Goal: Task Accomplishment & Management: Manage account settings

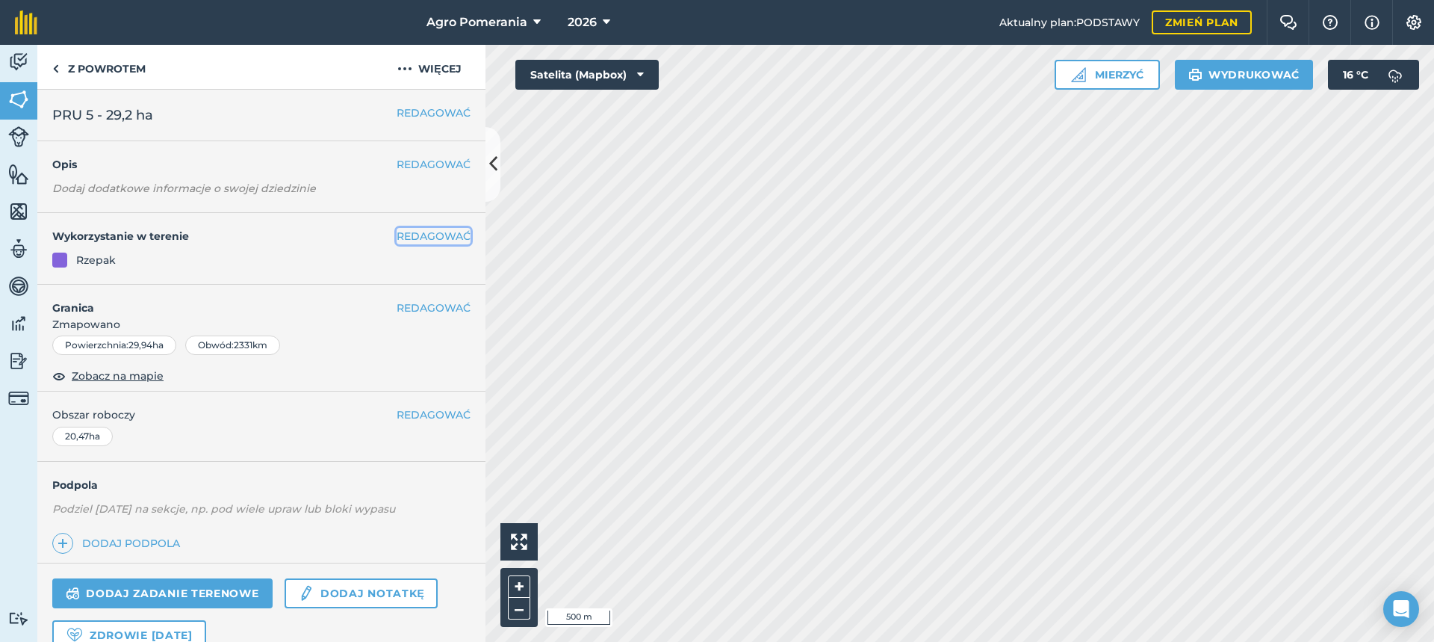
click at [435, 235] on font "REDAGOWAĆ" at bounding box center [434, 235] width 74 height 13
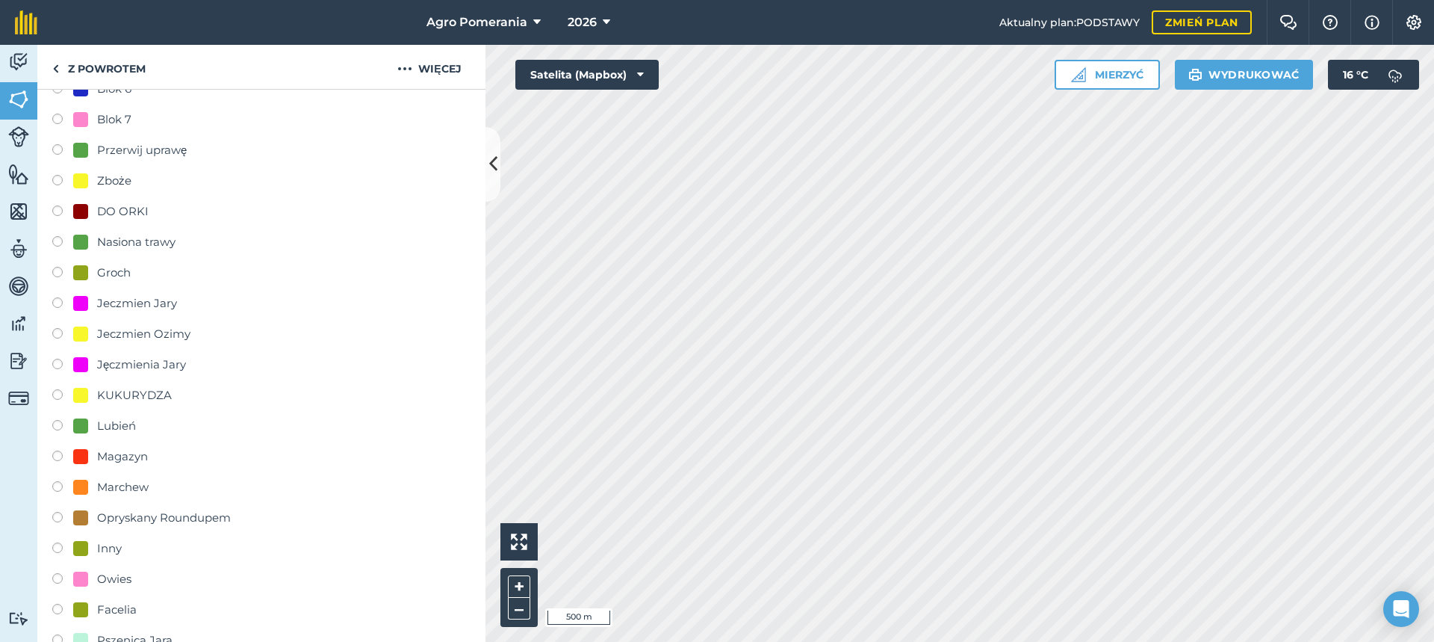
scroll to position [373, 0]
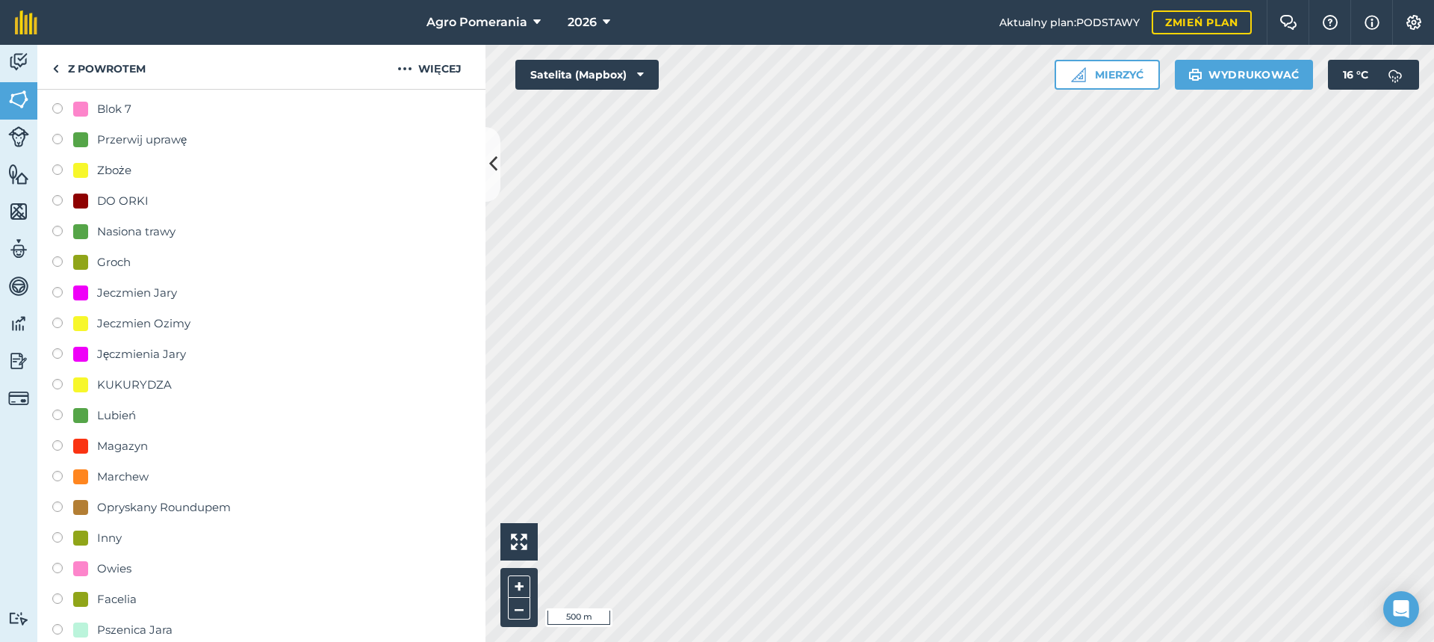
click at [138, 479] on font "Marchew" at bounding box center [123, 476] width 52 height 14
radio input "true"
radio input "false"
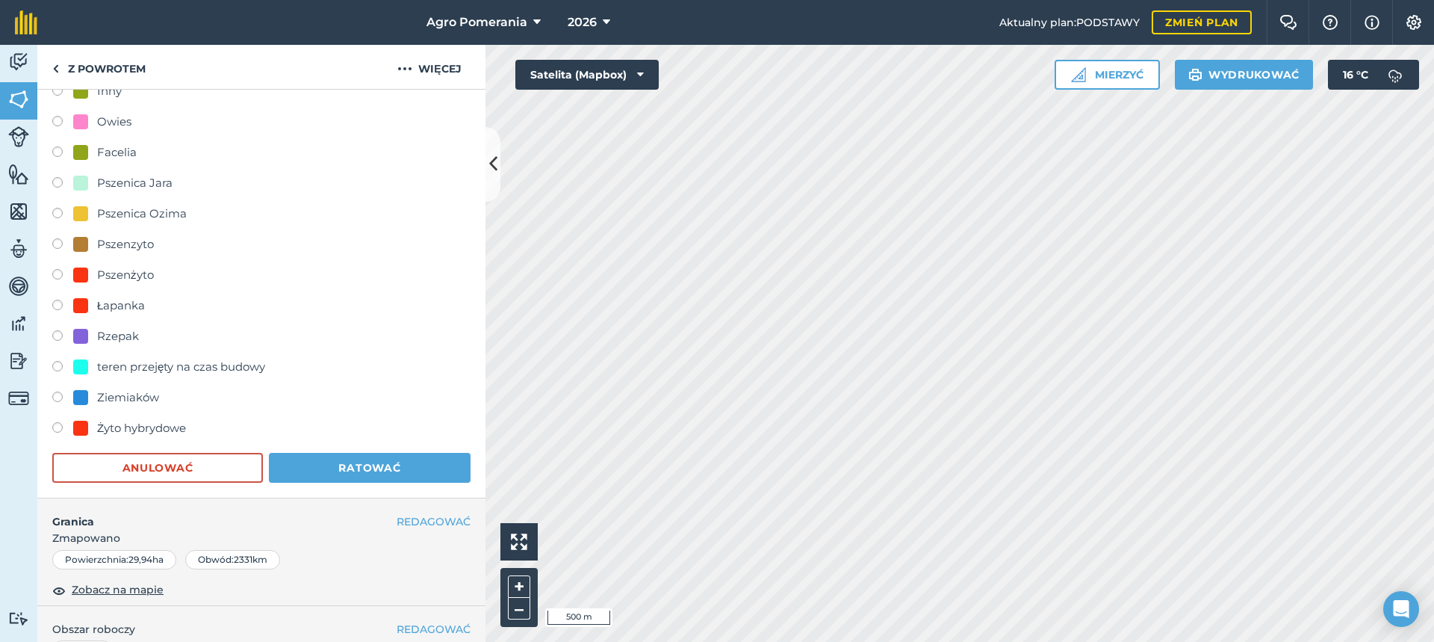
scroll to position [822, 0]
click at [341, 453] on button "Ratować" at bounding box center [370, 466] width 202 height 30
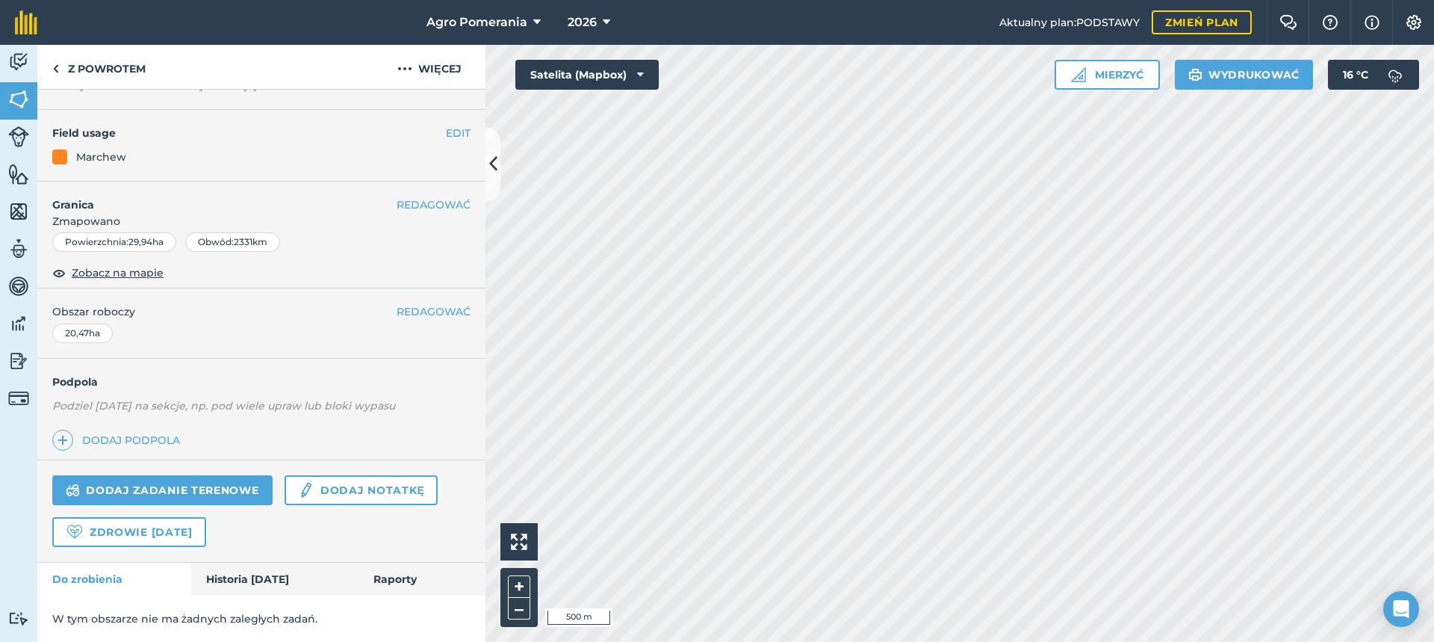
scroll to position [103, 0]
click at [439, 307] on font "REDAGOWAĆ" at bounding box center [434, 311] width 74 height 13
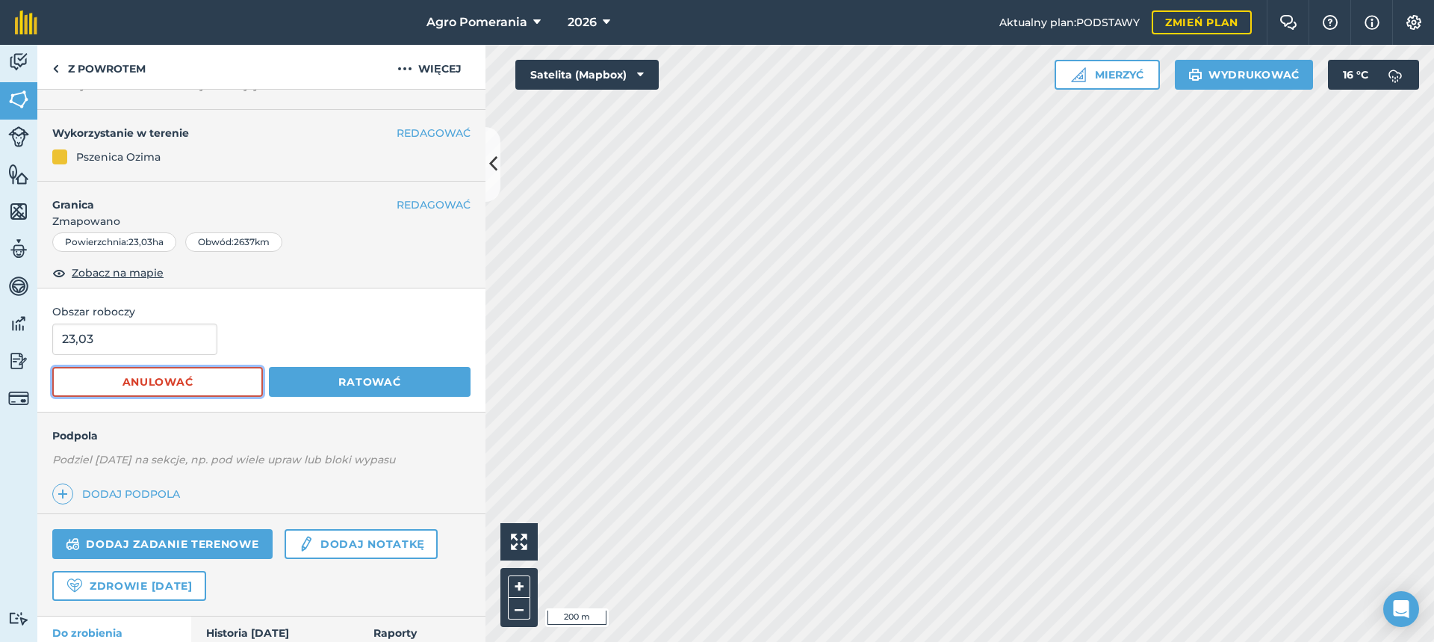
click at [218, 379] on button "Anulować" at bounding box center [157, 382] width 211 height 30
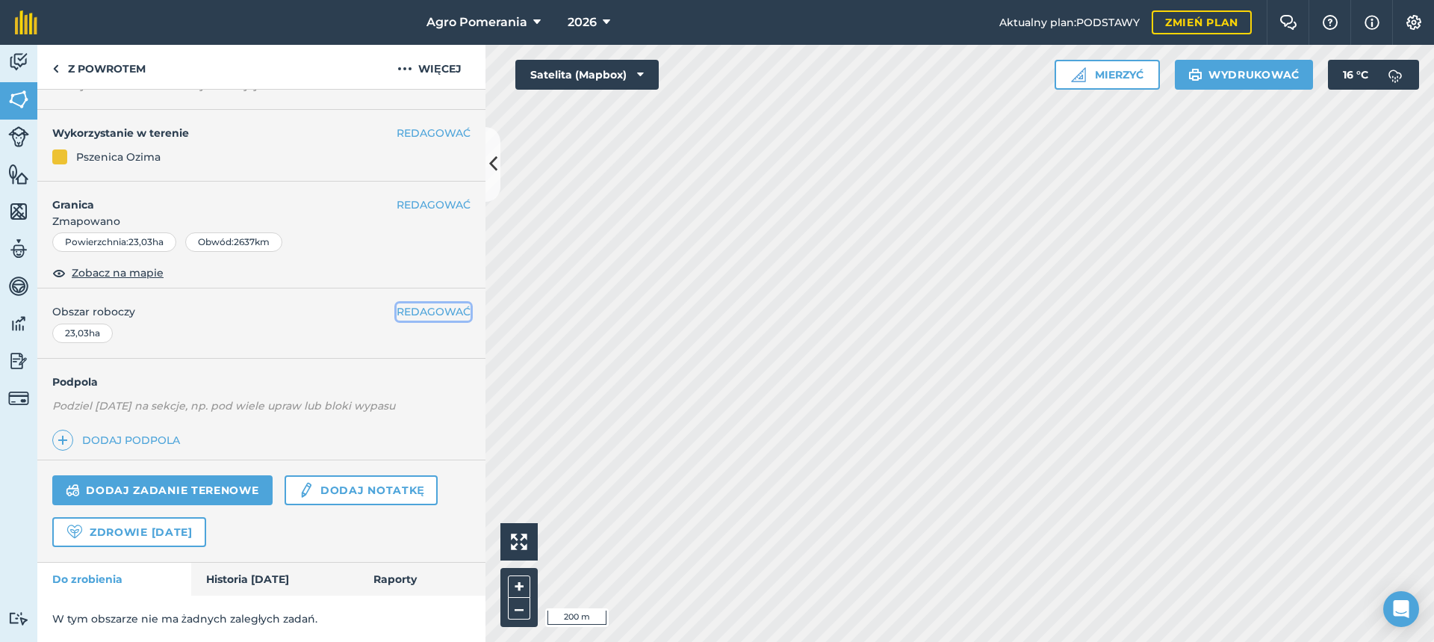
click at [397, 316] on font "REDAGOWAĆ" at bounding box center [434, 311] width 74 height 13
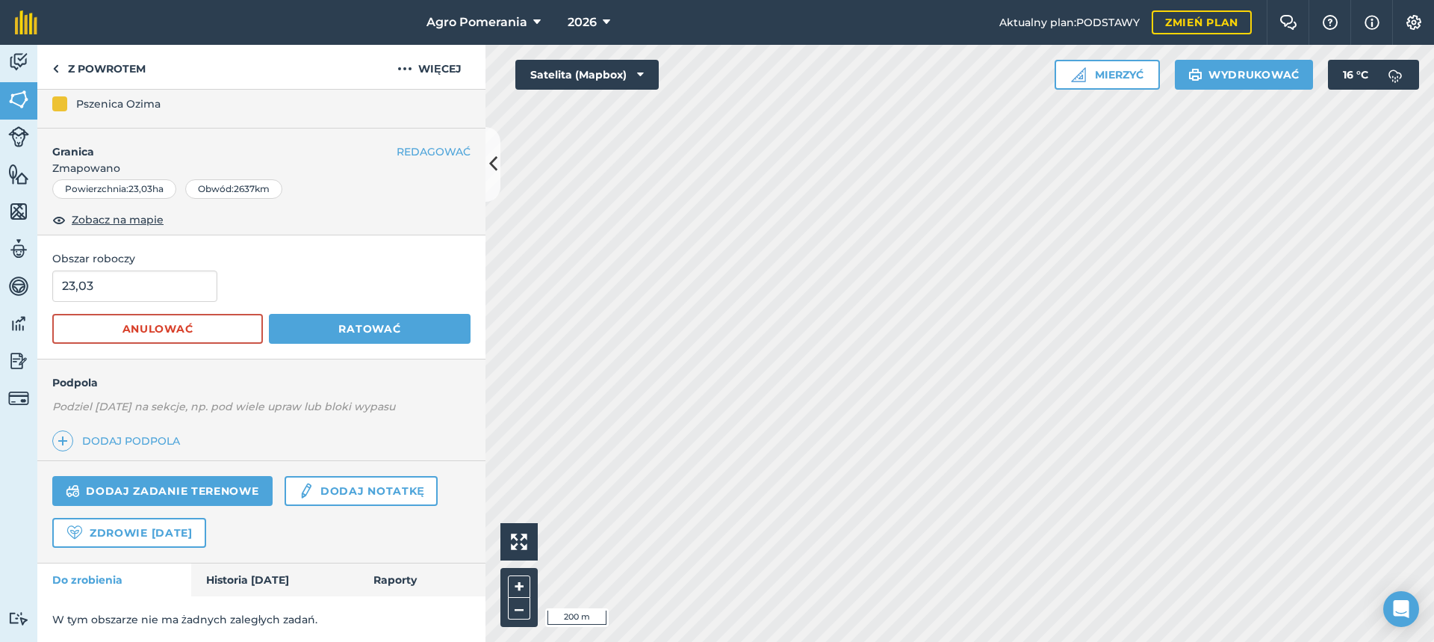
scroll to position [157, 0]
click at [384, 332] on font "Ratować" at bounding box center [369, 327] width 62 height 13
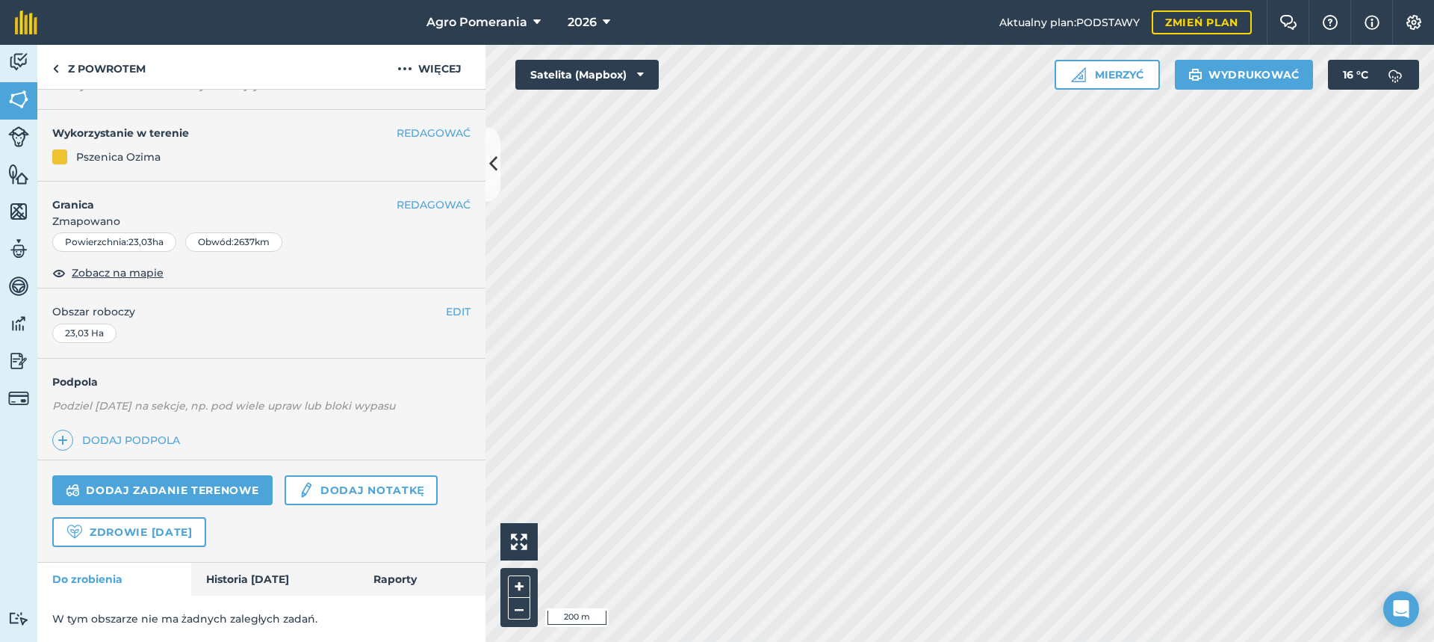
scroll to position [103, 0]
click at [84, 313] on font "Obszar roboczy" at bounding box center [93, 311] width 83 height 13
click at [100, 276] on font "Zobacz na mapie" at bounding box center [118, 272] width 92 height 13
click at [428, 310] on font "REDAGOWAĆ" at bounding box center [434, 311] width 74 height 13
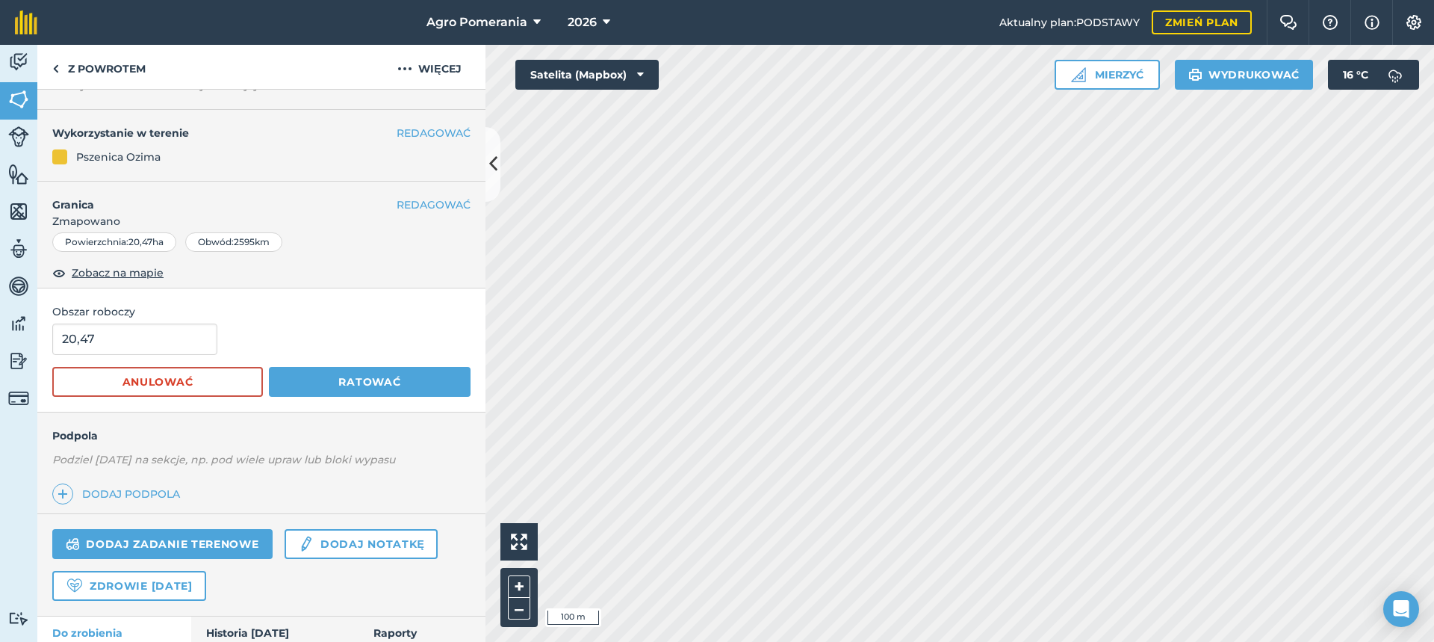
click at [137, 242] on font "20,47" at bounding box center [140, 241] width 24 height 11
click at [158, 334] on input "20,47" at bounding box center [134, 338] width 165 height 31
click at [176, 383] on font "Anulować" at bounding box center [157, 381] width 71 height 13
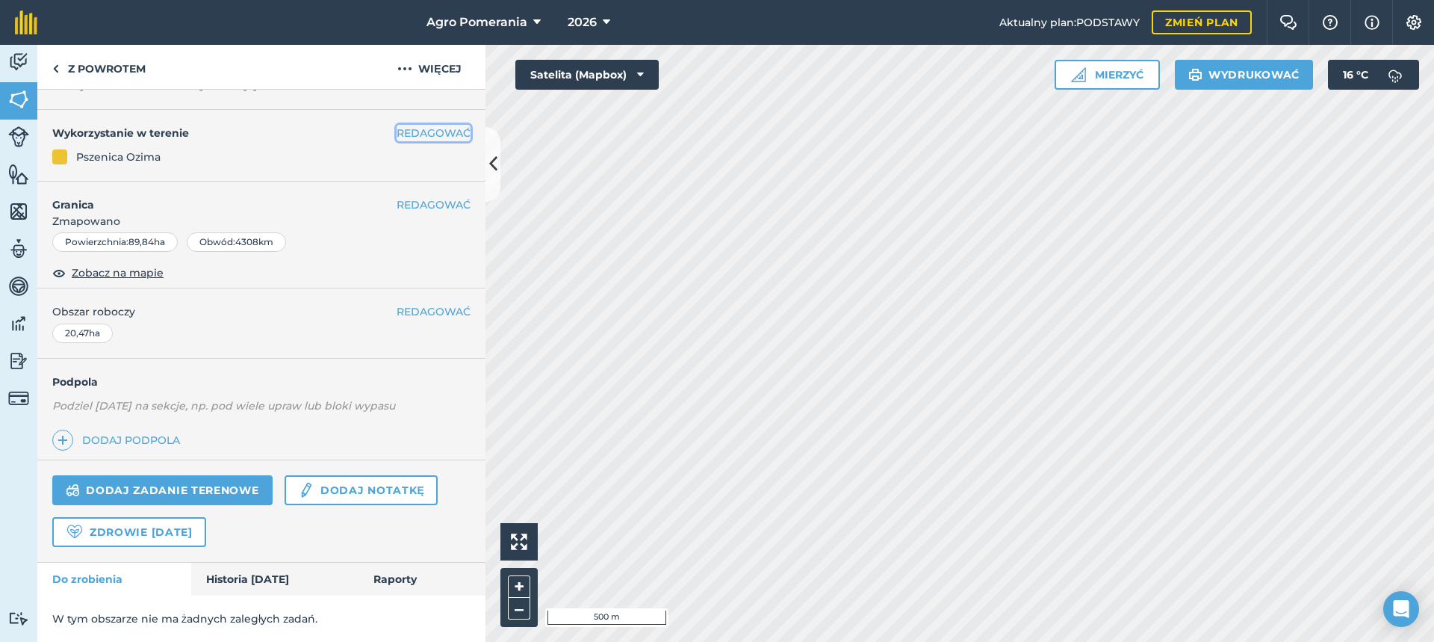
click at [415, 128] on font "REDAGOWAĆ" at bounding box center [434, 132] width 74 height 13
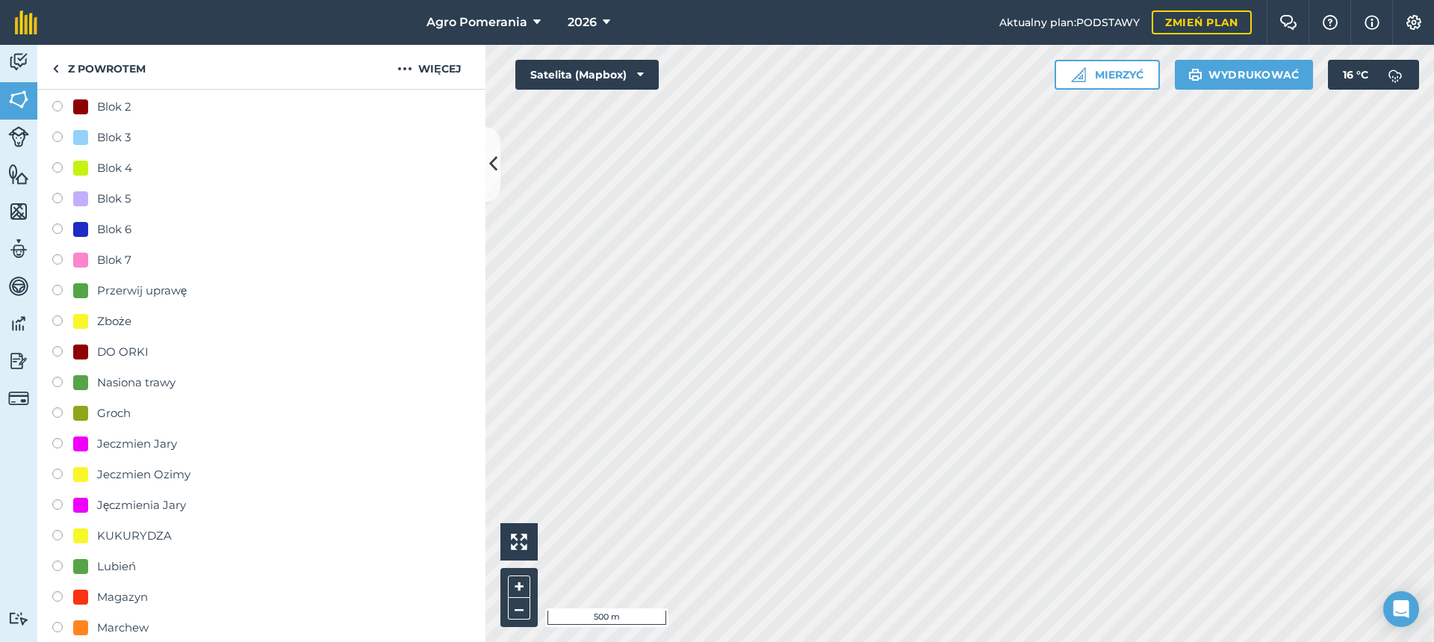
scroll to position [252, 0]
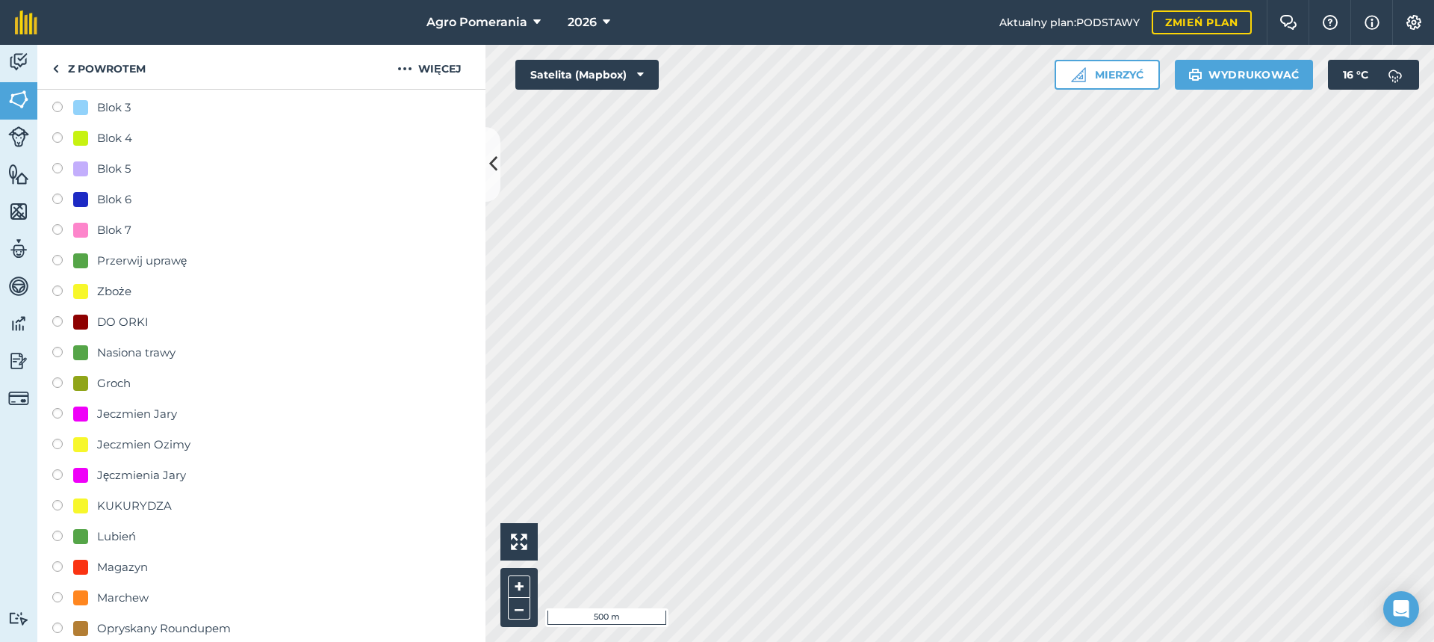
click at [123, 378] on font "Groch" at bounding box center [114, 383] width 34 height 14
radio input "true"
radio input "false"
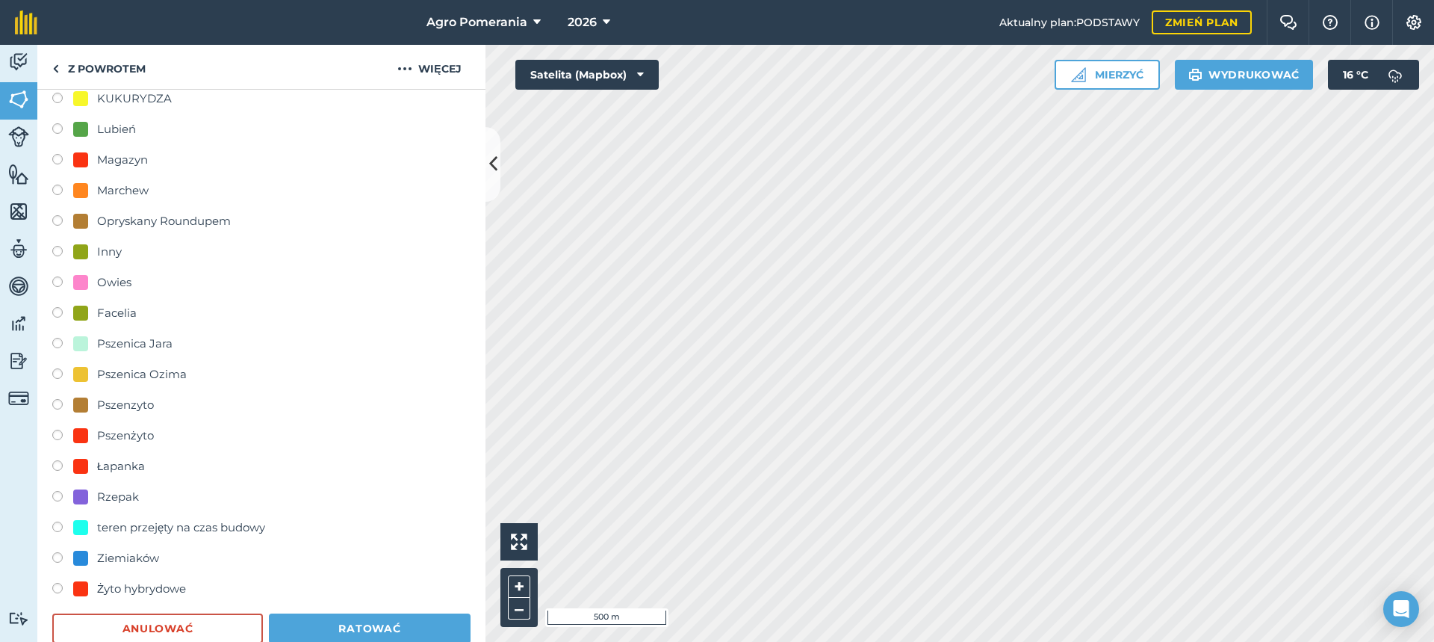
scroll to position [701, 0]
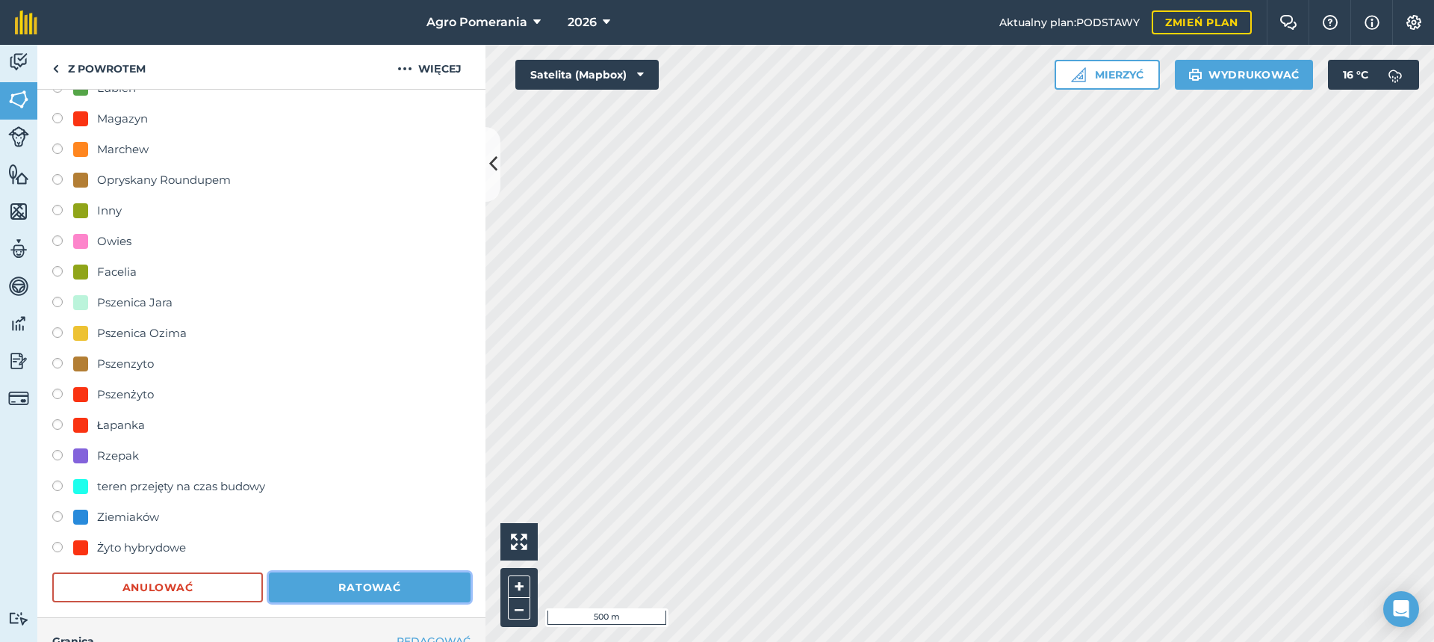
drag, startPoint x: 346, startPoint y: 584, endPoint x: 341, endPoint y: 566, distance: 18.5
click at [348, 584] on font "Ratować" at bounding box center [369, 586] width 62 height 13
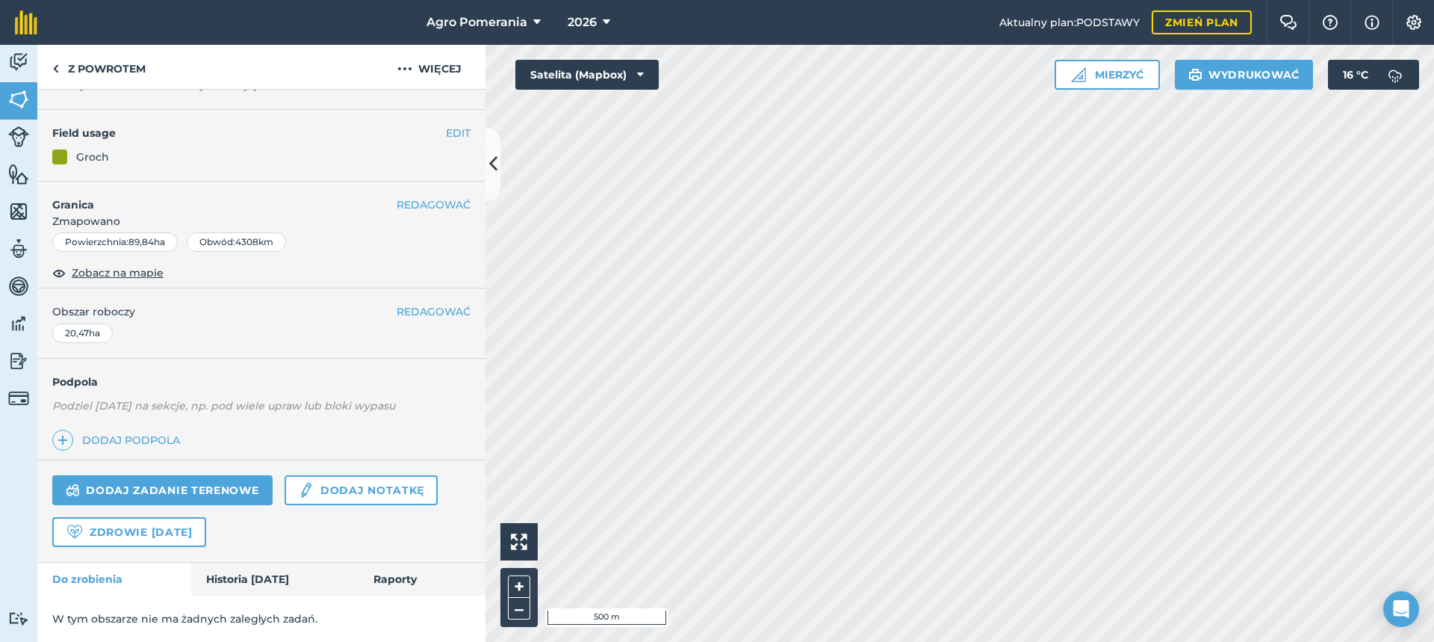
scroll to position [103, 0]
click at [416, 130] on font "REDAGOWAĆ" at bounding box center [434, 132] width 74 height 13
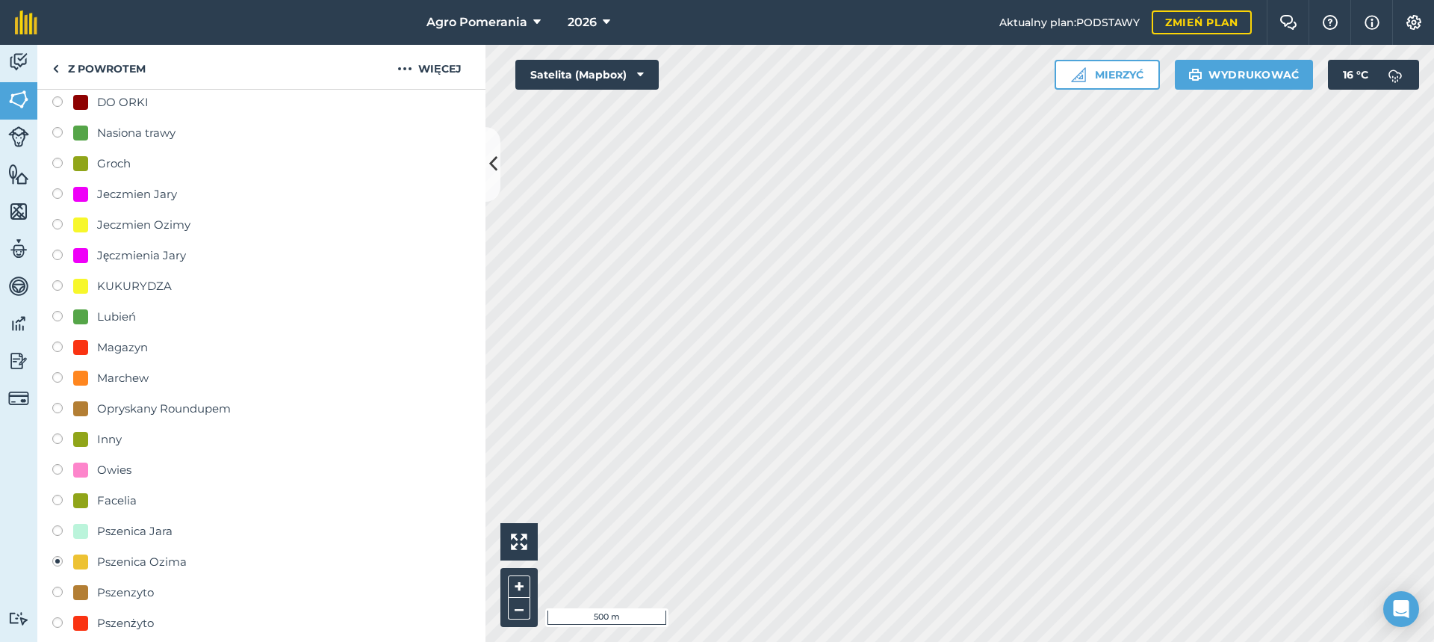
scroll to position [626, 0]
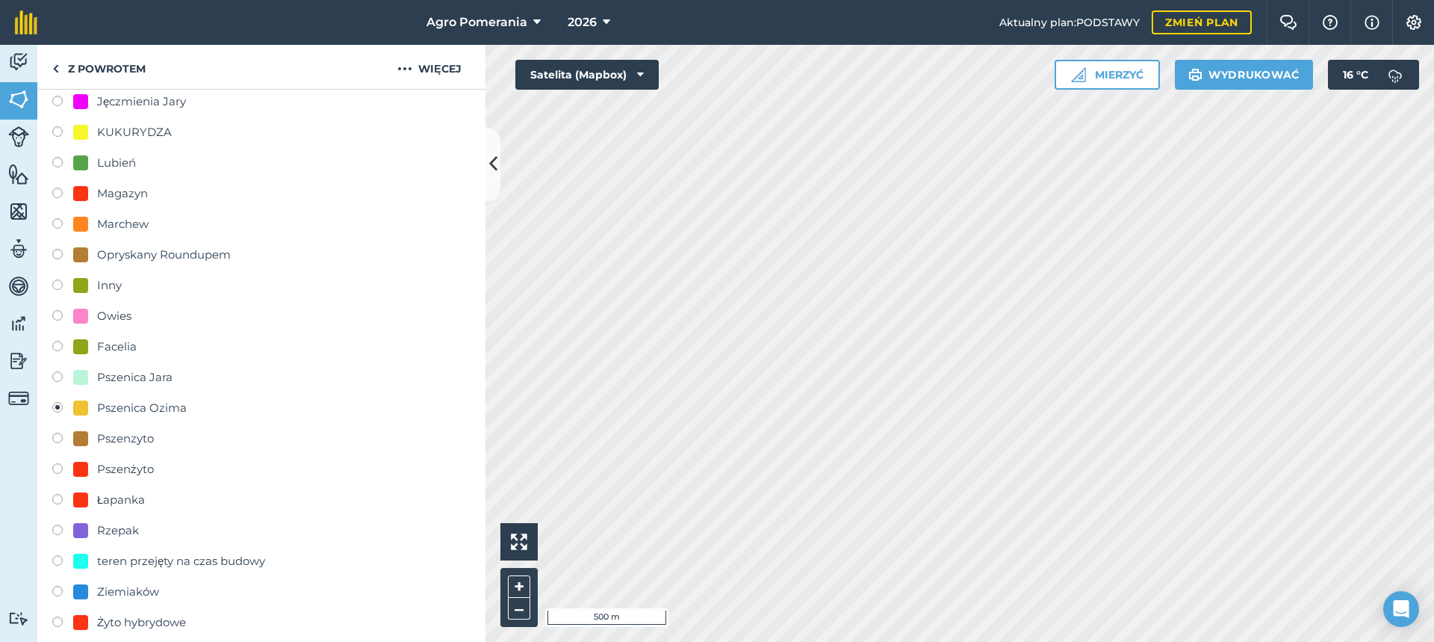
click at [130, 528] on font "Rzepak" at bounding box center [118, 530] width 42 height 14
radio input "true"
radio input "false"
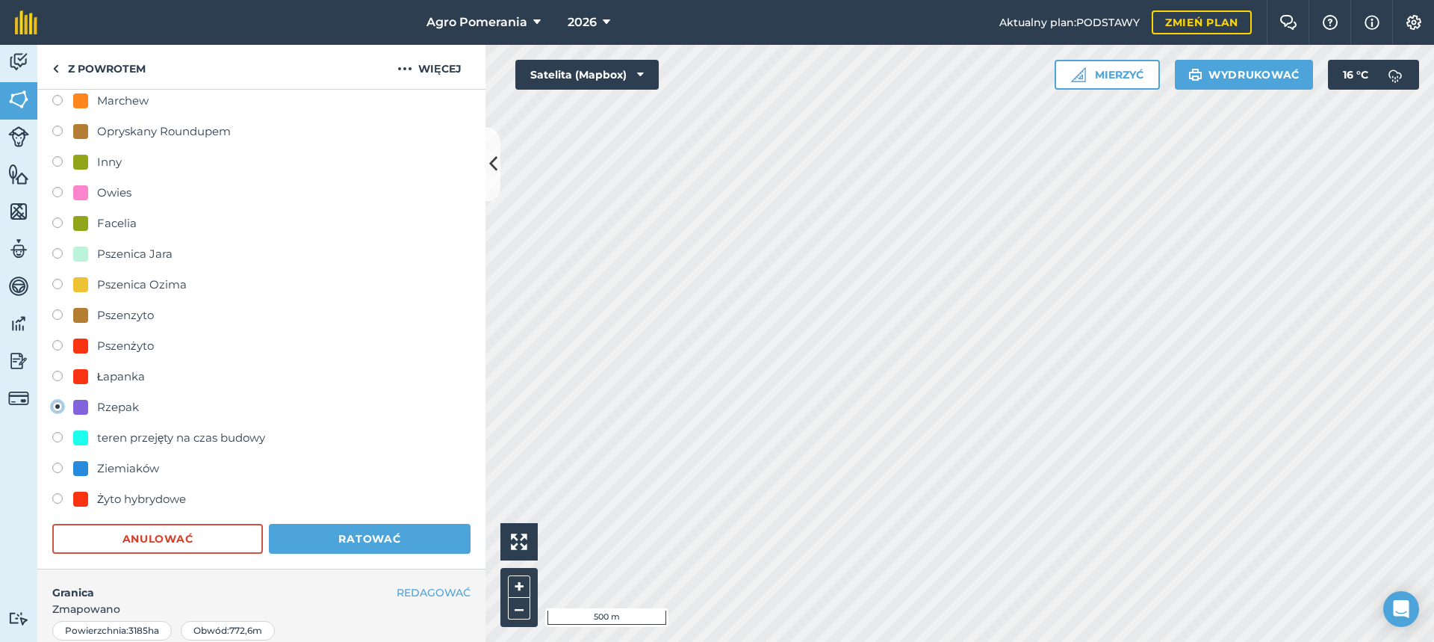
scroll to position [999, 0]
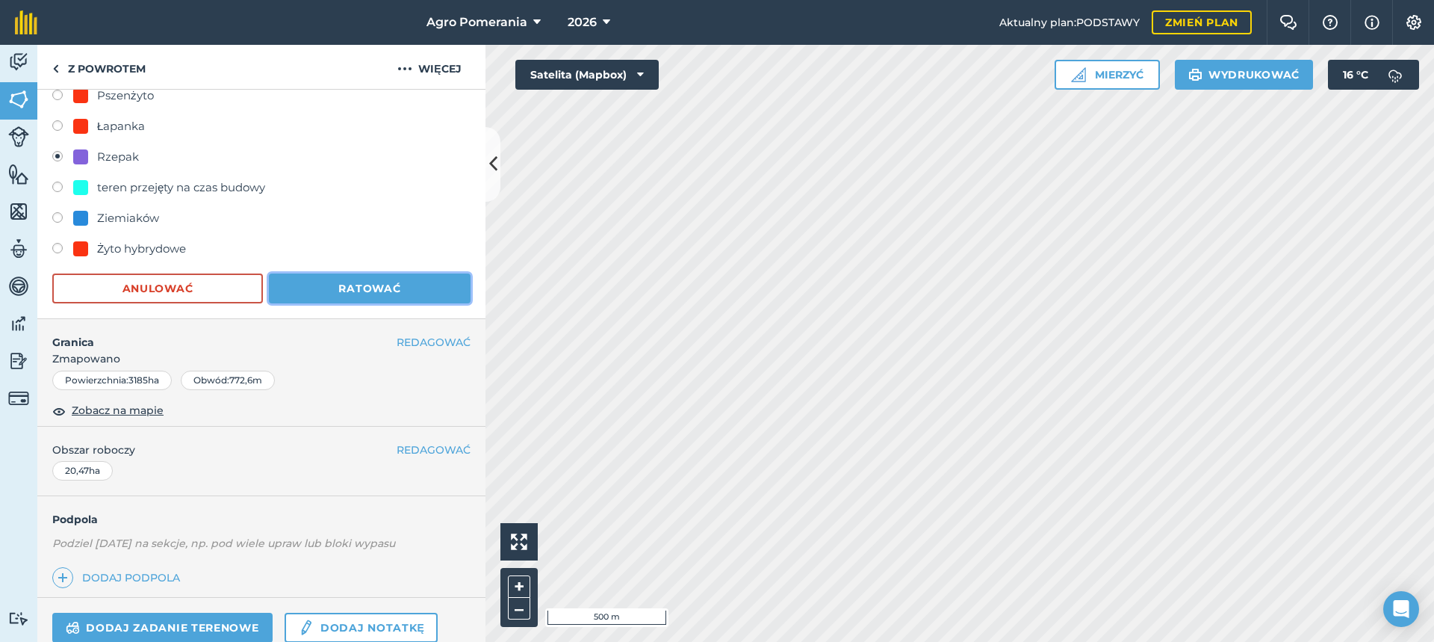
click at [325, 285] on button "Ratować" at bounding box center [370, 288] width 202 height 30
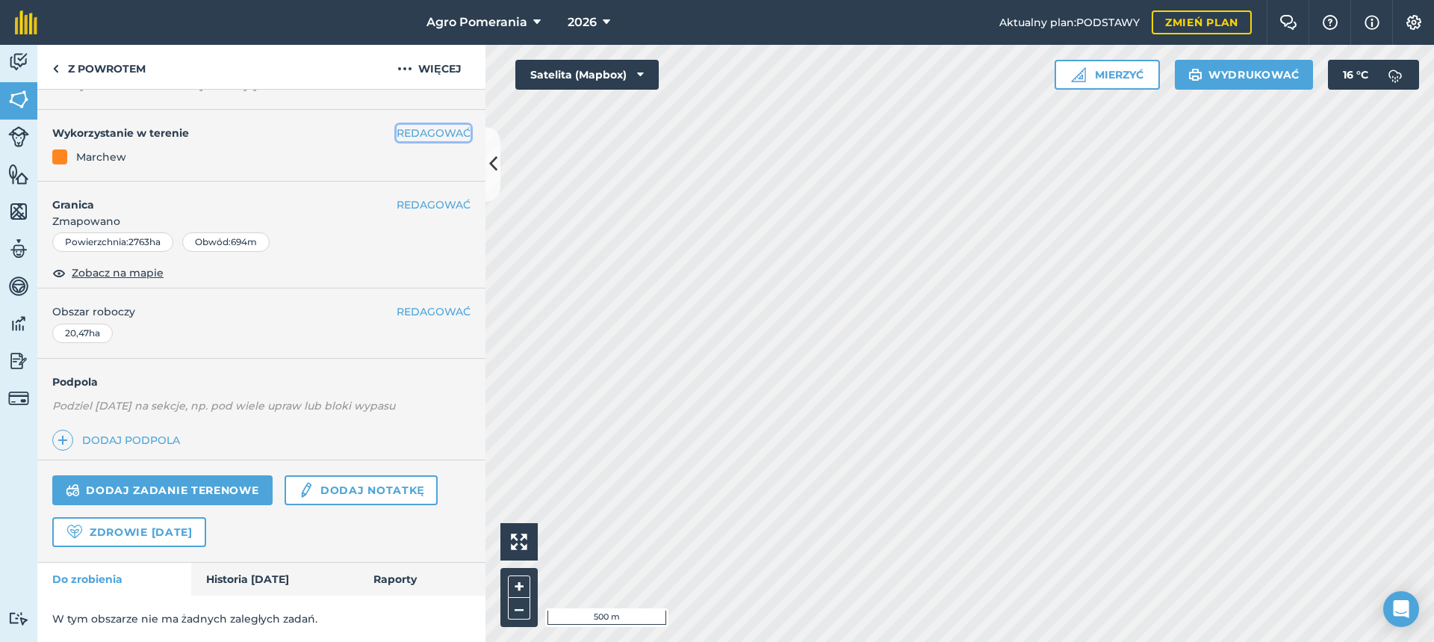
click at [397, 131] on font "REDAGOWAĆ" at bounding box center [434, 132] width 74 height 13
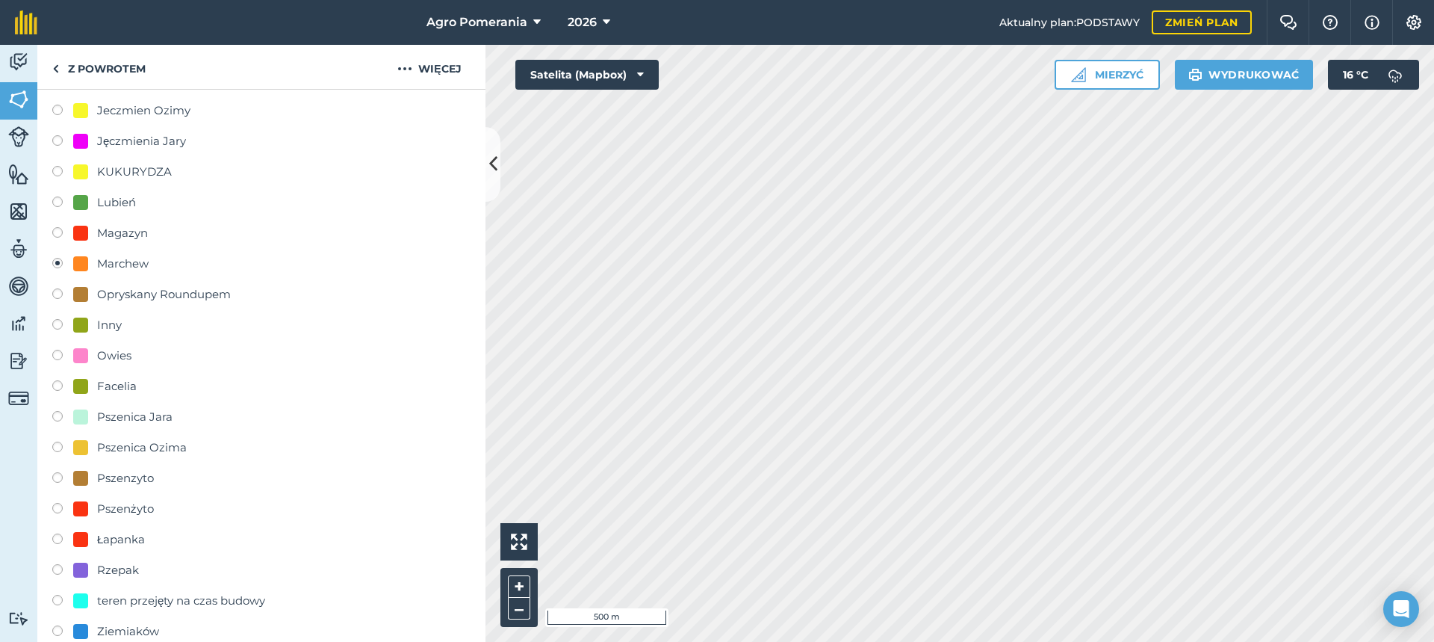
scroll to position [626, 0]
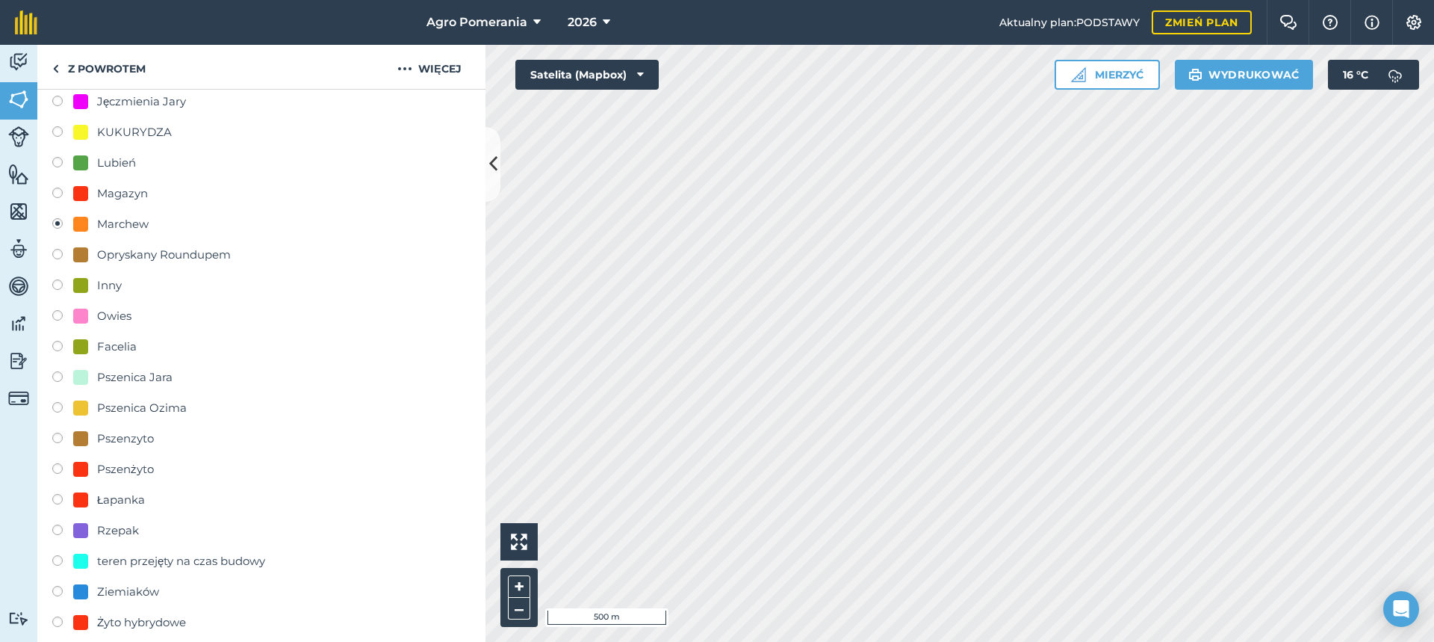
click at [119, 533] on font "Rzepak" at bounding box center [118, 530] width 42 height 14
radio input "true"
radio input "false"
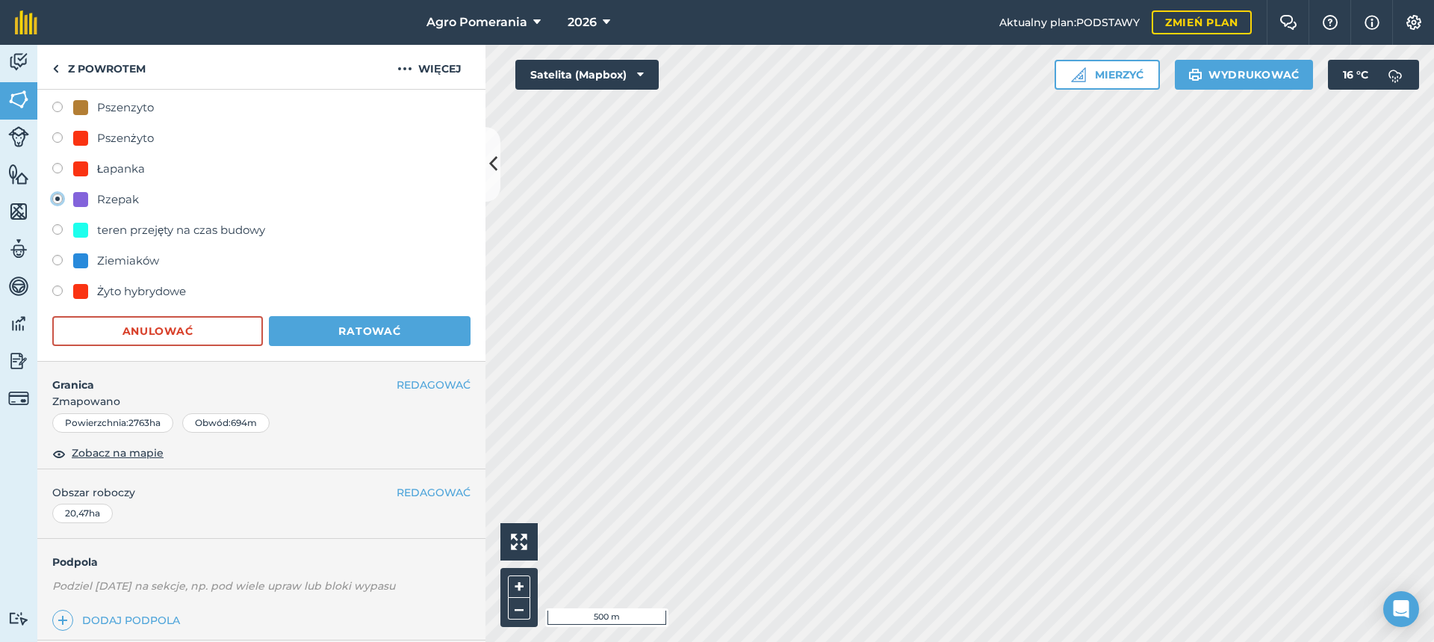
scroll to position [999, 0]
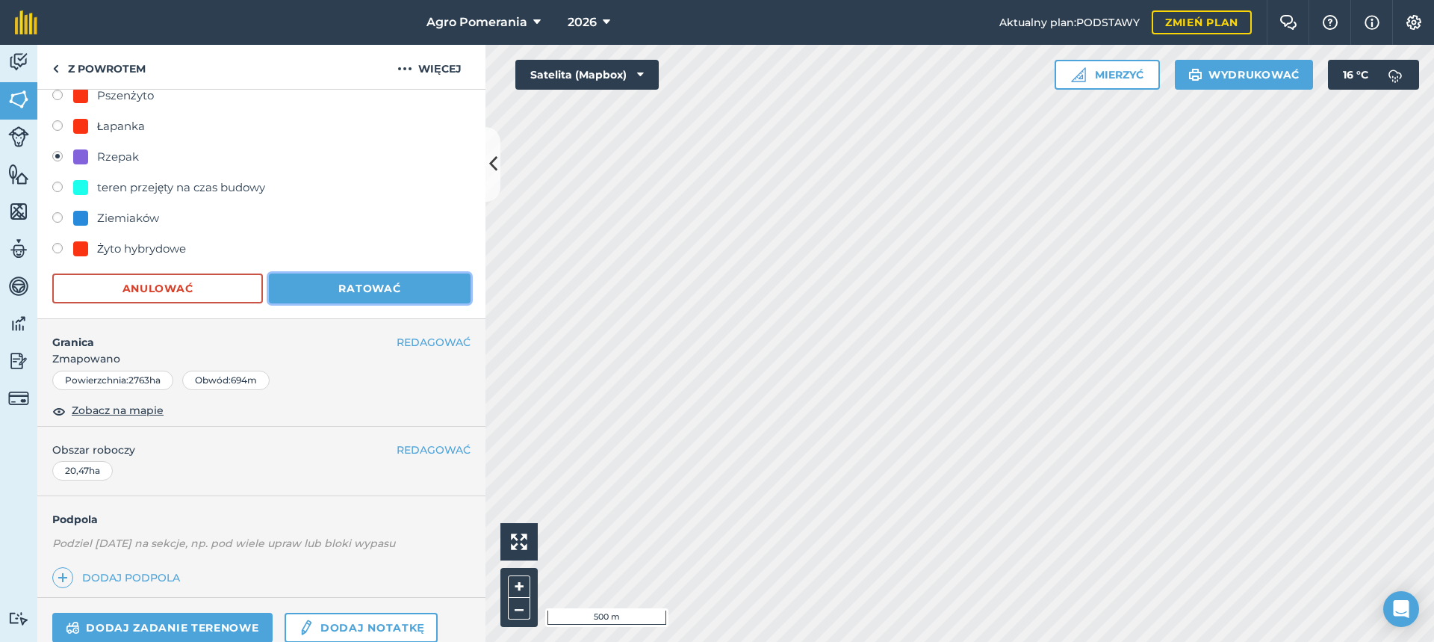
click at [350, 295] on button "Ratować" at bounding box center [370, 288] width 202 height 30
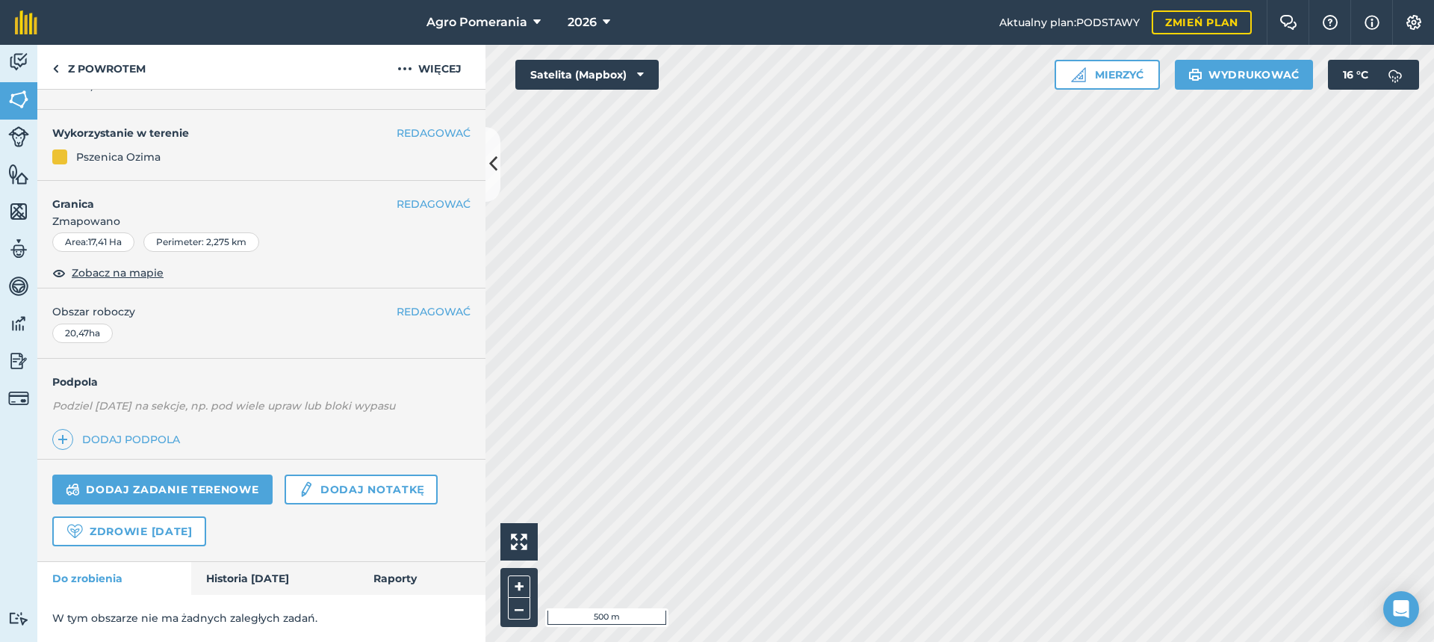
scroll to position [137, 0]
click at [431, 128] on font "REDAGOWAĆ" at bounding box center [434, 132] width 74 height 13
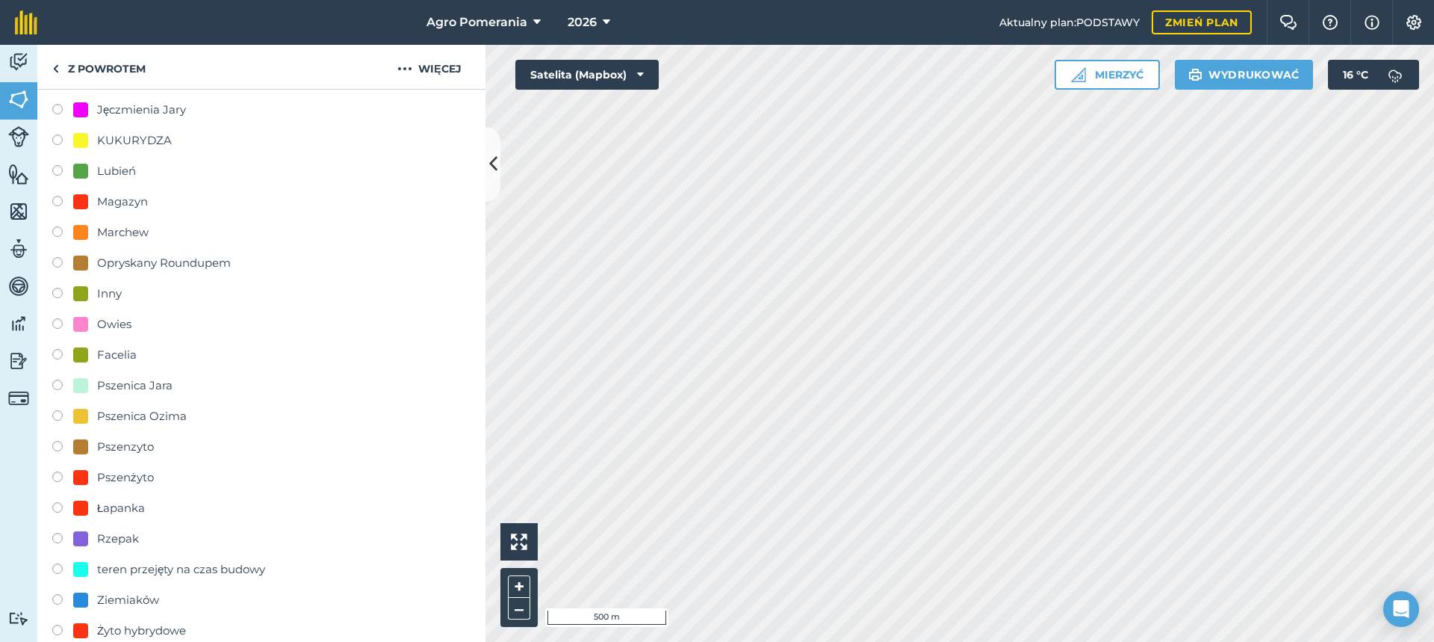
scroll to position [626, 0]
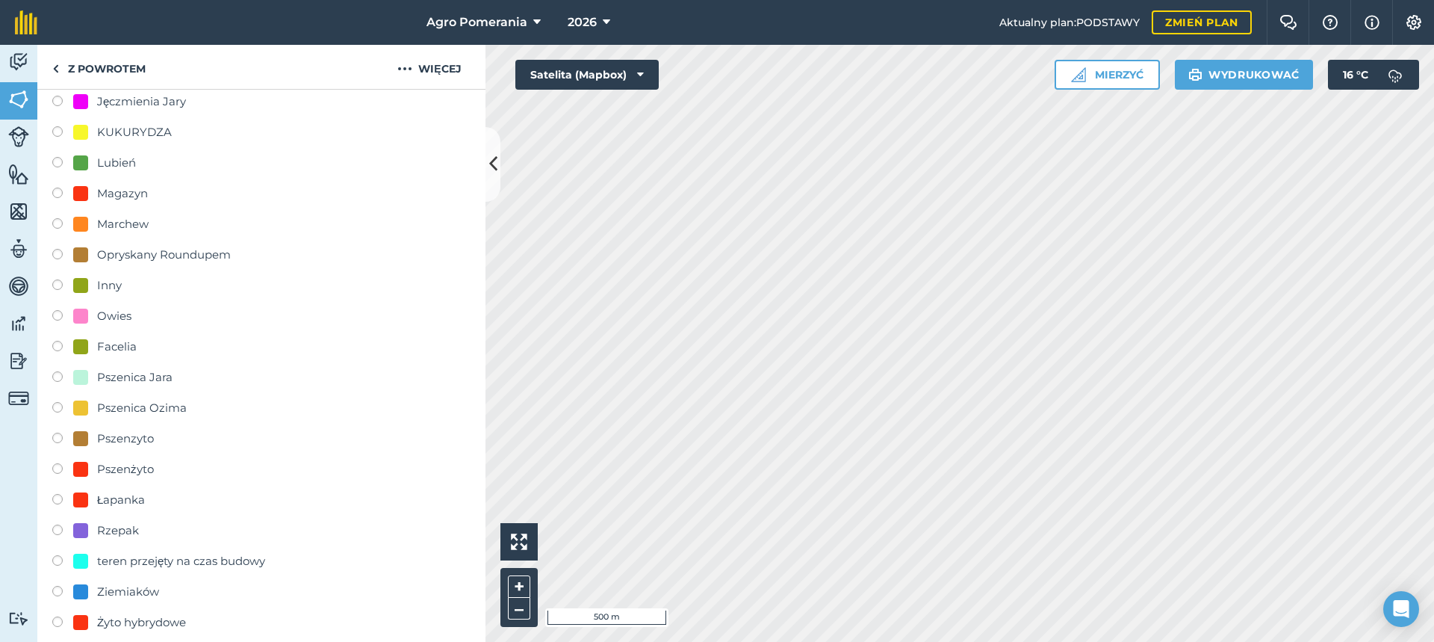
click at [146, 223] on font "Marchew" at bounding box center [123, 224] width 52 height 14
radio input "true"
radio input "false"
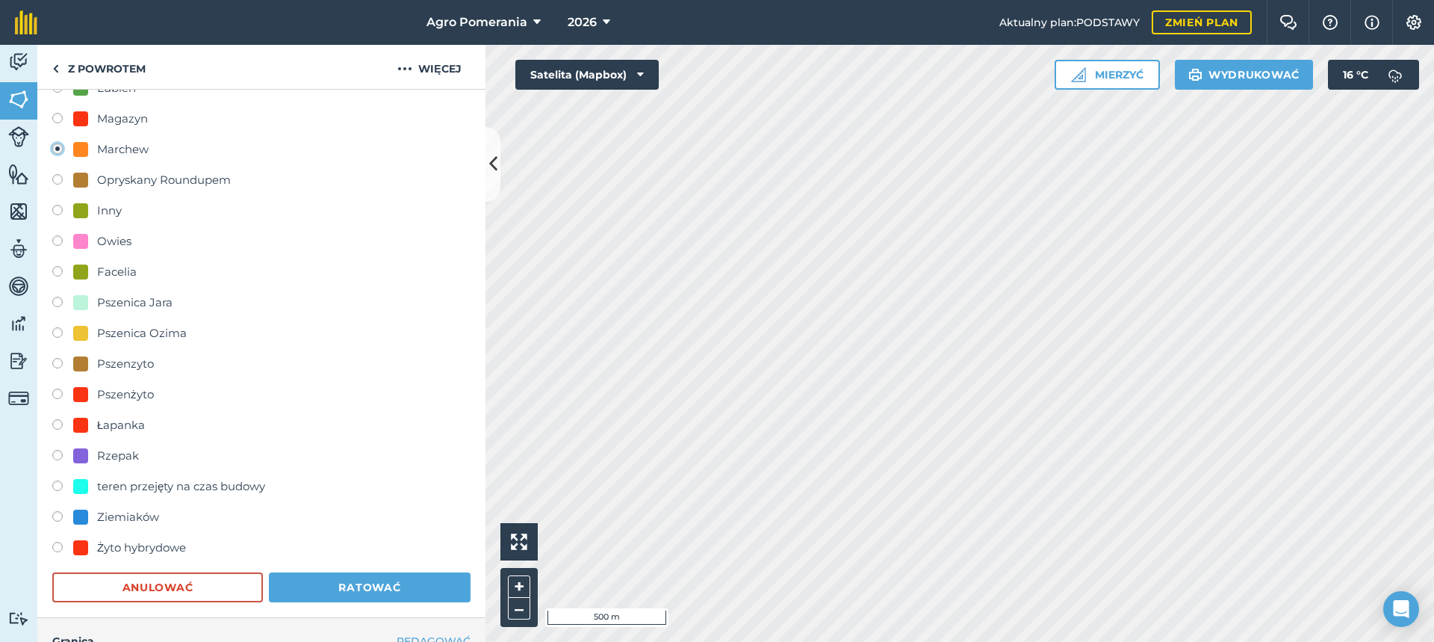
scroll to position [999, 0]
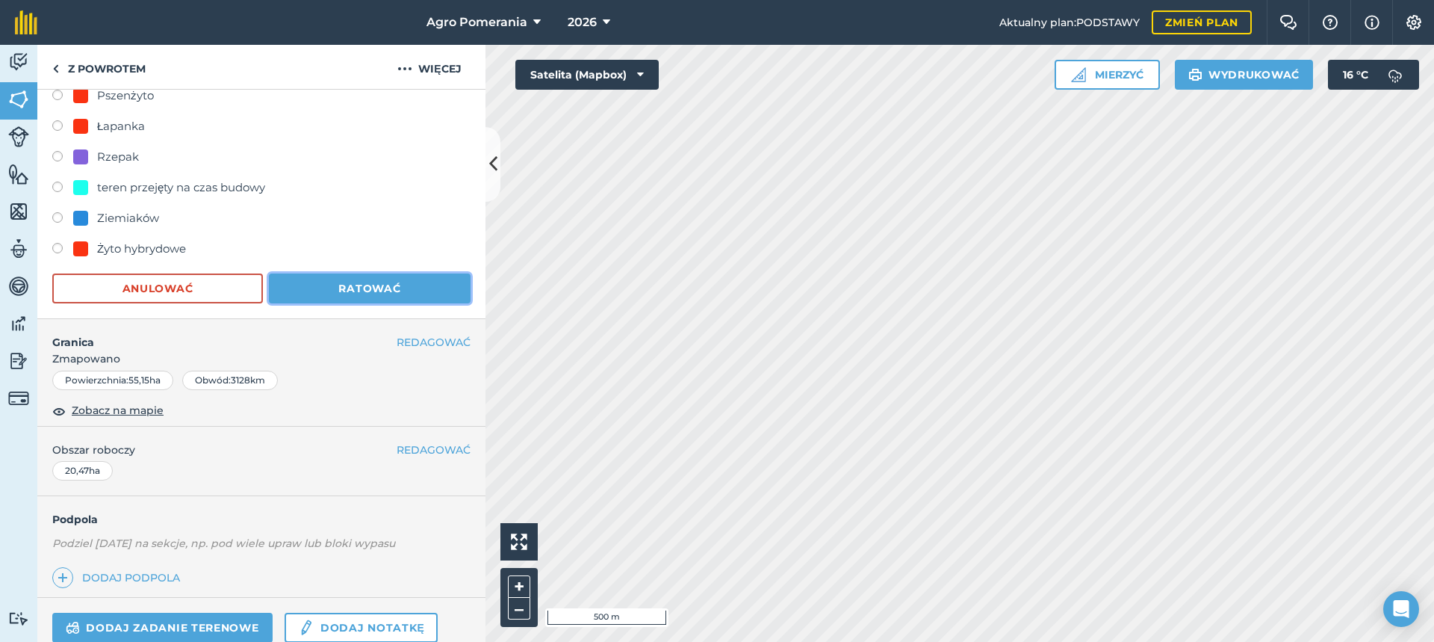
click at [323, 298] on button "Ratować" at bounding box center [370, 288] width 202 height 30
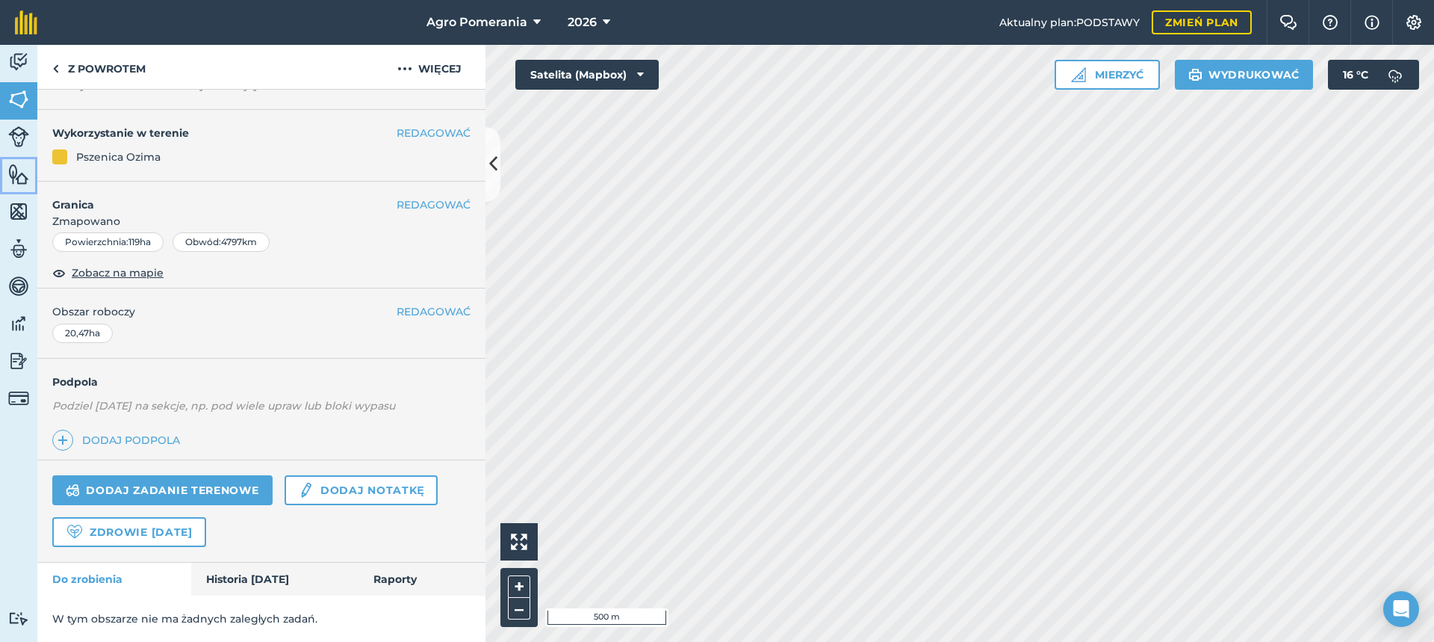
click at [19, 177] on img at bounding box center [18, 174] width 21 height 22
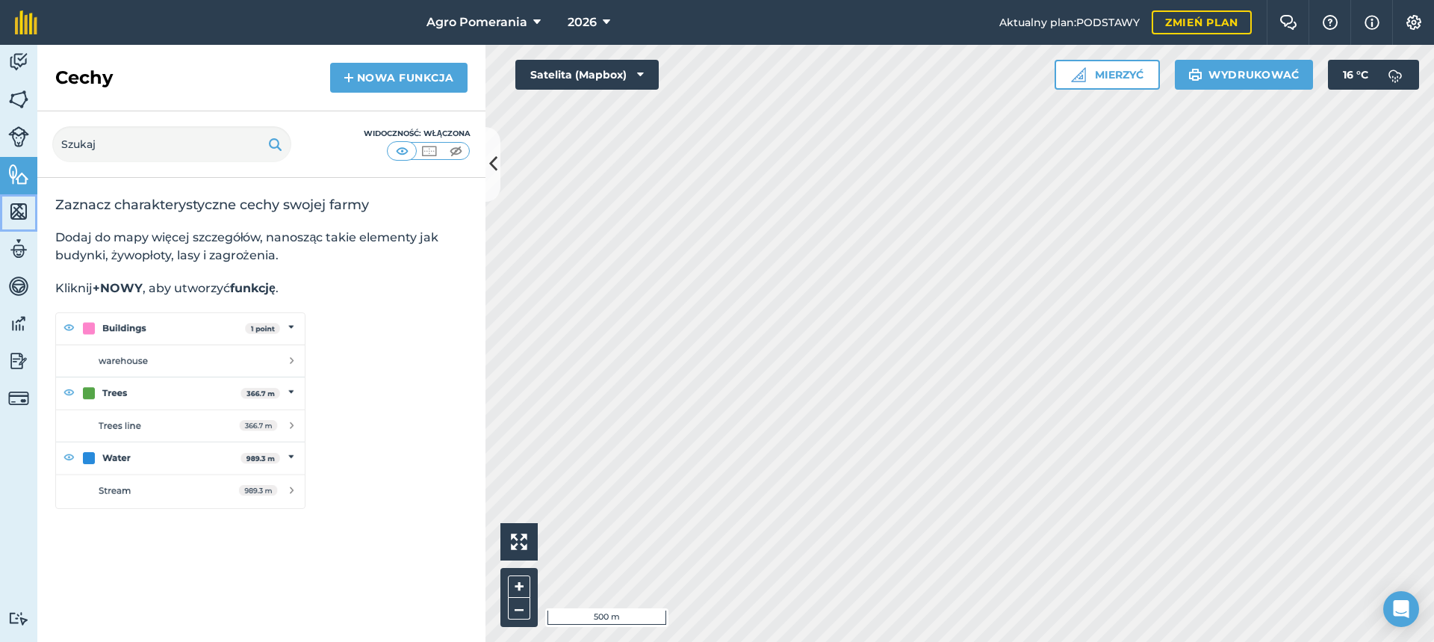
click at [12, 214] on img at bounding box center [18, 211] width 21 height 22
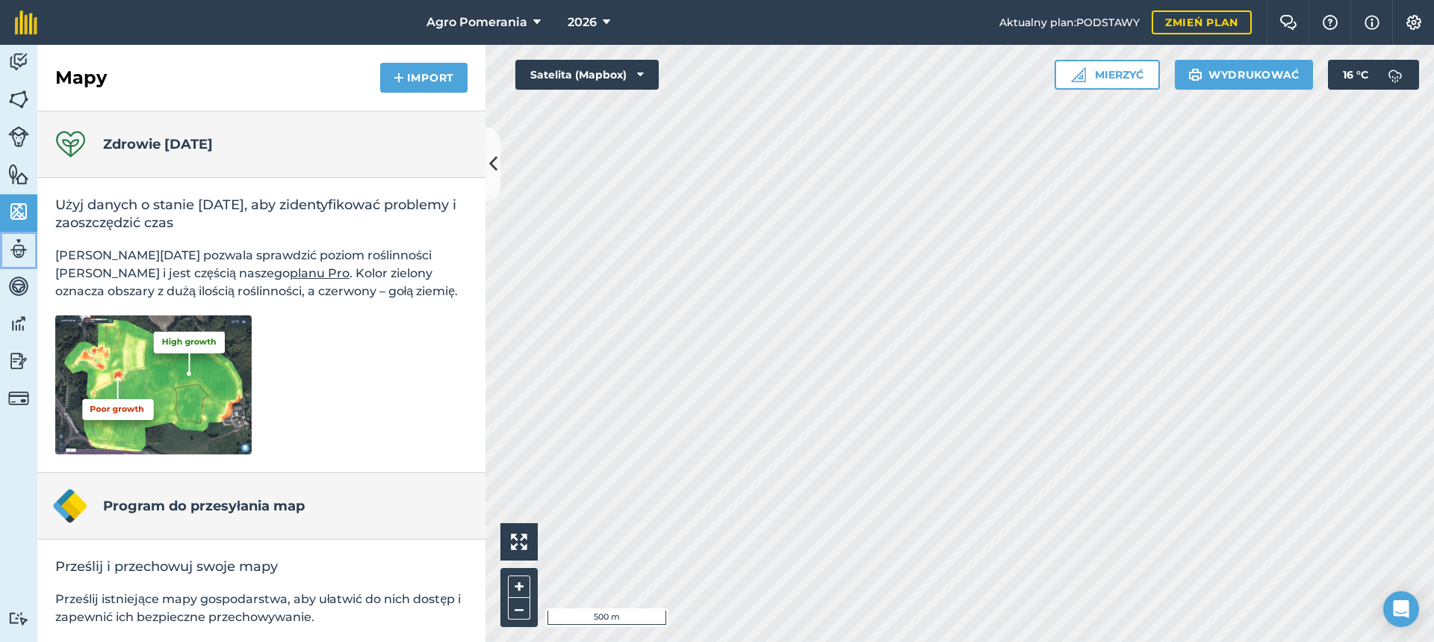
click at [24, 248] on img at bounding box center [18, 249] width 21 height 22
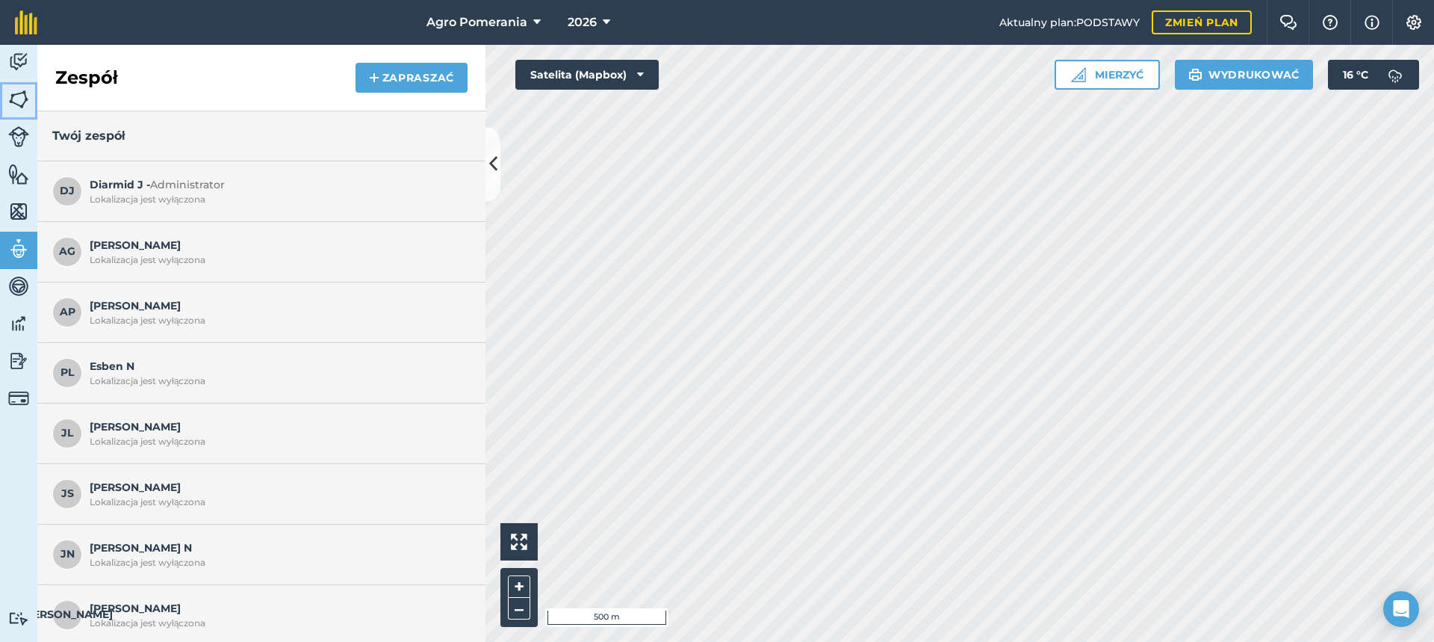
click at [20, 102] on img at bounding box center [18, 99] width 21 height 22
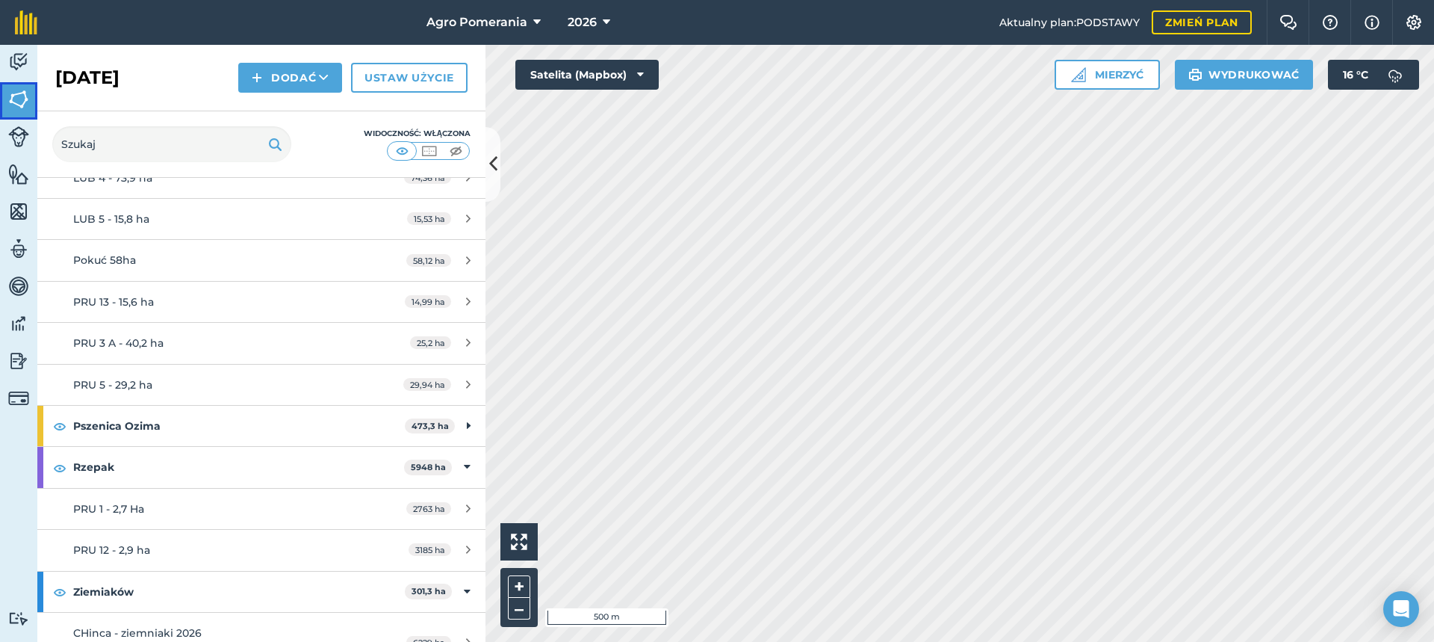
scroll to position [747, 0]
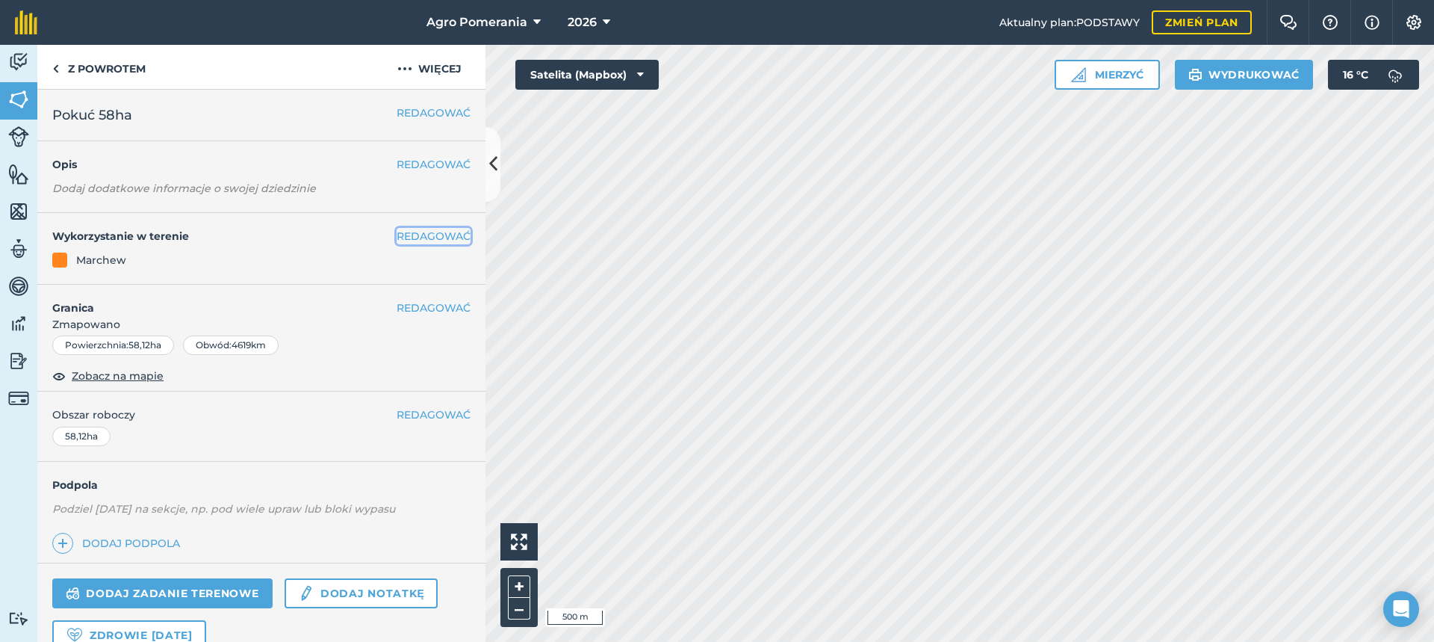
click at [427, 230] on font "REDAGOWAĆ" at bounding box center [434, 235] width 74 height 13
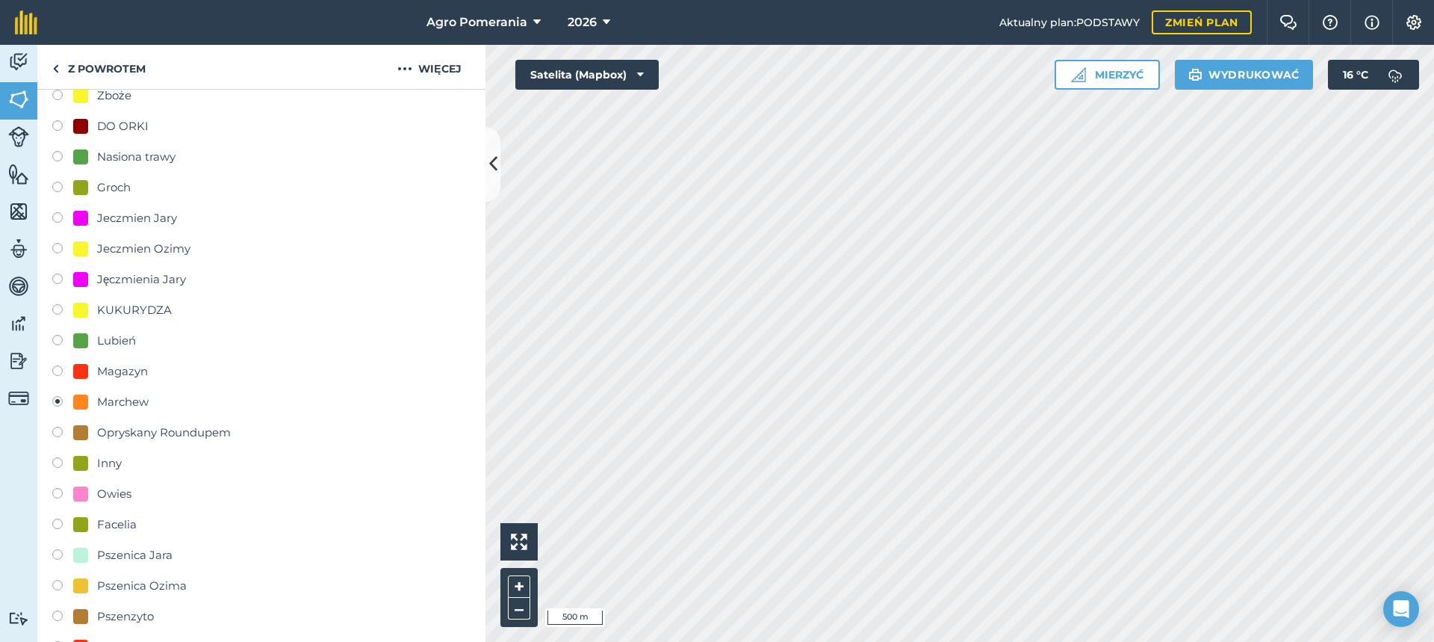
scroll to position [672, 0]
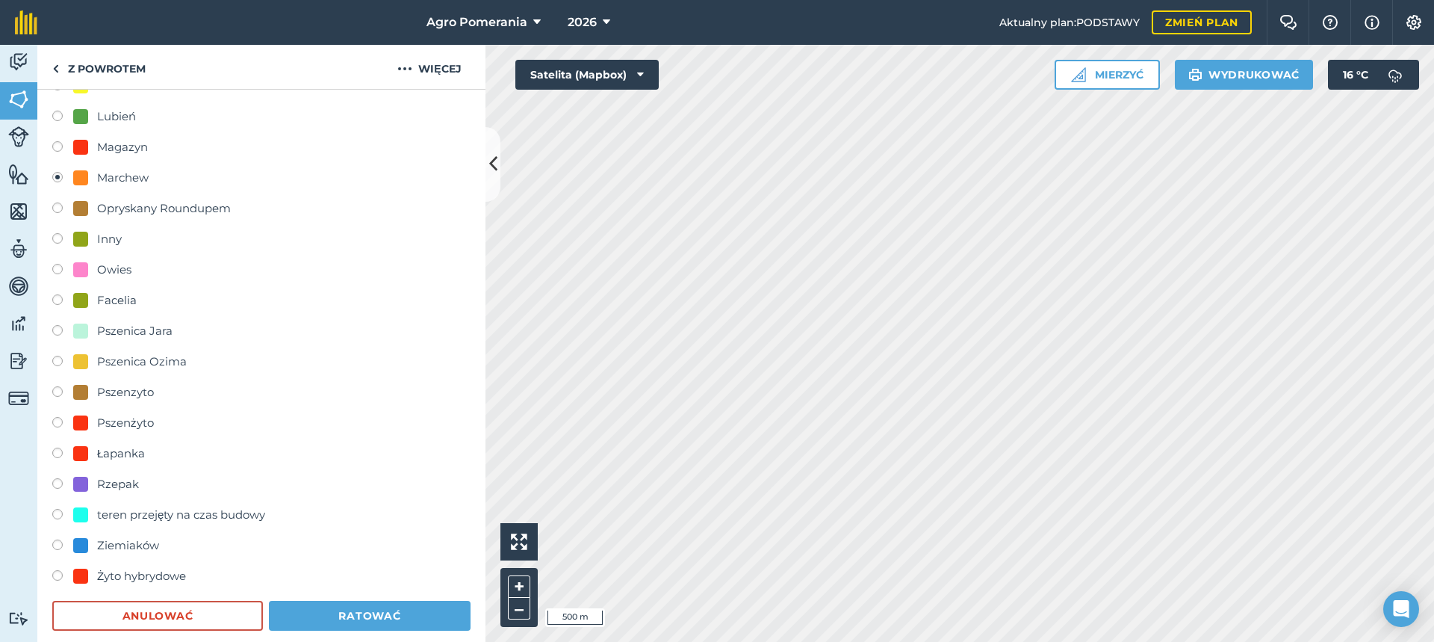
click at [81, 490] on div at bounding box center [80, 484] width 15 height 15
radio input "true"
radio input "false"
click at [318, 608] on button "Ratować" at bounding box center [370, 615] width 202 height 30
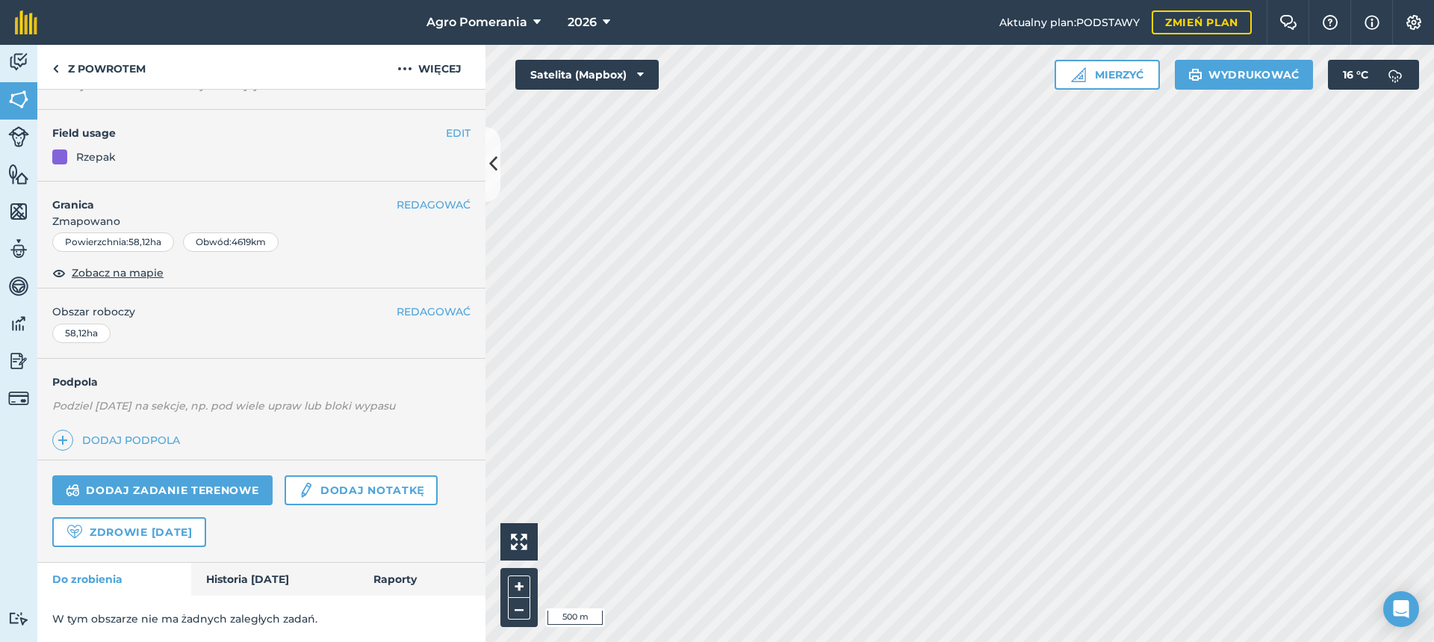
scroll to position [103, 0]
click at [20, 92] on img at bounding box center [18, 99] width 21 height 22
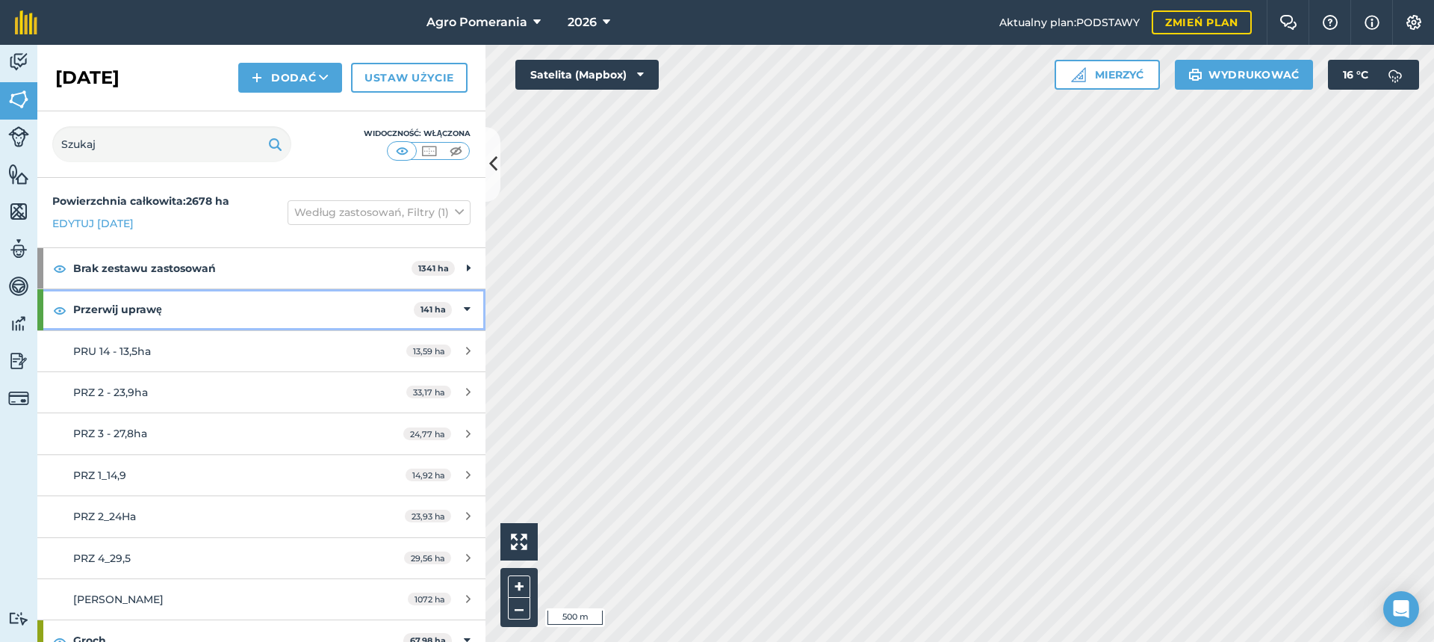
click at [52, 307] on div "Przerwij uprawę 141 ha" at bounding box center [261, 309] width 448 height 40
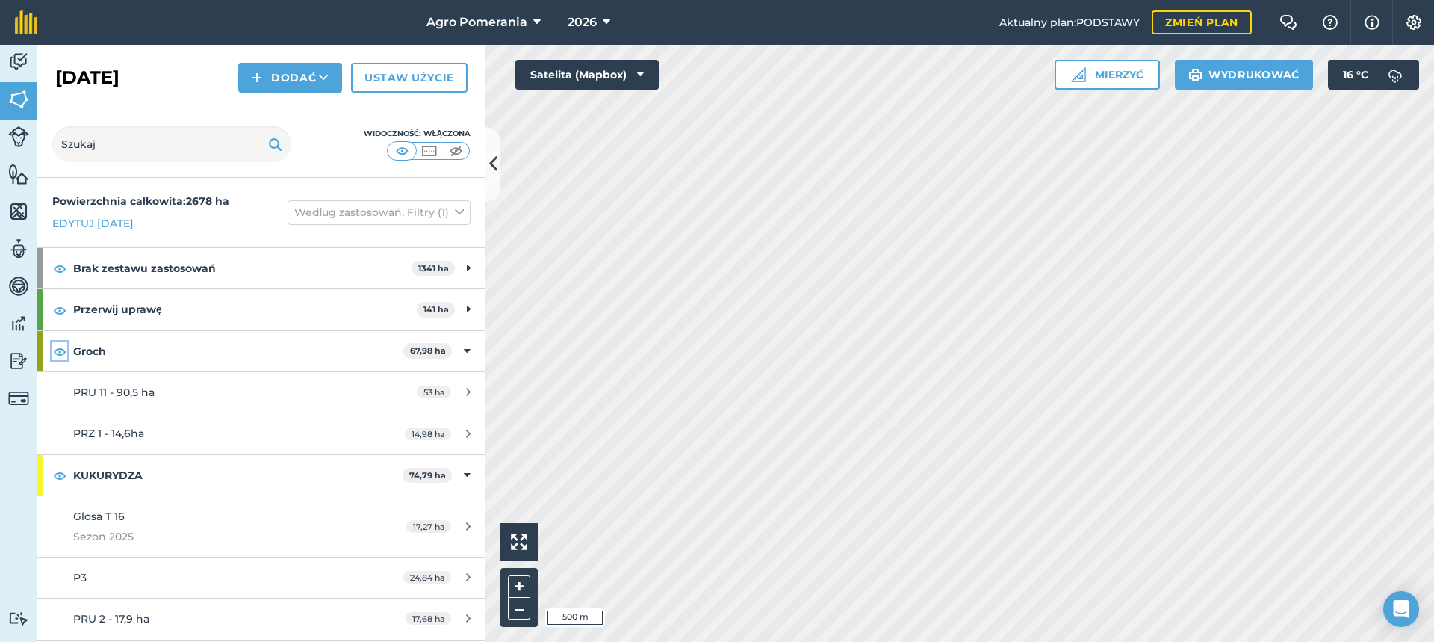
click at [53, 351] on img at bounding box center [59, 351] width 13 height 18
click at [59, 350] on img at bounding box center [59, 351] width 13 height 18
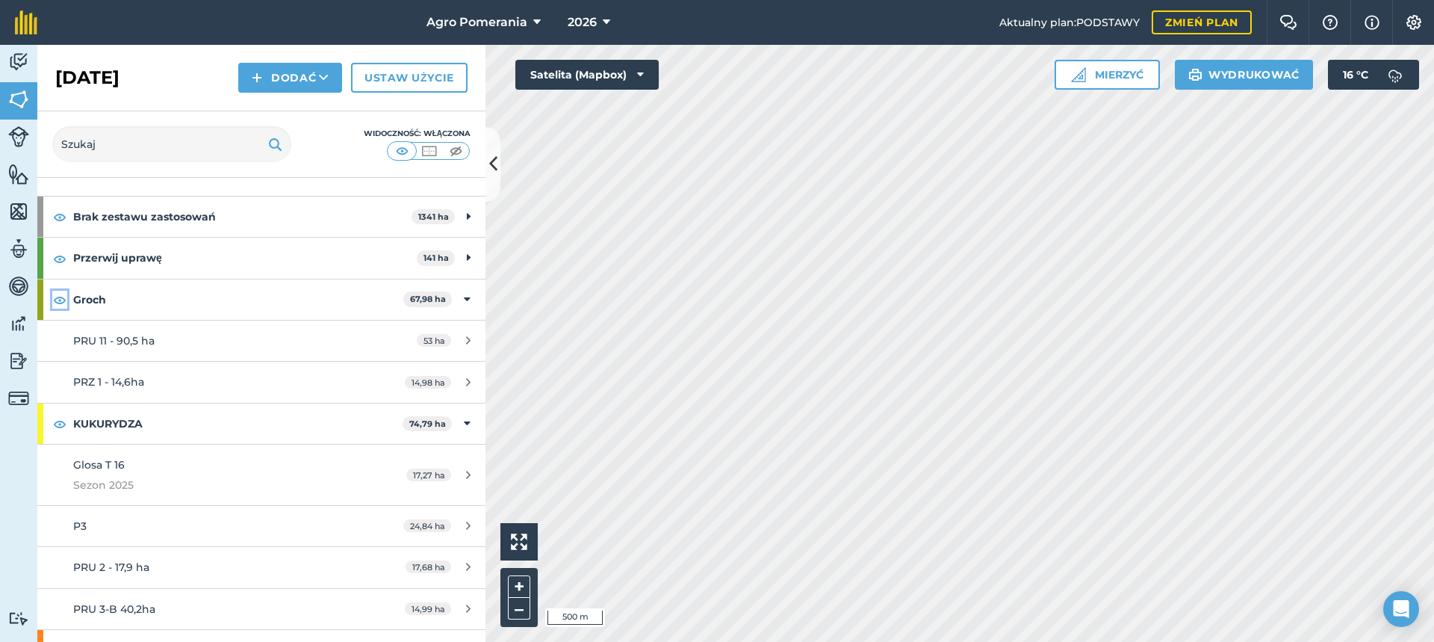
scroll to position [75, 0]
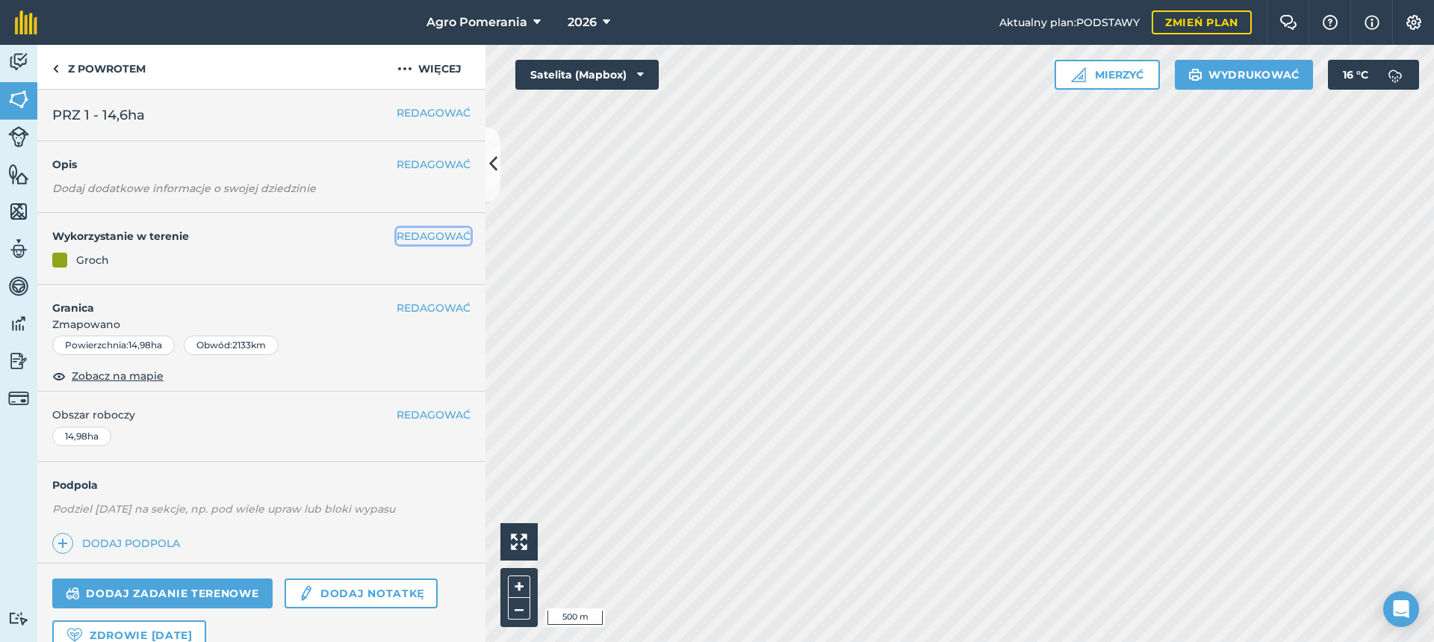
click at [421, 230] on font "REDAGOWAĆ" at bounding box center [434, 235] width 74 height 13
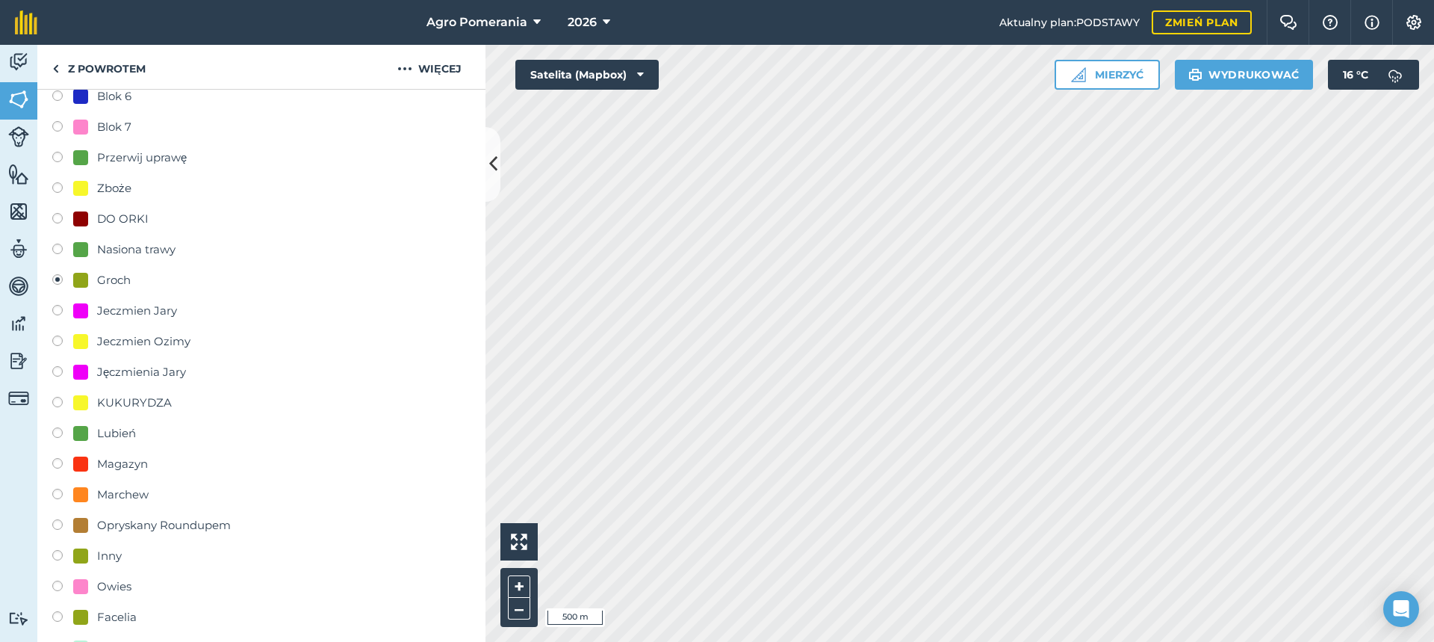
scroll to position [224, 0]
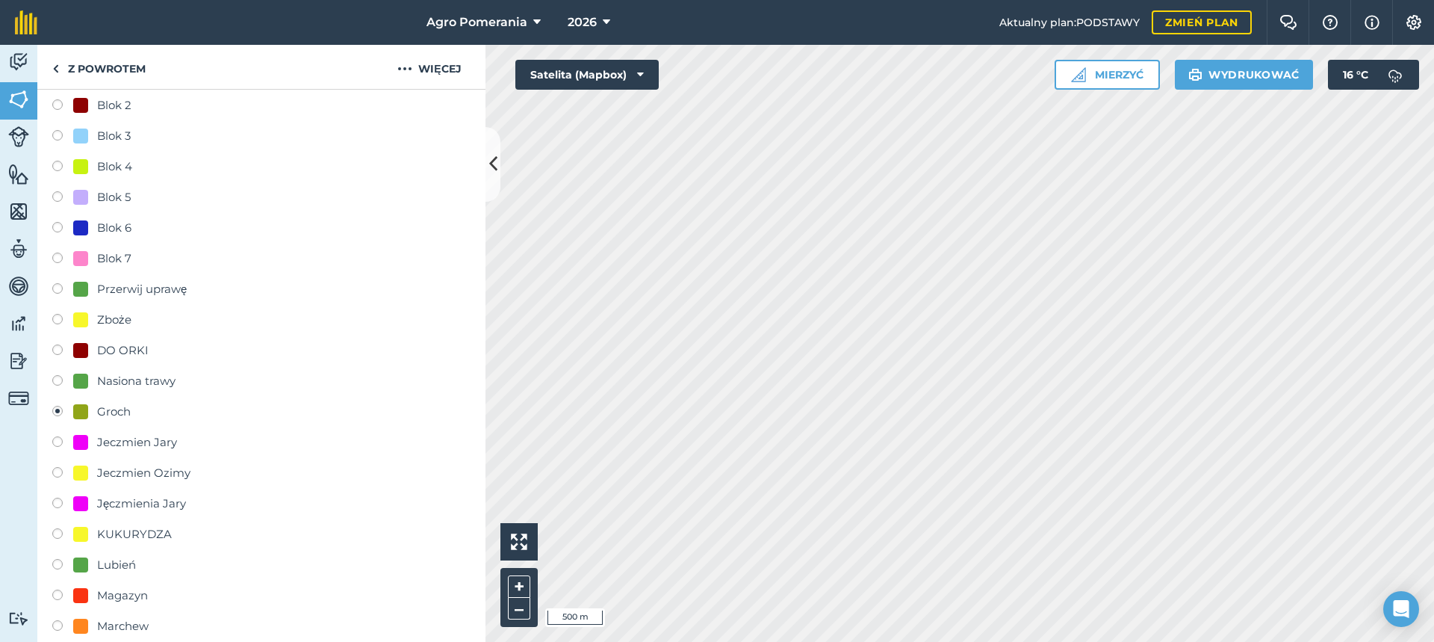
click at [162, 295] on font "Przerwij uprawę" at bounding box center [142, 289] width 90 height 14
radio input "true"
radio input "false"
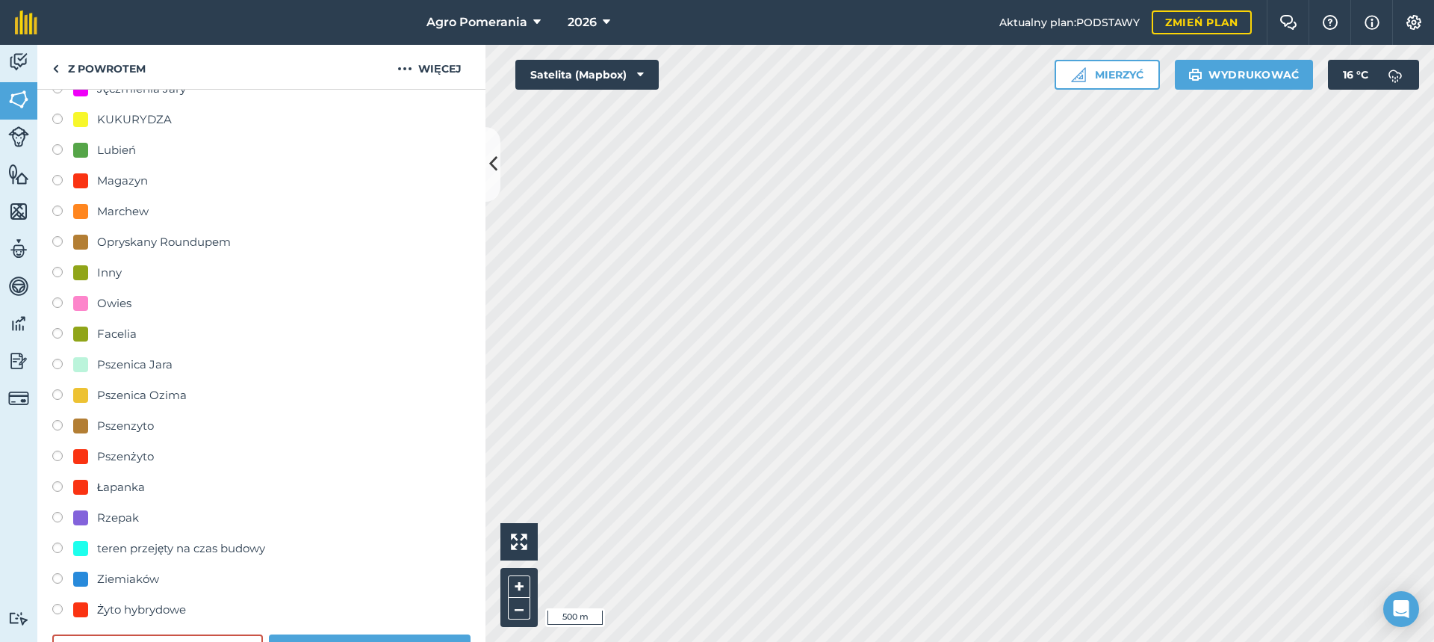
scroll to position [672, 0]
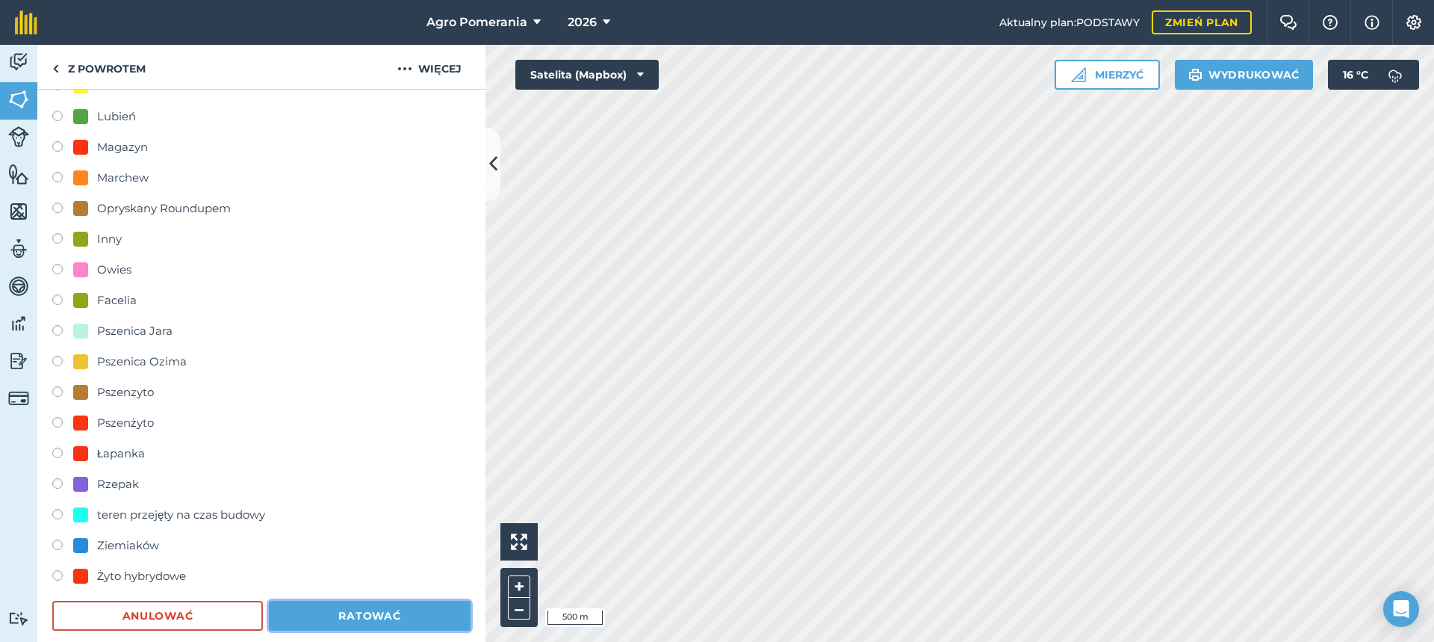
click at [367, 614] on font "Ratować" at bounding box center [369, 615] width 62 height 13
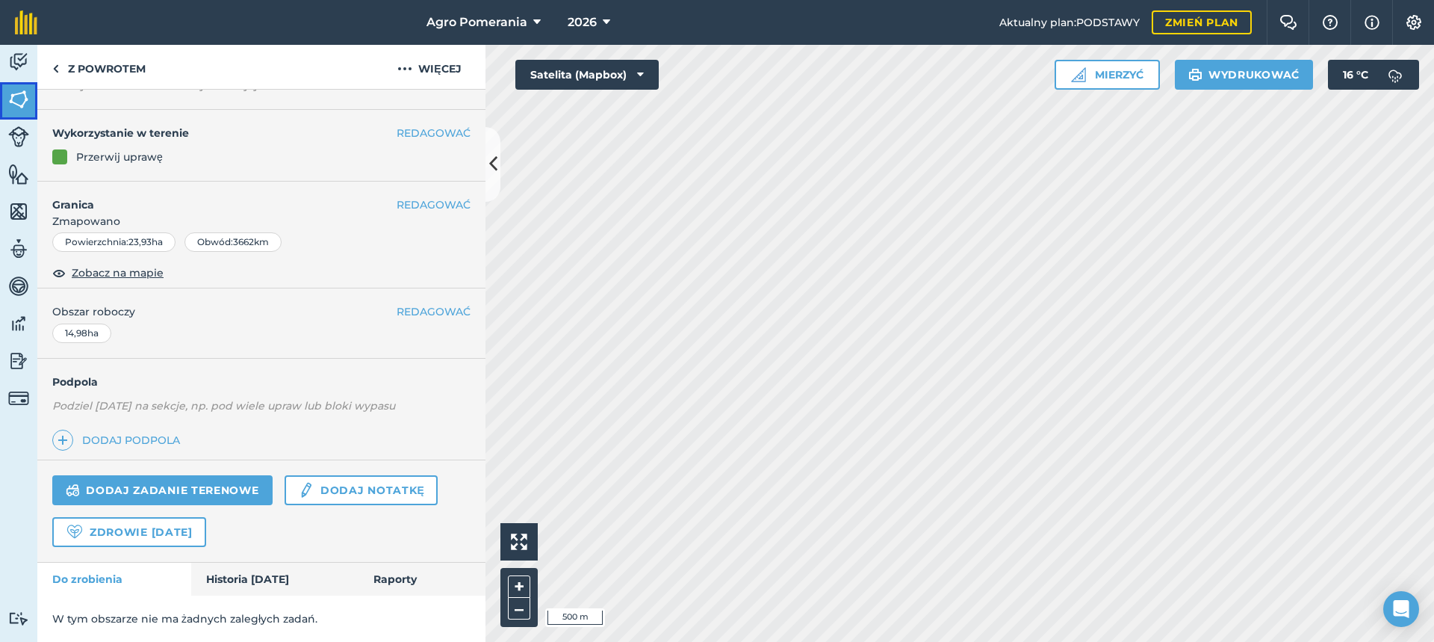
click at [19, 96] on img at bounding box center [18, 99] width 21 height 22
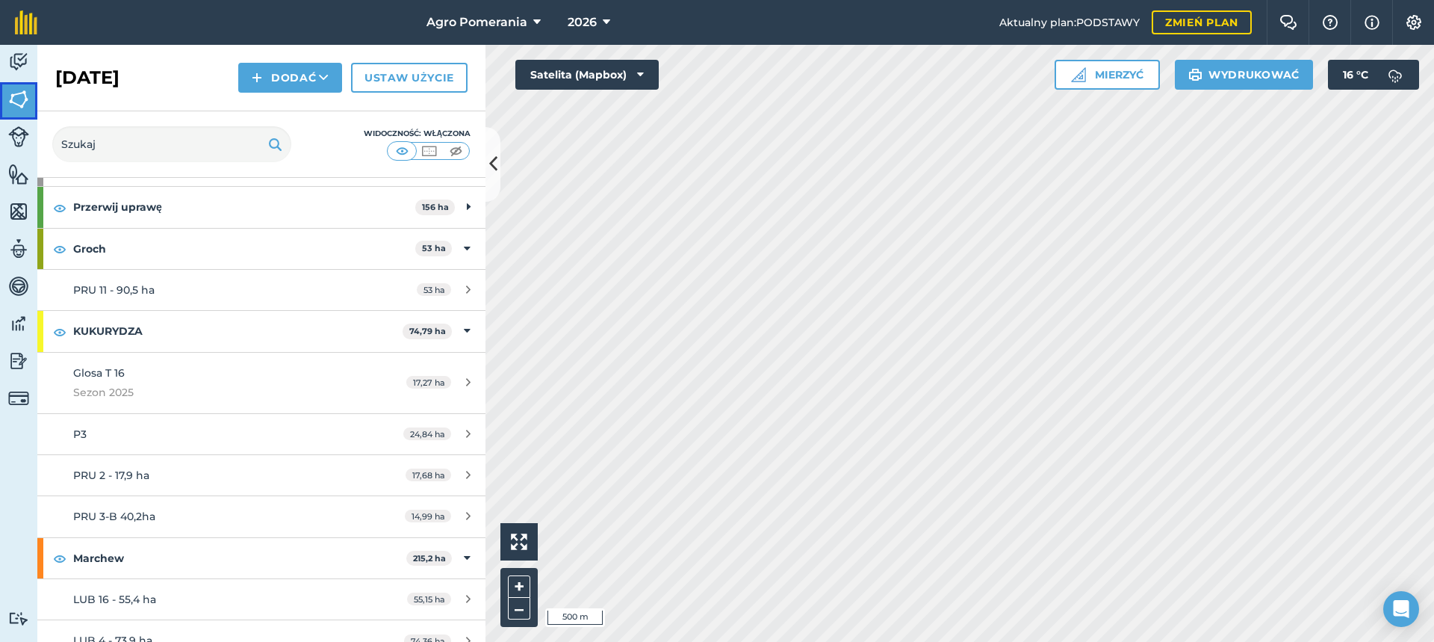
scroll to position [149, 0]
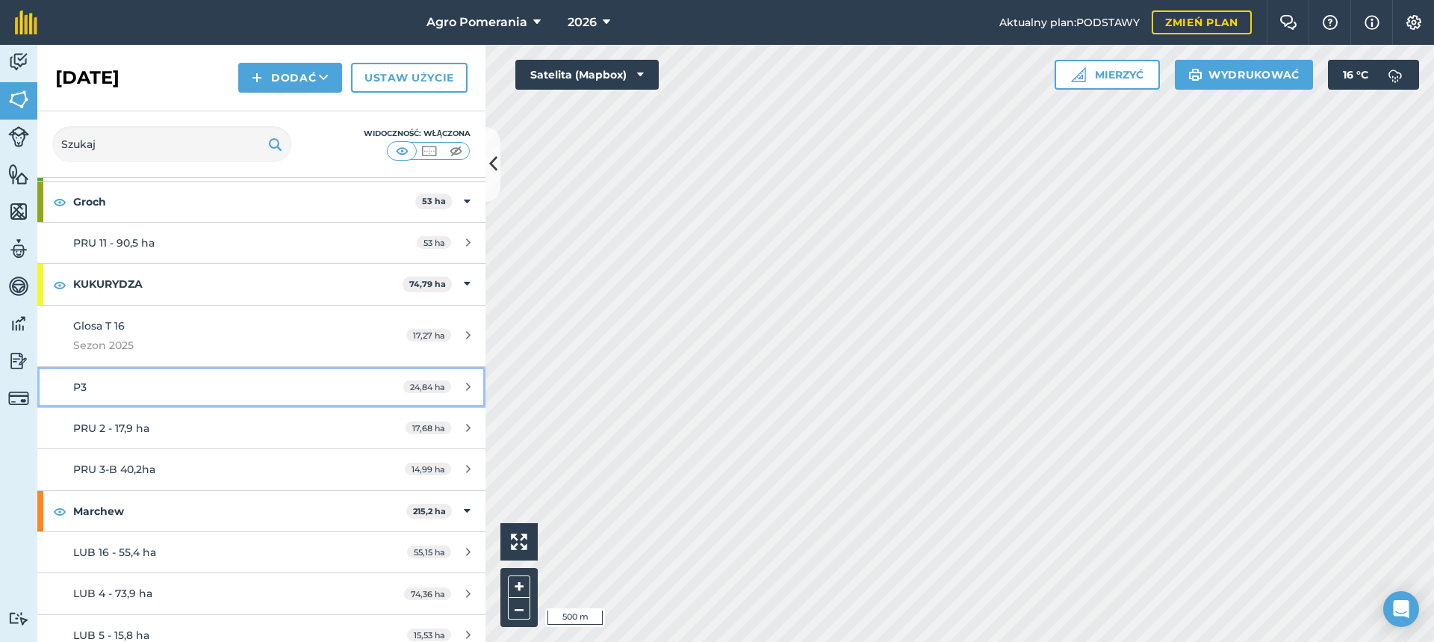
click at [81, 389] on font "P3" at bounding box center [79, 386] width 13 height 13
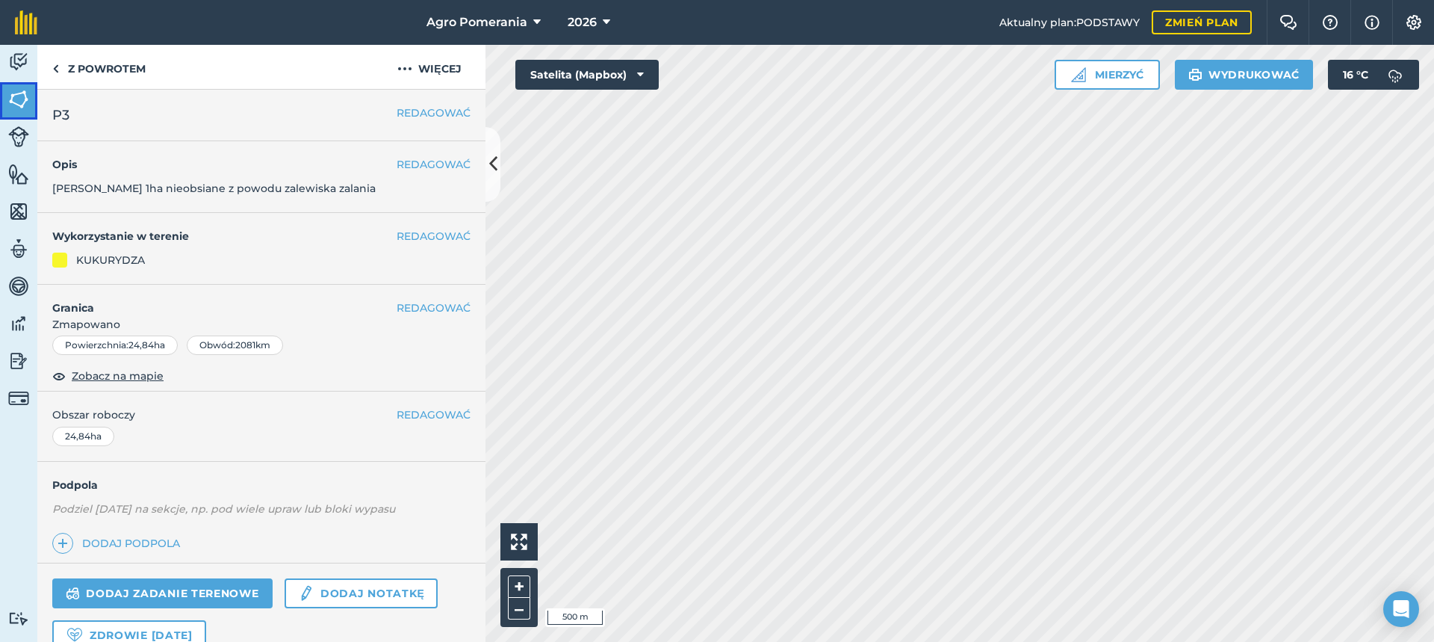
click at [31, 92] on link "[DATE]" at bounding box center [18, 100] width 37 height 37
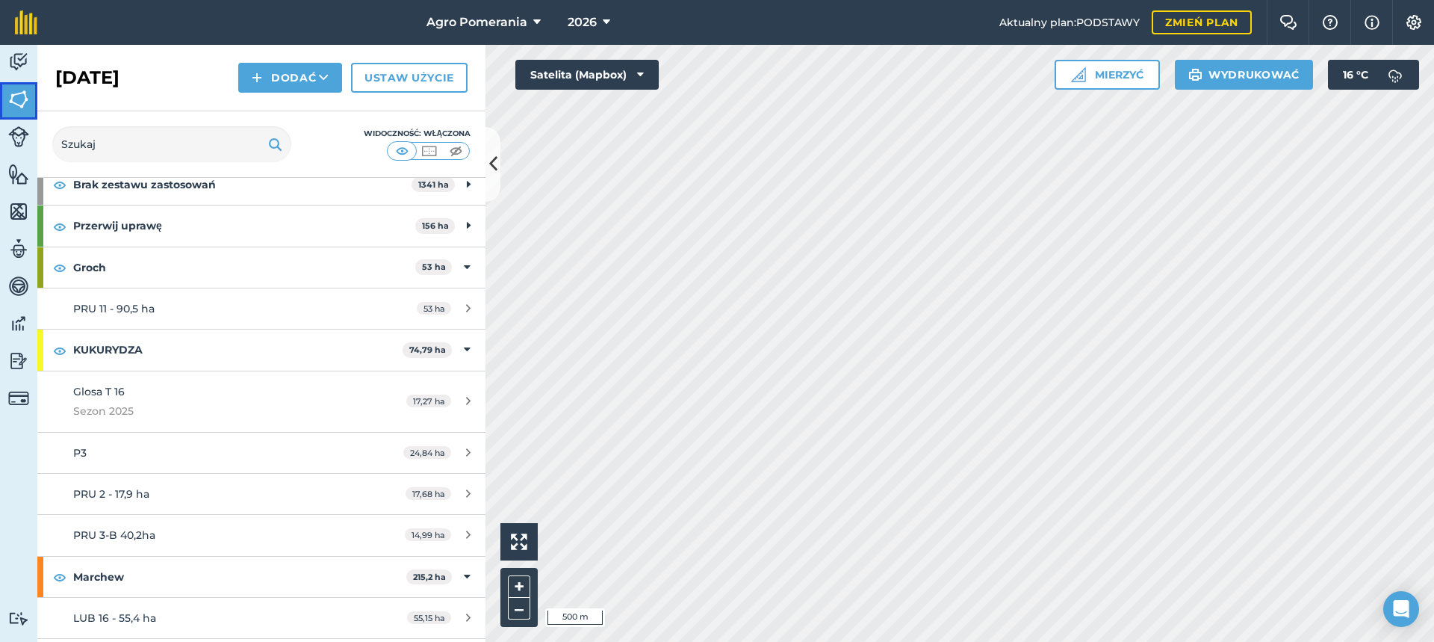
scroll to position [224, 0]
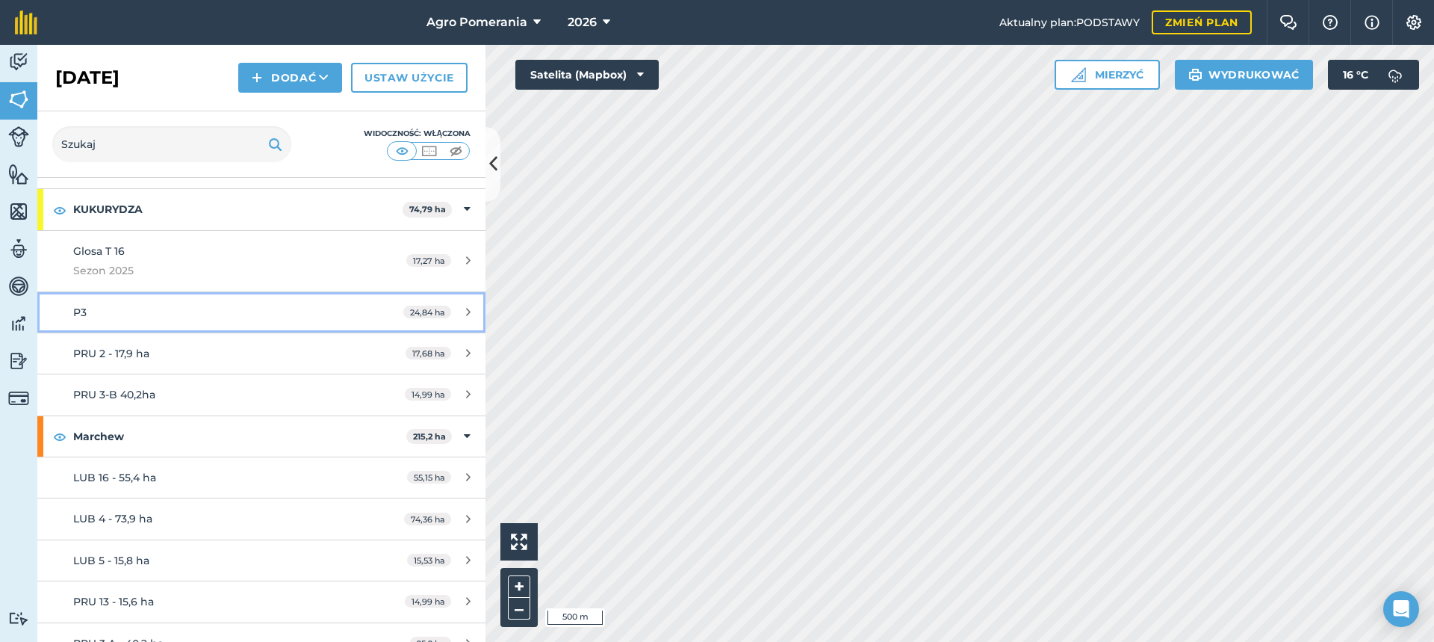
click at [74, 314] on font "P3" at bounding box center [79, 311] width 13 height 13
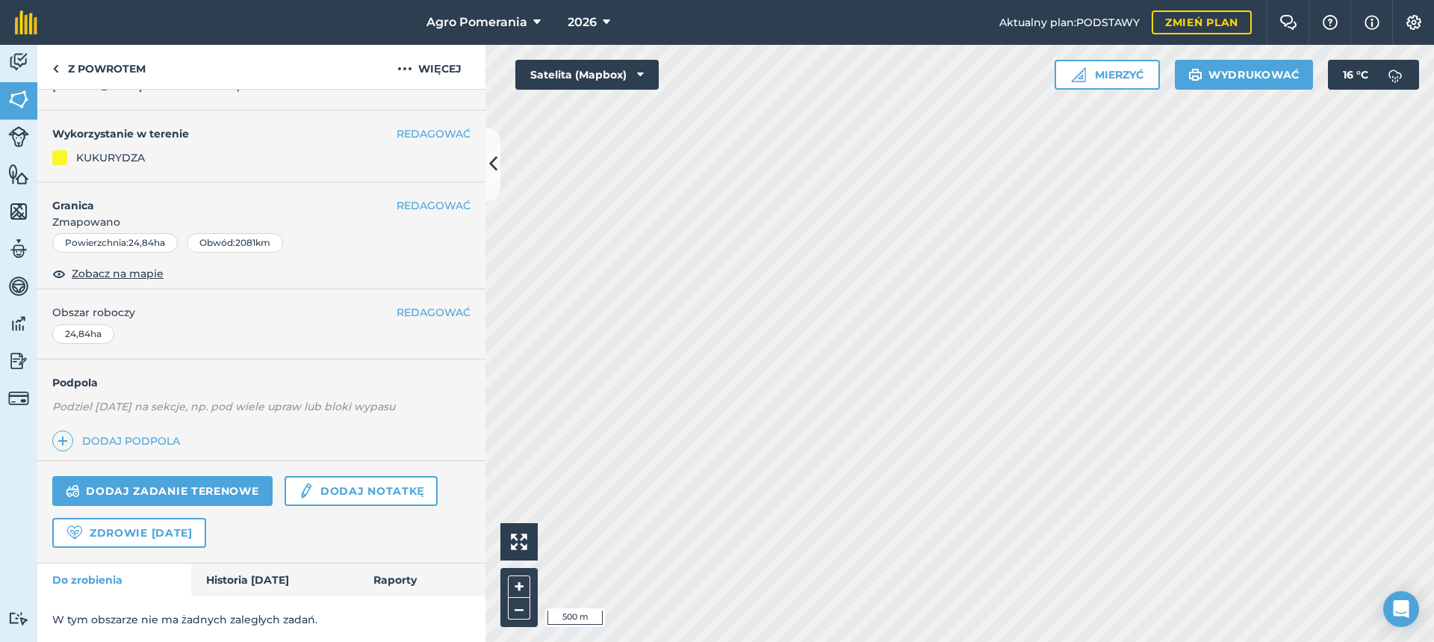
scroll to position [103, 0]
click at [403, 68] on img at bounding box center [404, 69] width 15 height 18
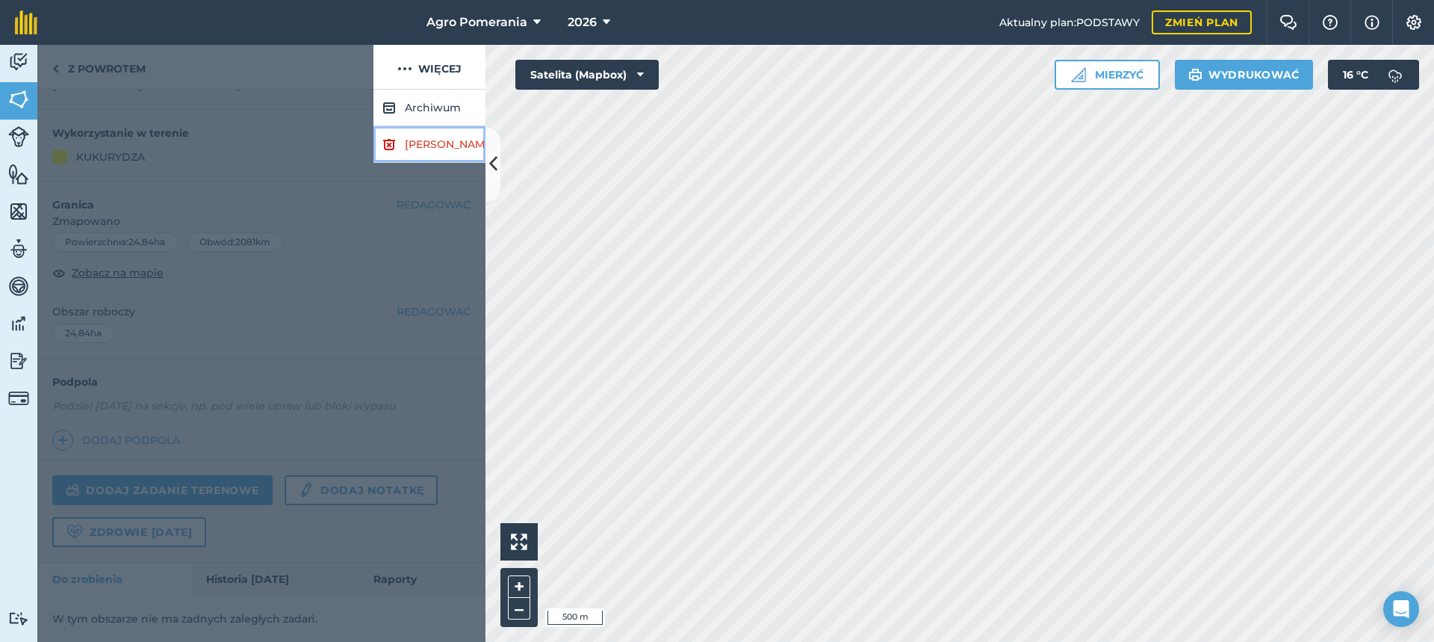
click at [417, 146] on font "[PERSON_NAME]" at bounding box center [450, 143] width 90 height 13
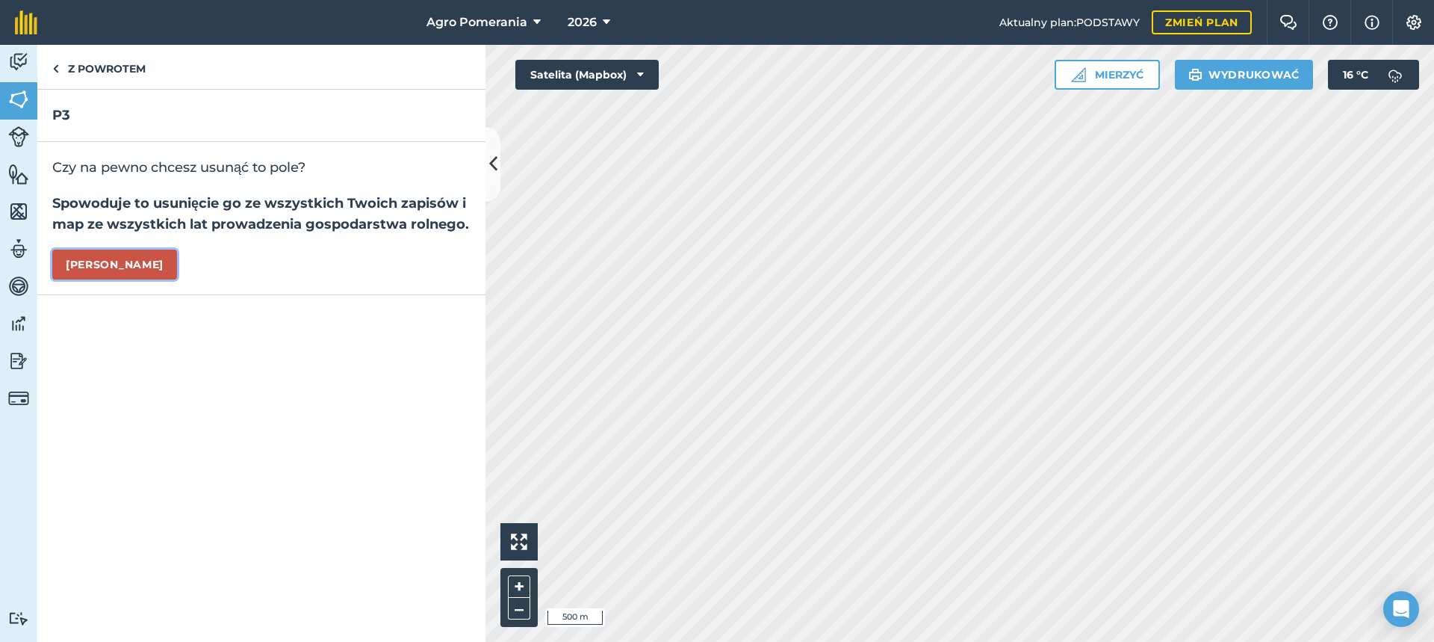
click at [112, 259] on font "[PERSON_NAME]" at bounding box center [115, 264] width 98 height 13
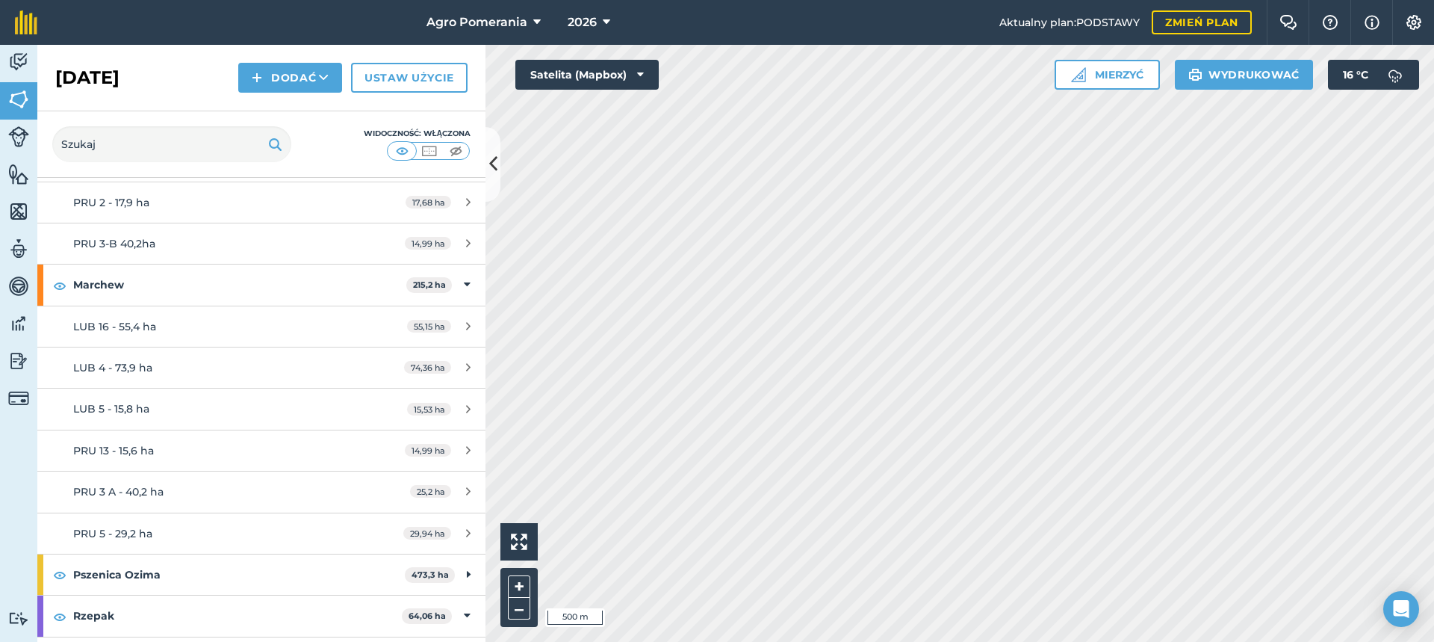
scroll to position [373, 0]
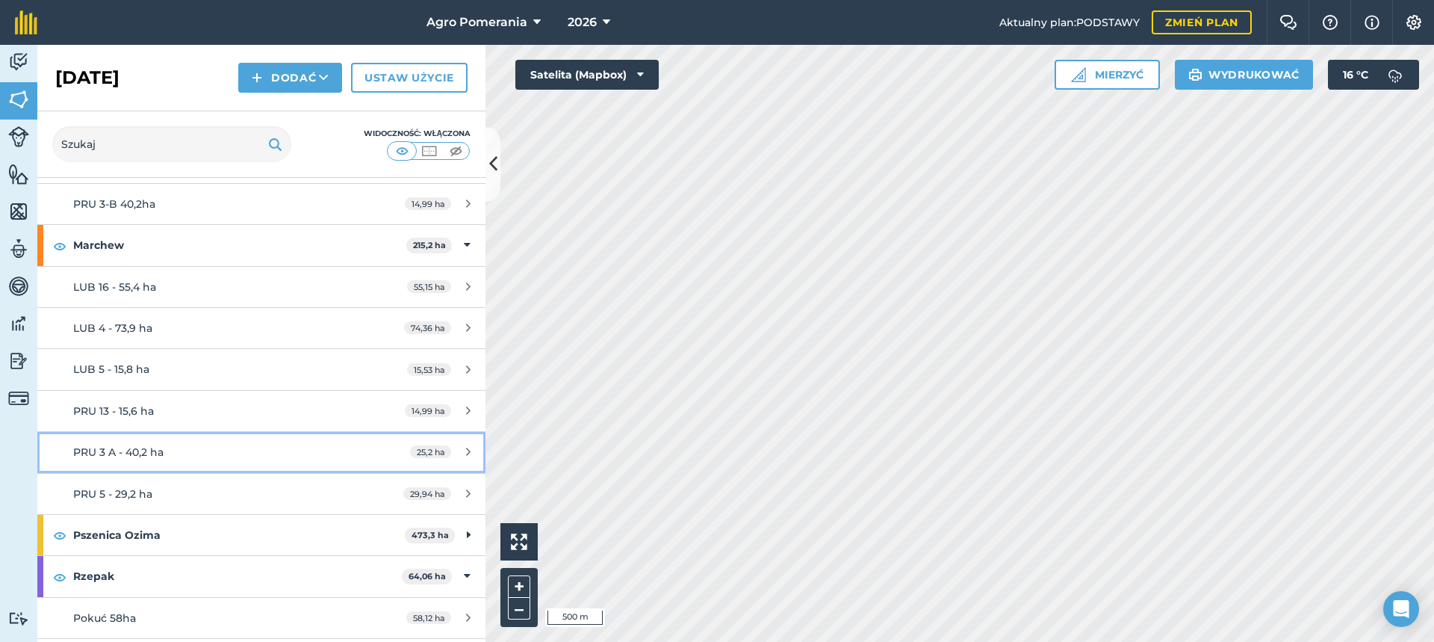
click at [466, 451] on icon at bounding box center [468, 451] width 4 height 11
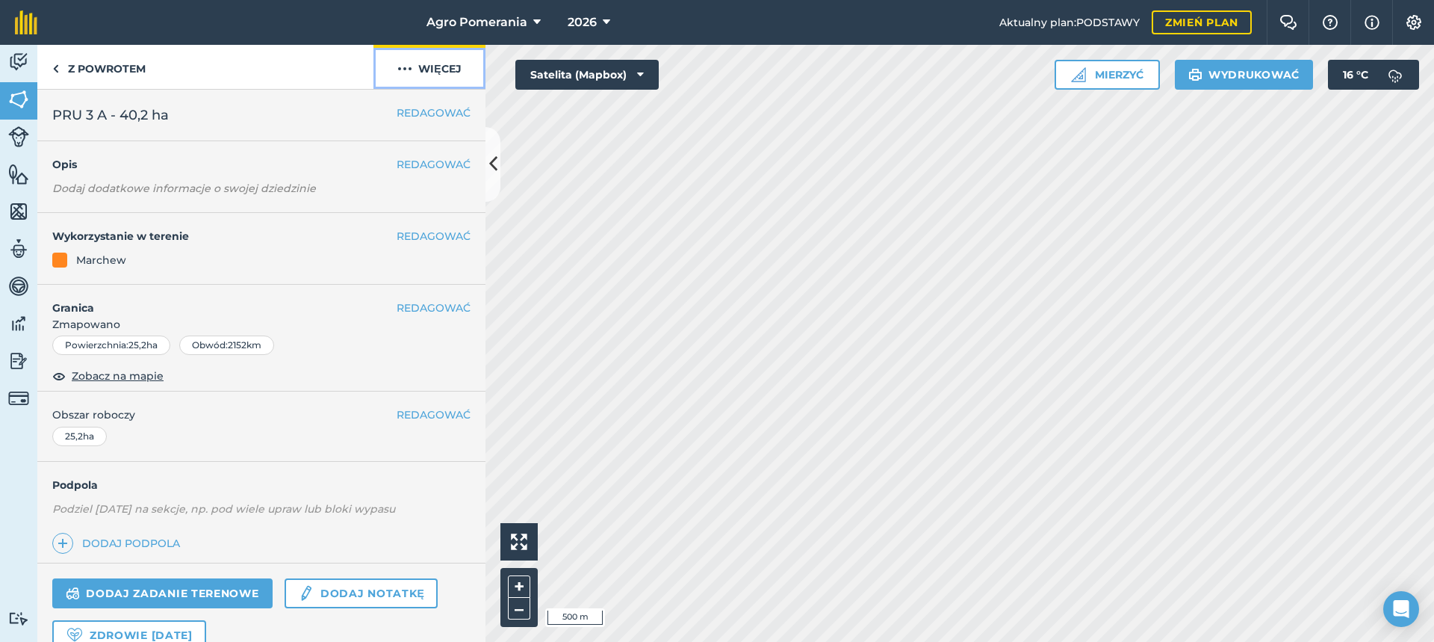
click at [412, 65] on img at bounding box center [404, 69] width 15 height 18
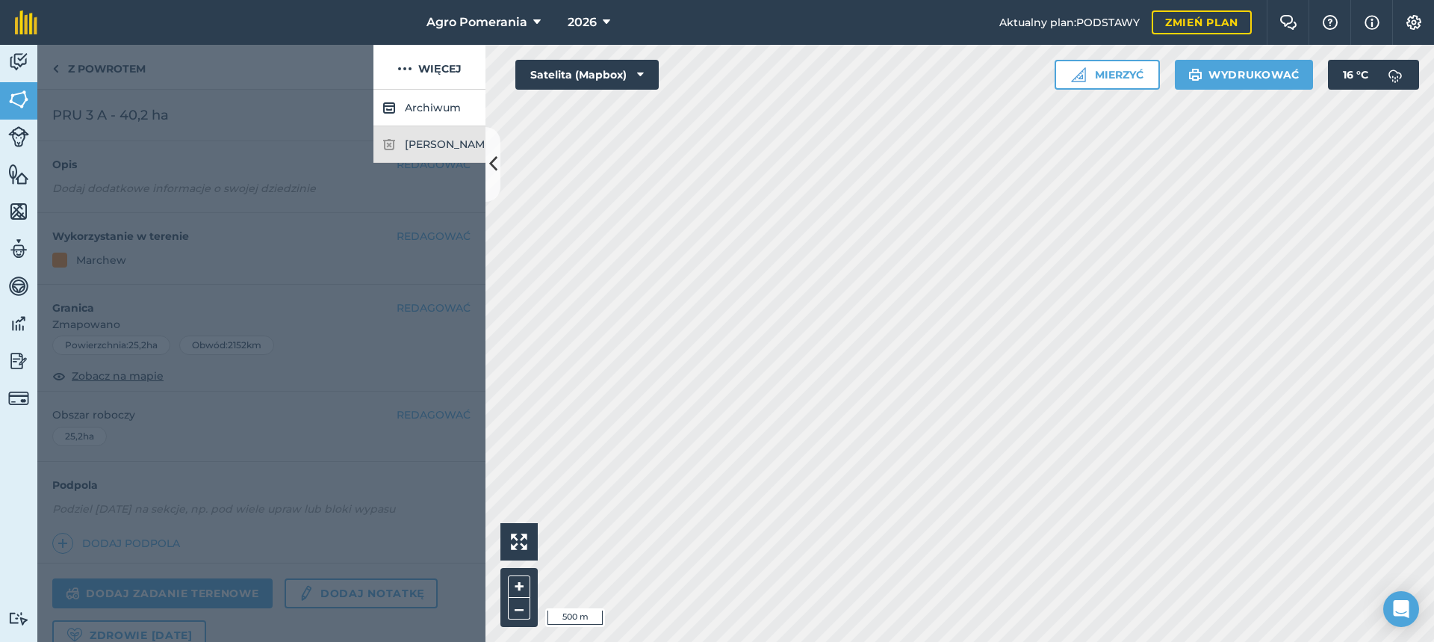
click at [423, 151] on font "[PERSON_NAME]" at bounding box center [450, 144] width 90 height 16
click at [406, 149] on font "[PERSON_NAME]" at bounding box center [450, 143] width 90 height 13
click at [406, 60] on img at bounding box center [404, 69] width 15 height 18
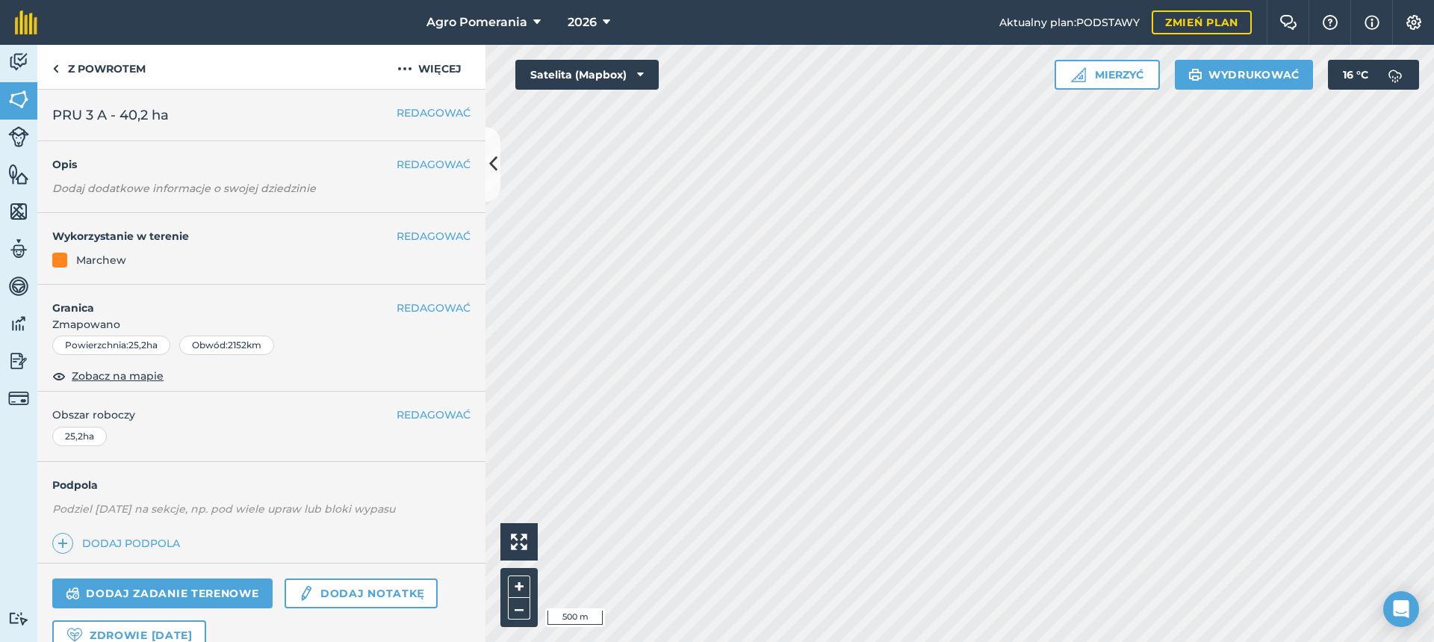
click at [245, 338] on div "Obwód : 2152 km" at bounding box center [226, 344] width 95 height 19
click at [27, 84] on link "[DATE]" at bounding box center [18, 100] width 37 height 37
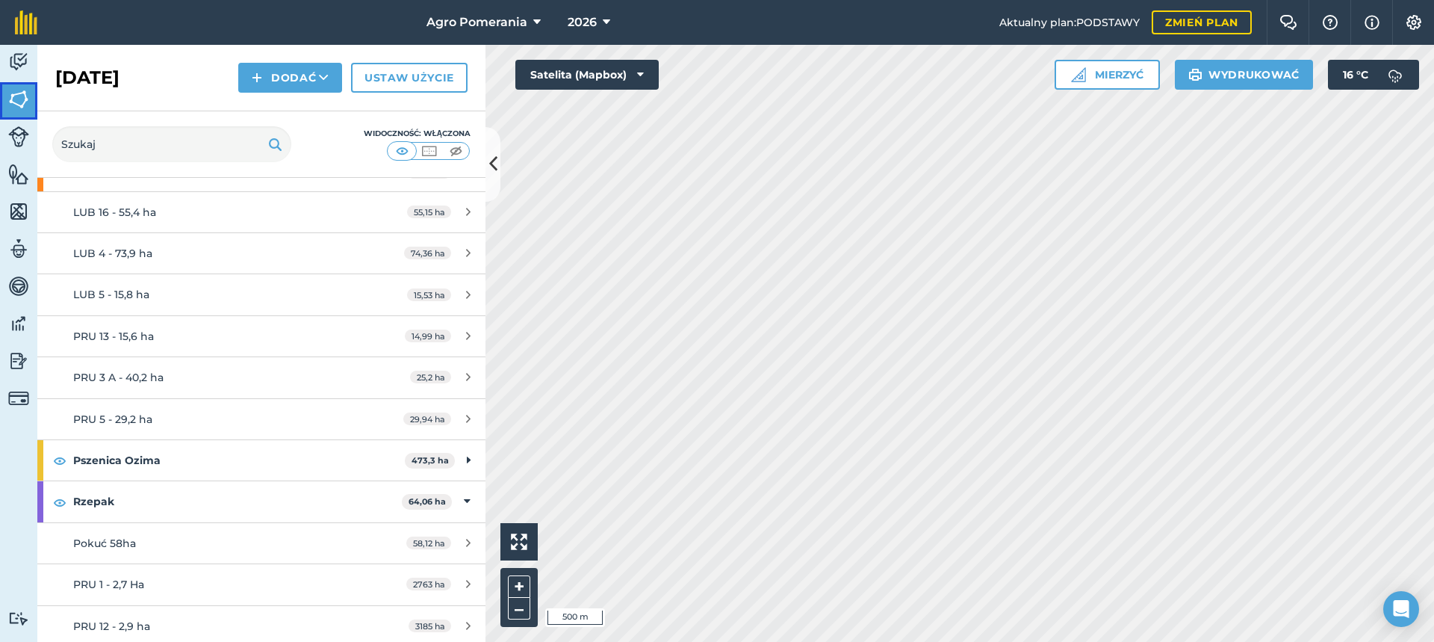
scroll to position [523, 0]
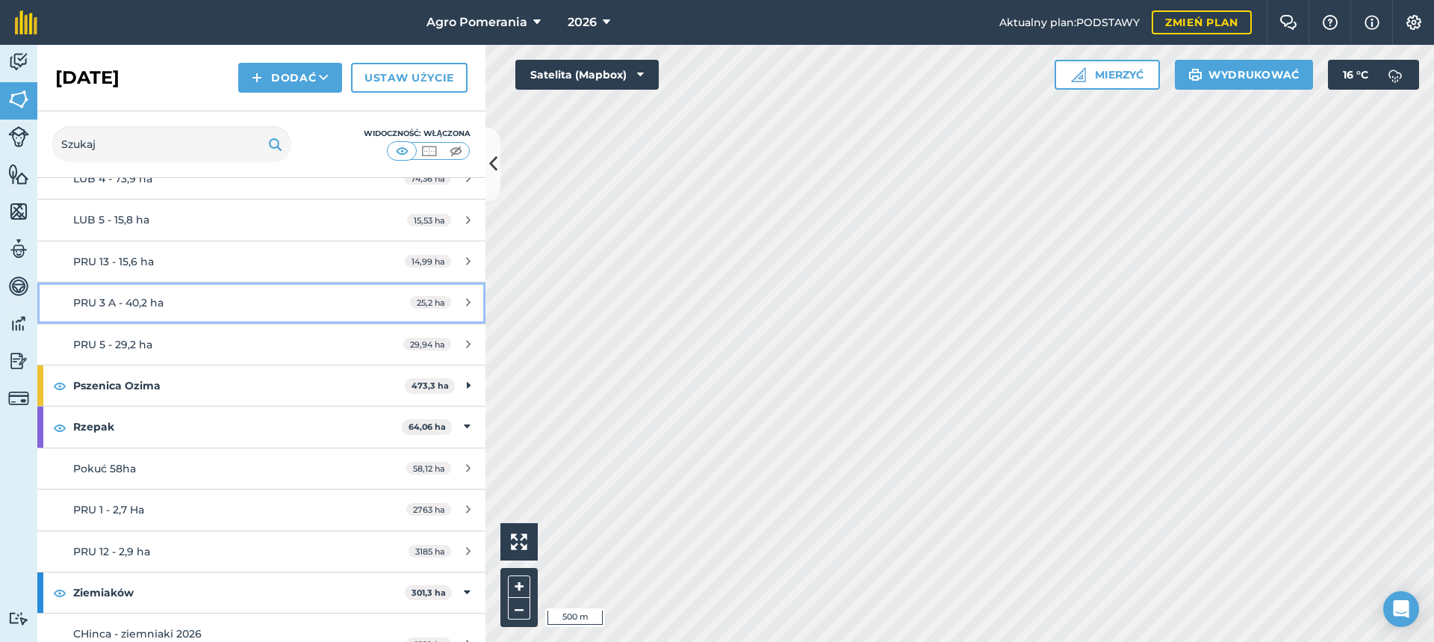
click at [466, 299] on icon at bounding box center [468, 302] width 4 height 11
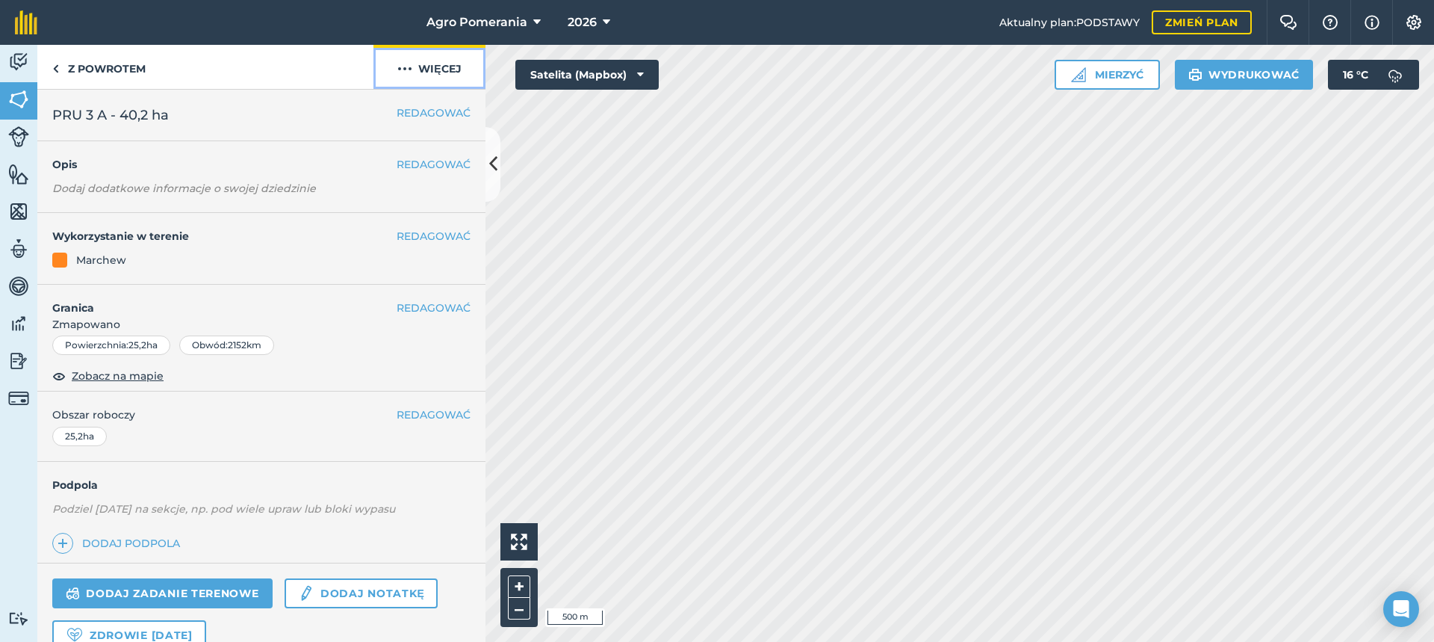
click at [405, 67] on img at bounding box center [404, 69] width 15 height 18
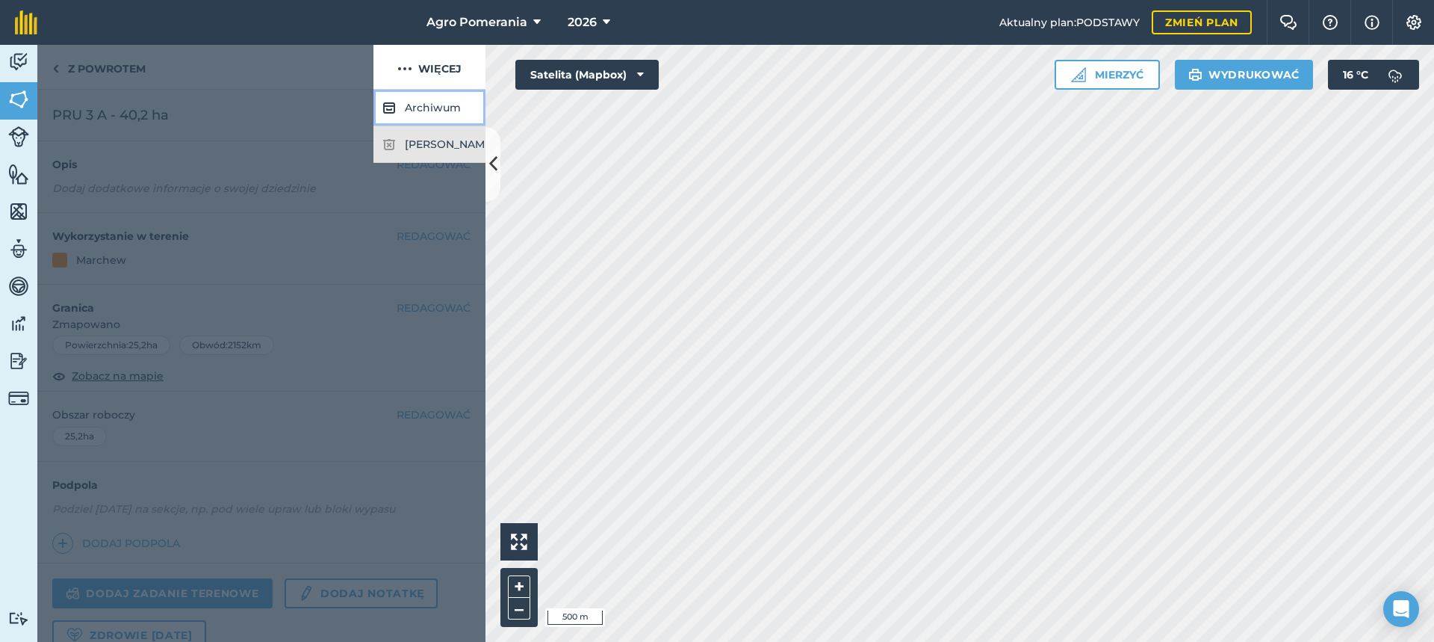
click at [385, 112] on img at bounding box center [388, 108] width 13 height 18
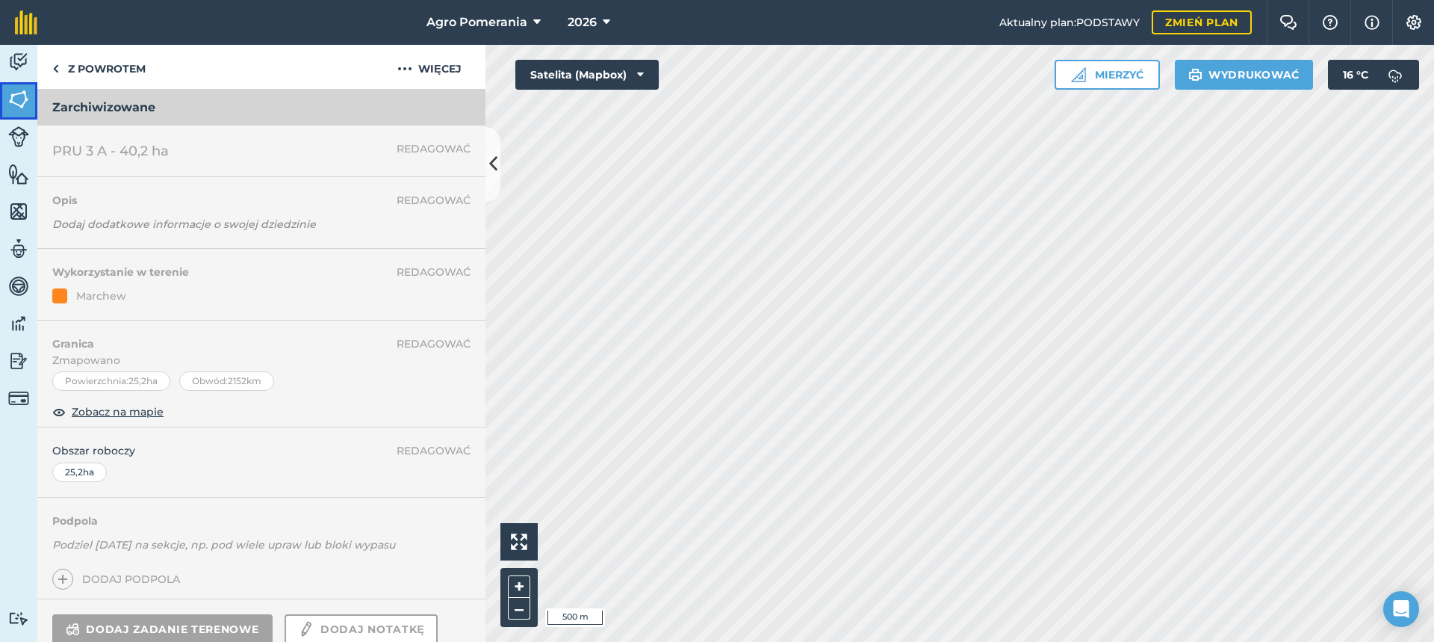
click at [17, 92] on img at bounding box center [18, 99] width 21 height 22
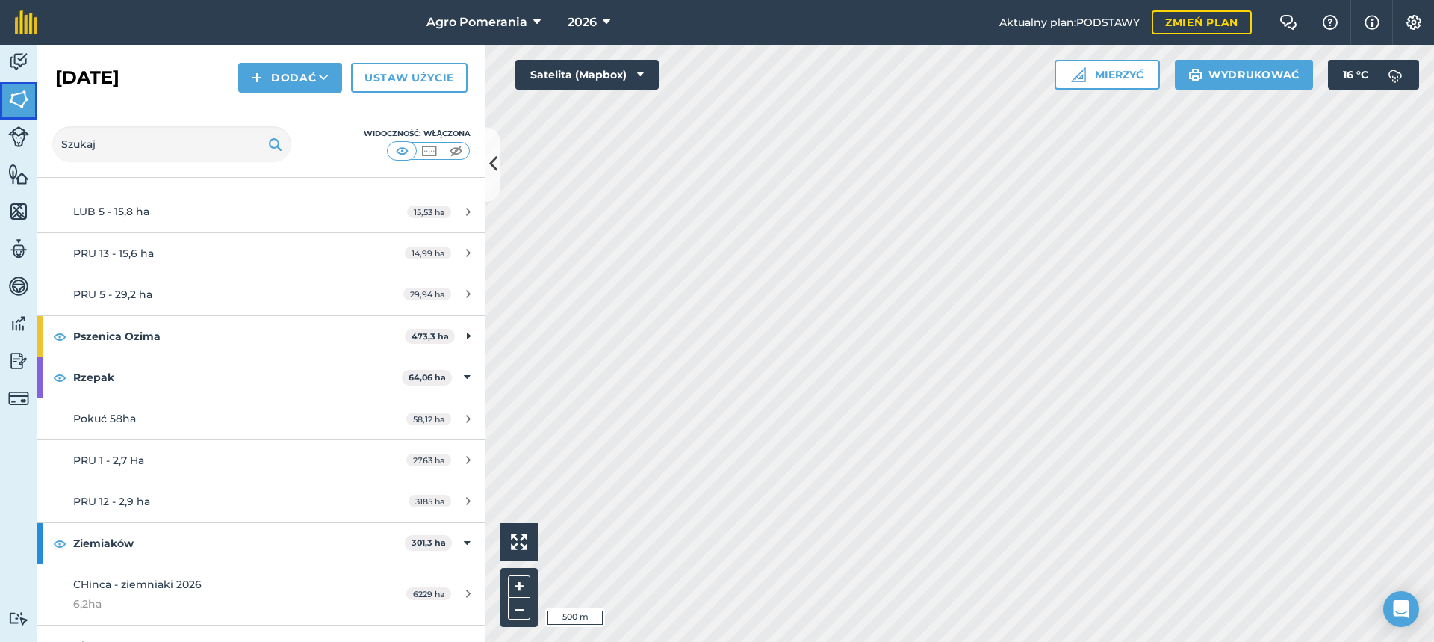
scroll to position [672, 0]
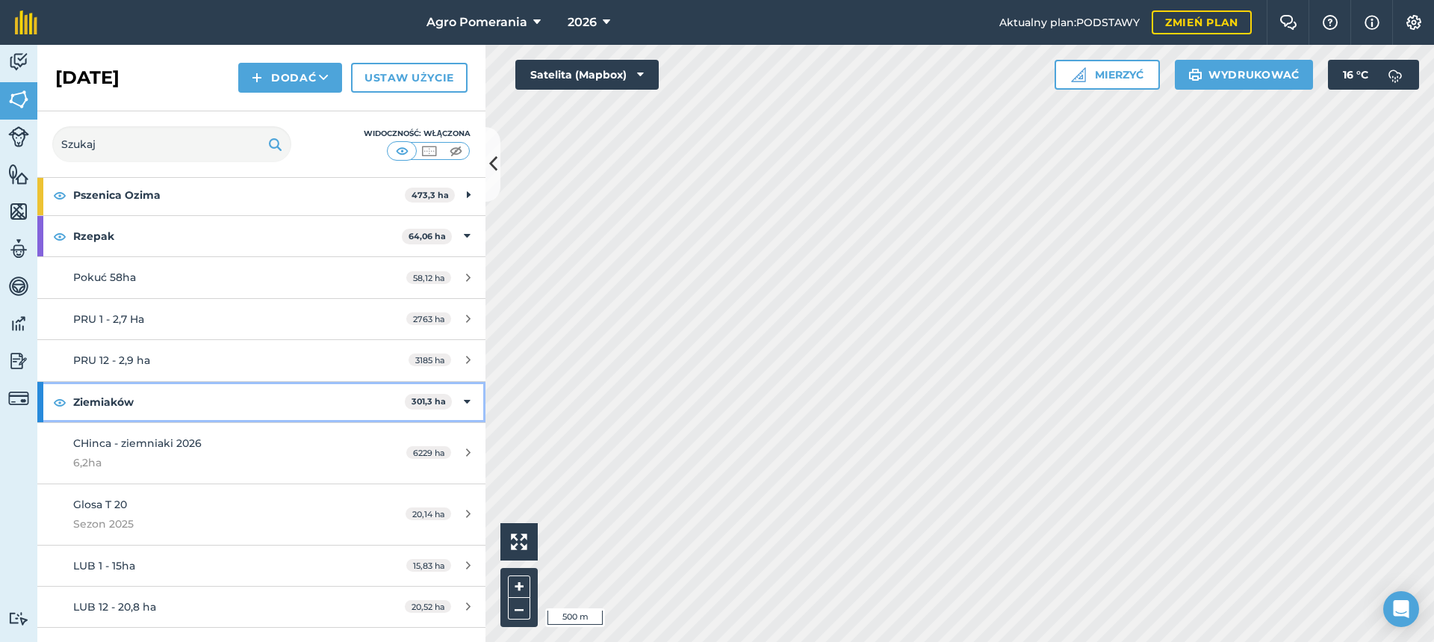
click at [122, 408] on font "Ziemiaków" at bounding box center [103, 401] width 60 height 13
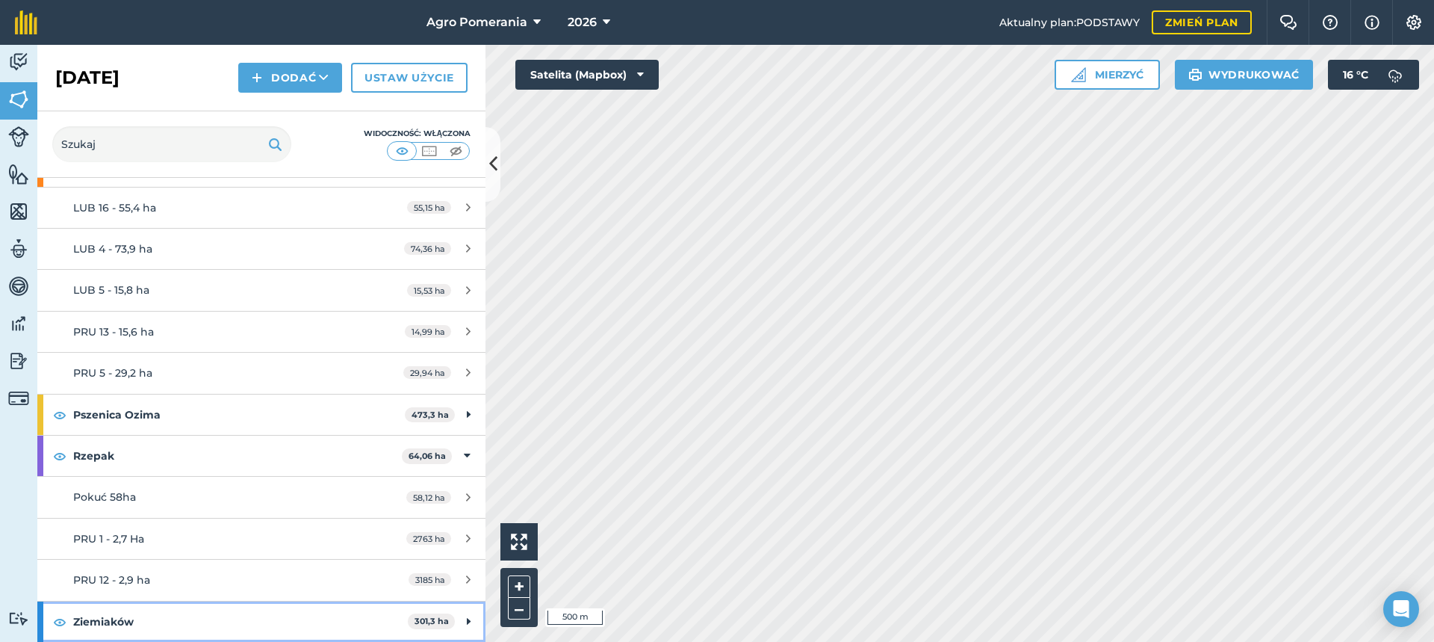
scroll to position [453, 0]
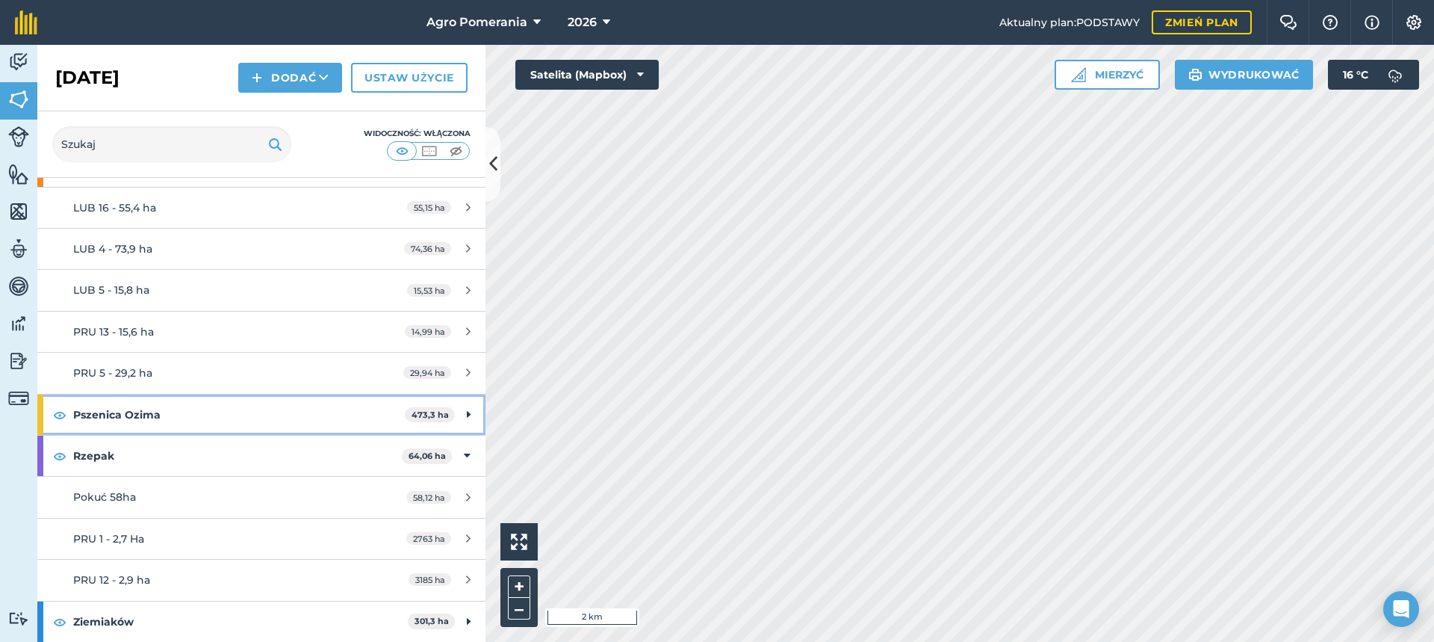
click at [134, 418] on font "Pszenica Ozima" at bounding box center [116, 414] width 87 height 13
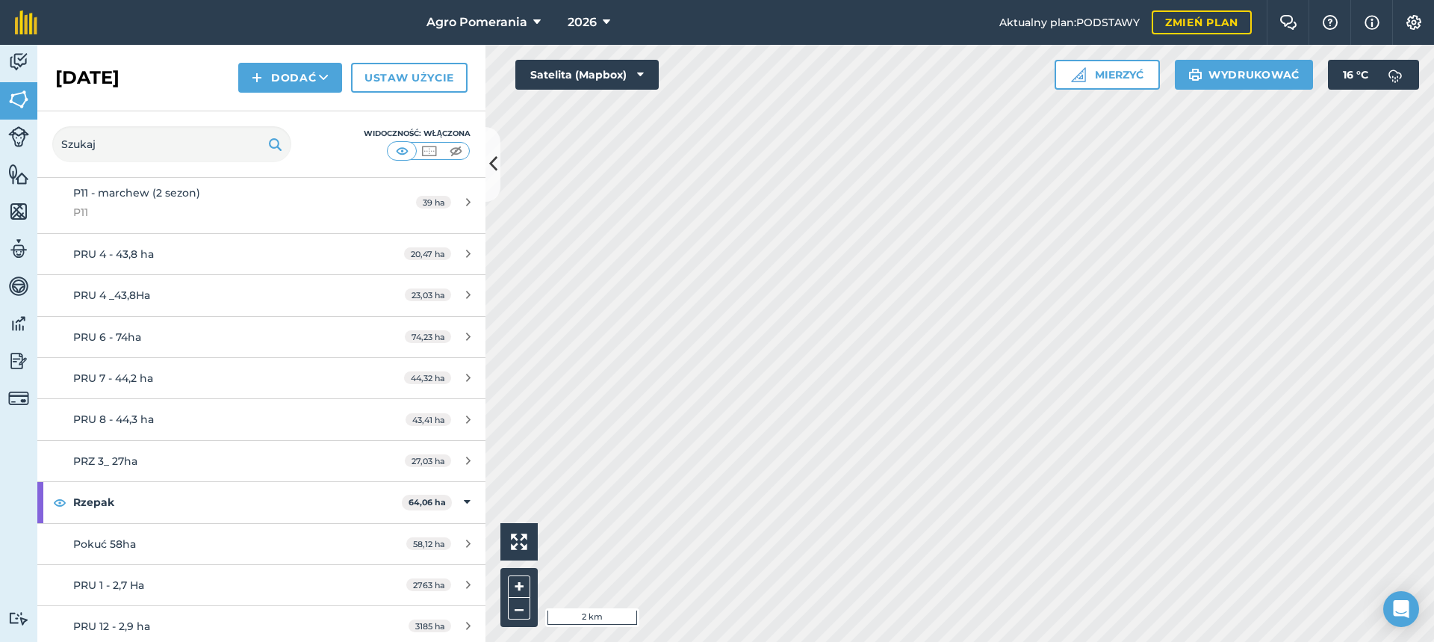
scroll to position [947, 0]
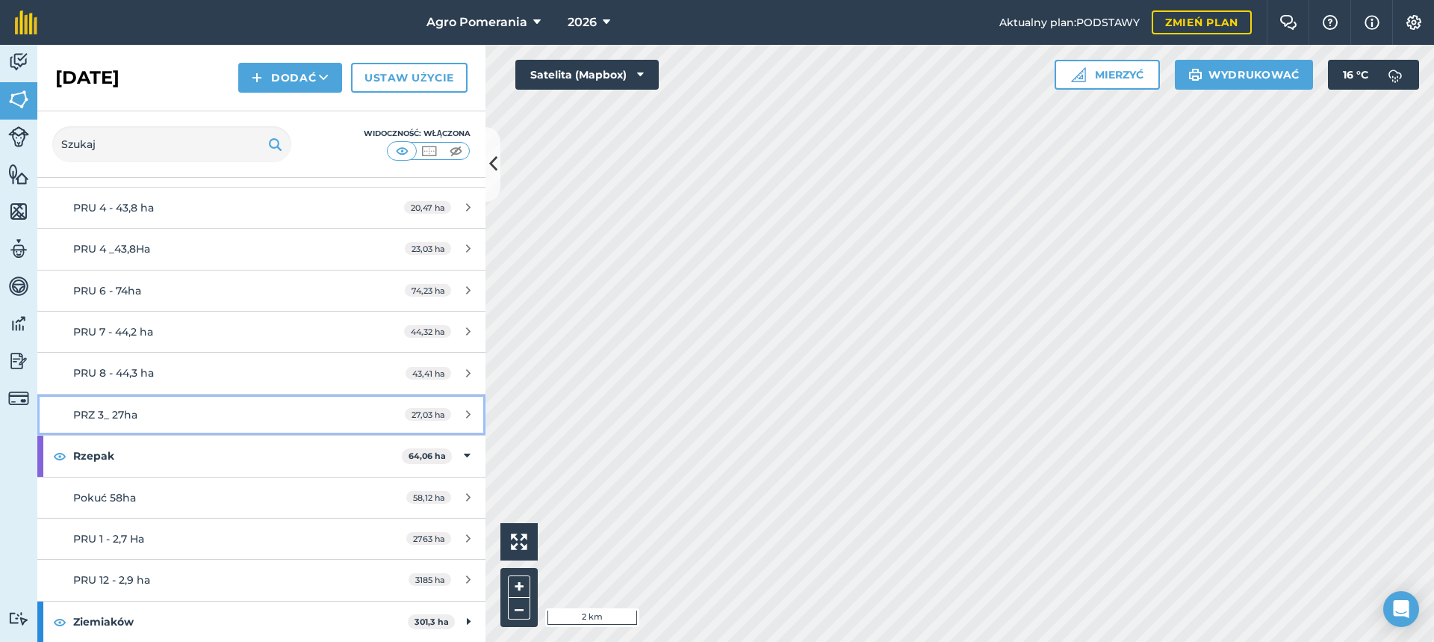
click at [466, 416] on icon at bounding box center [468, 414] width 4 height 11
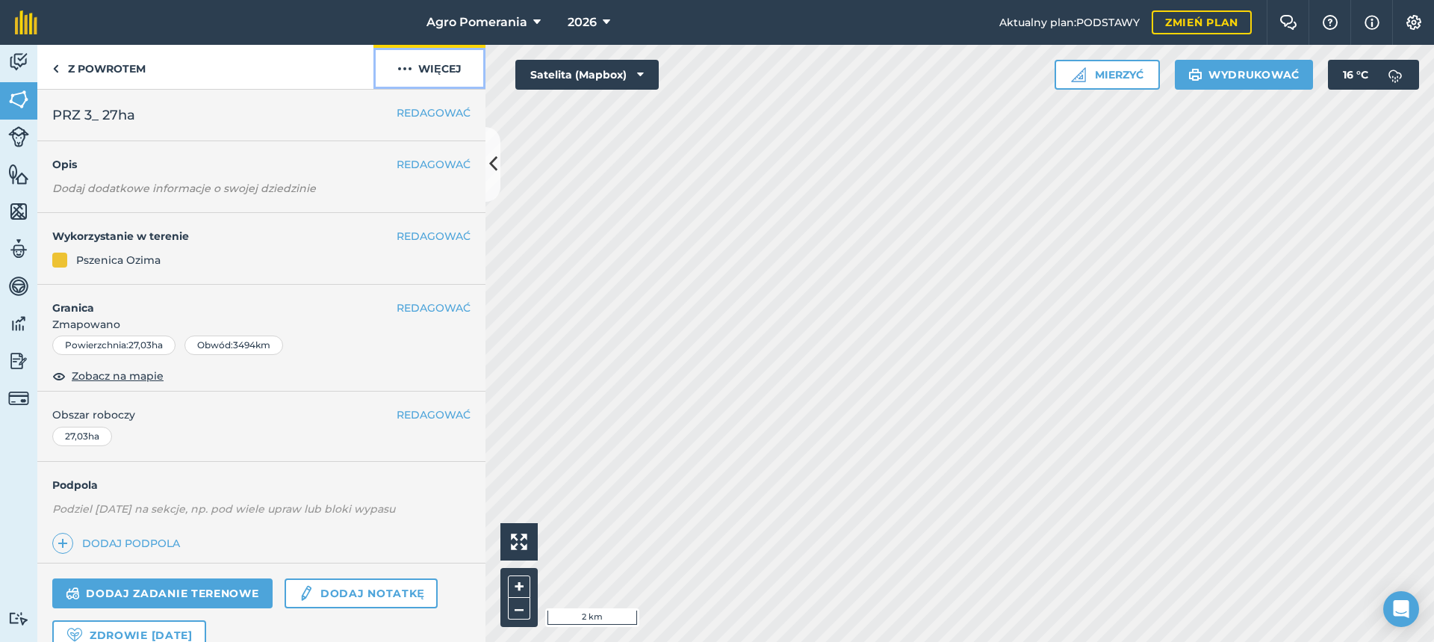
click at [407, 66] on img at bounding box center [404, 69] width 15 height 18
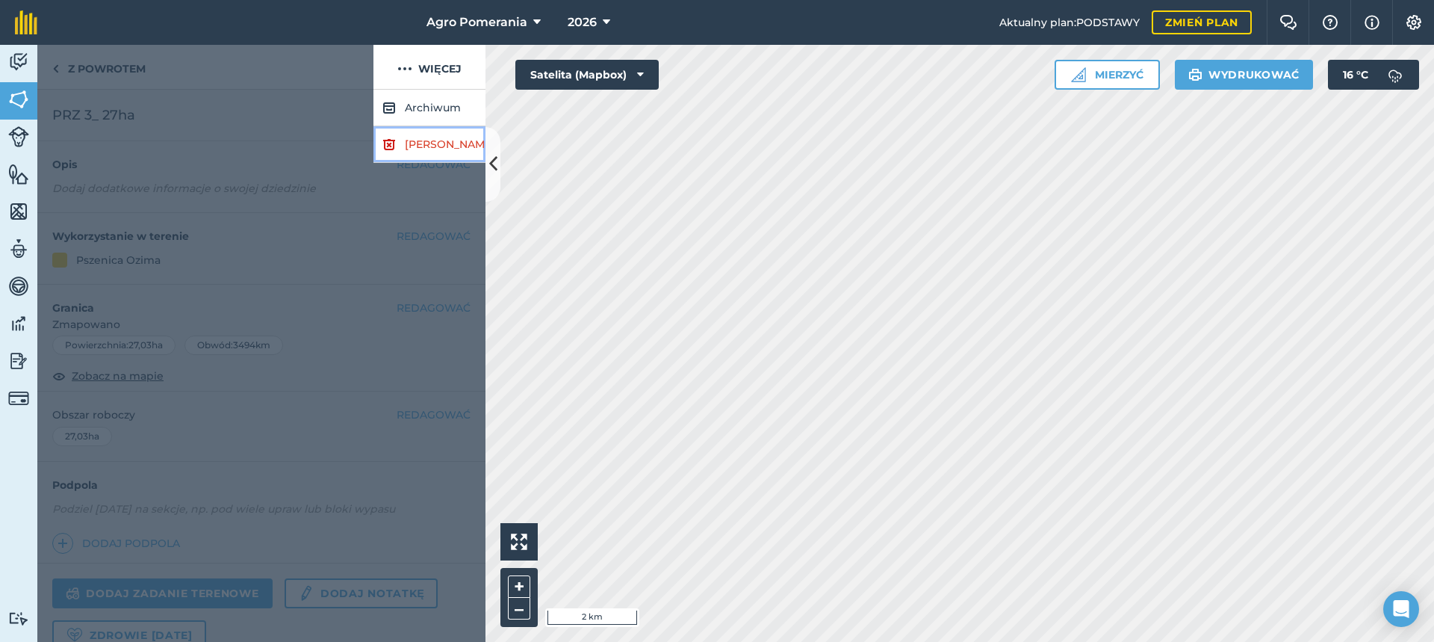
click at [421, 147] on font "[PERSON_NAME]" at bounding box center [450, 143] width 90 height 13
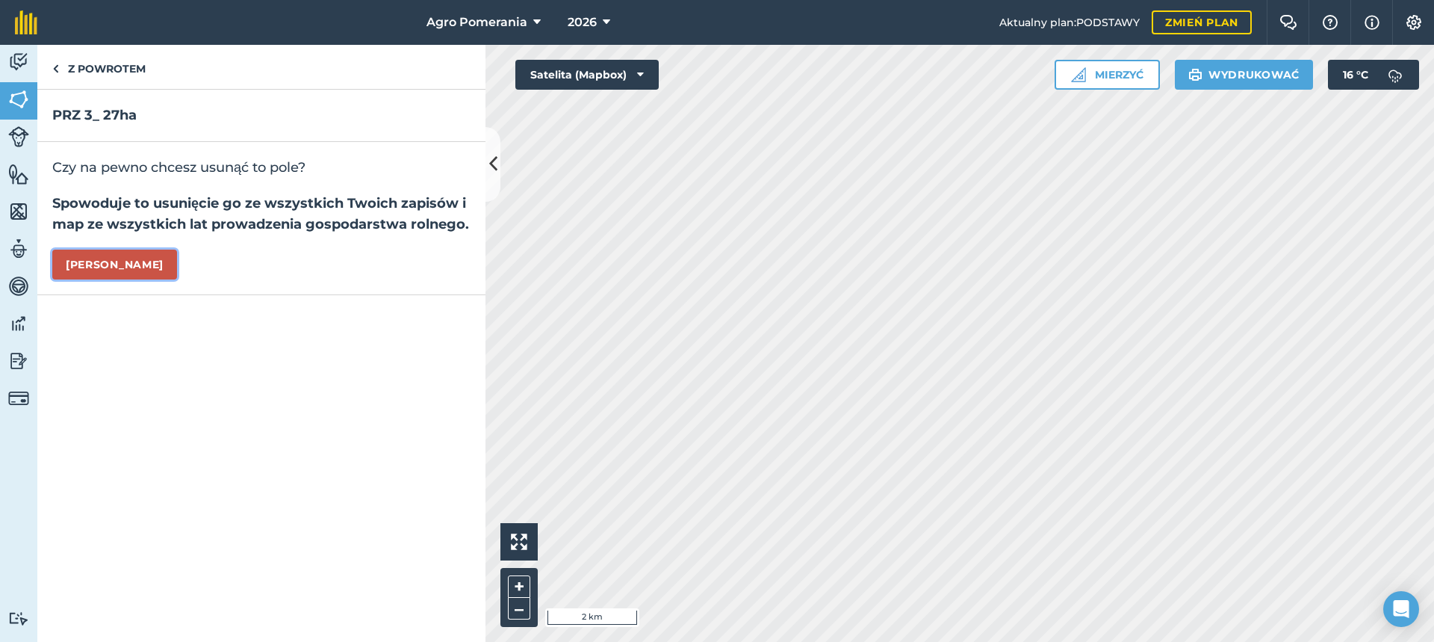
click at [77, 255] on button "[PERSON_NAME]" at bounding box center [114, 264] width 125 height 30
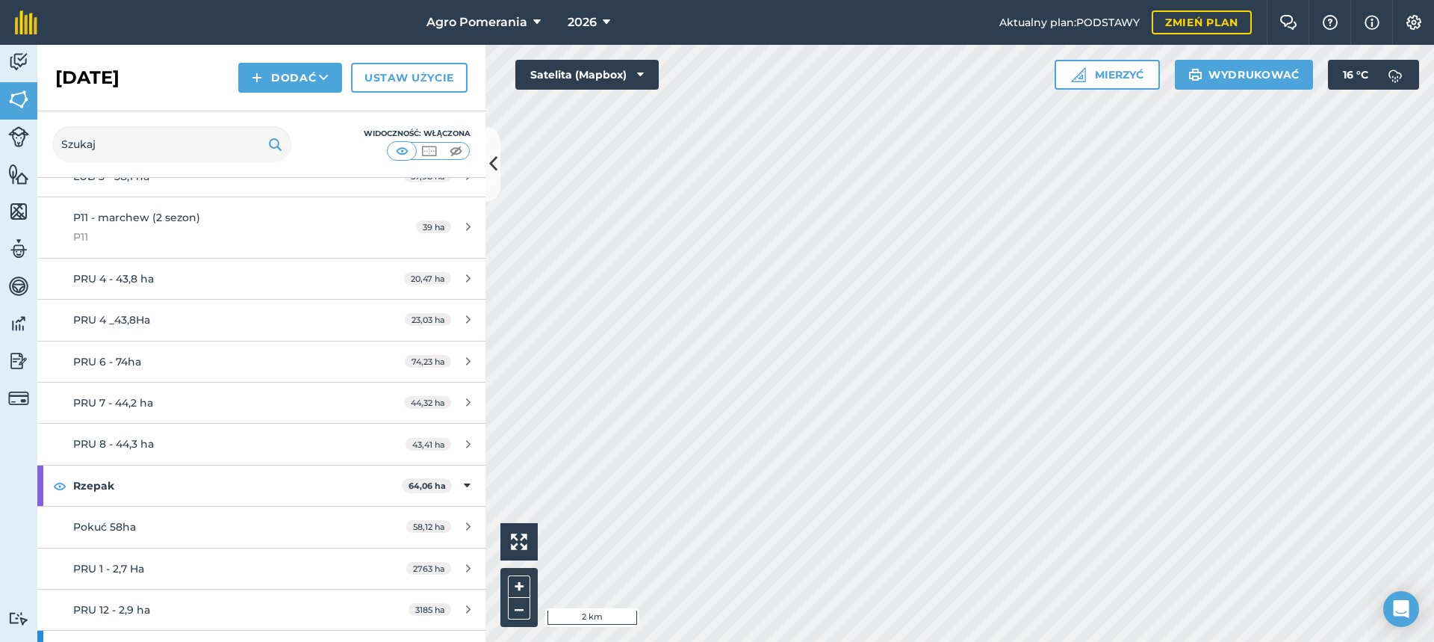
scroll to position [906, 0]
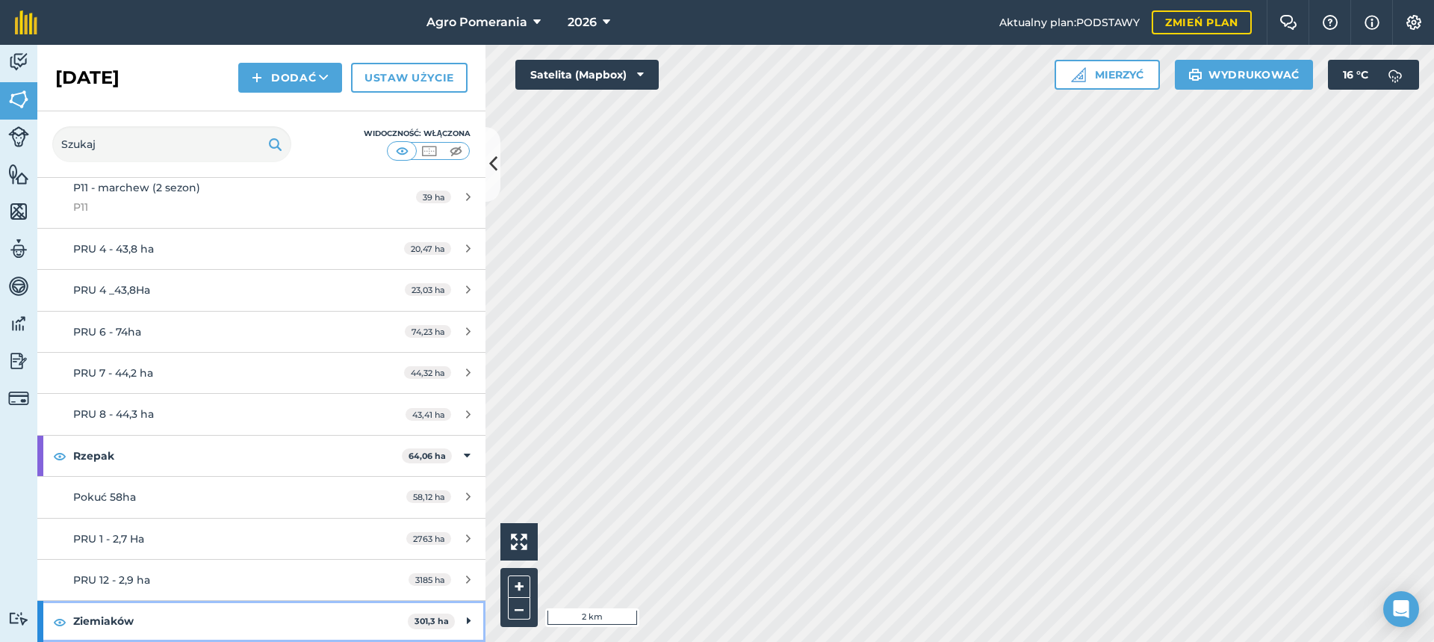
click at [145, 608] on strong "Ziemiaków" at bounding box center [240, 620] width 335 height 40
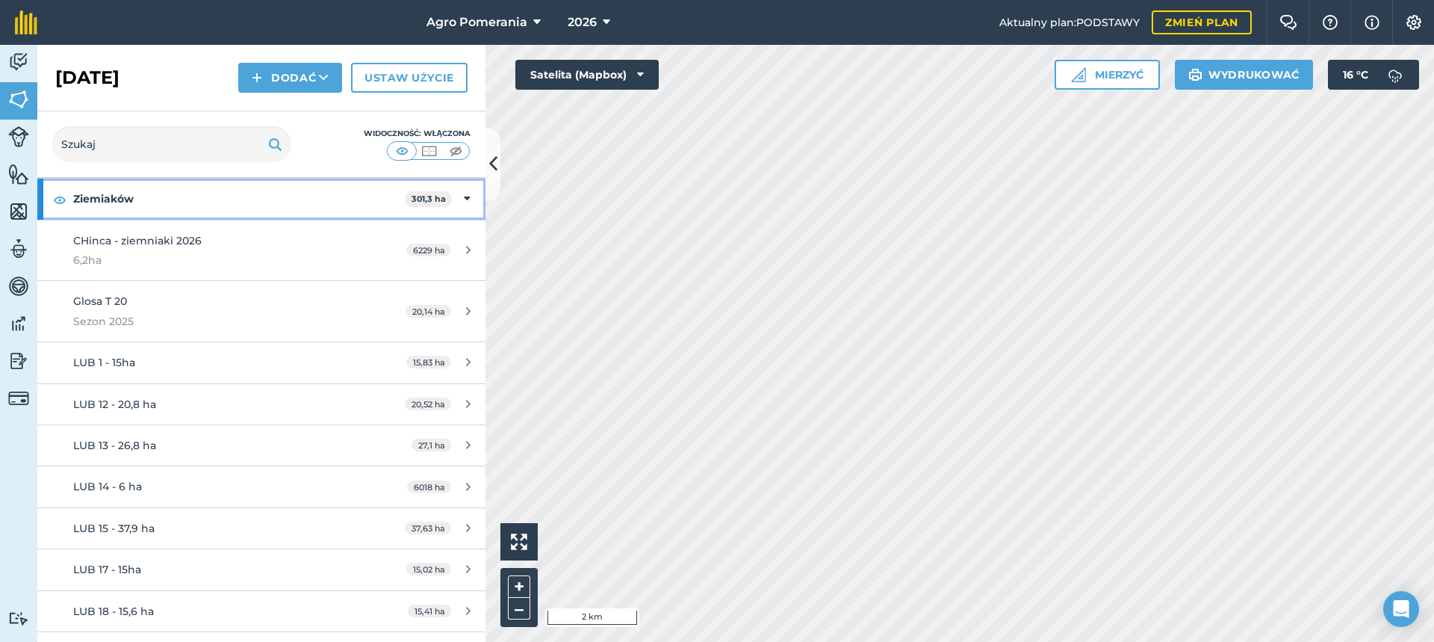
scroll to position [1354, 0]
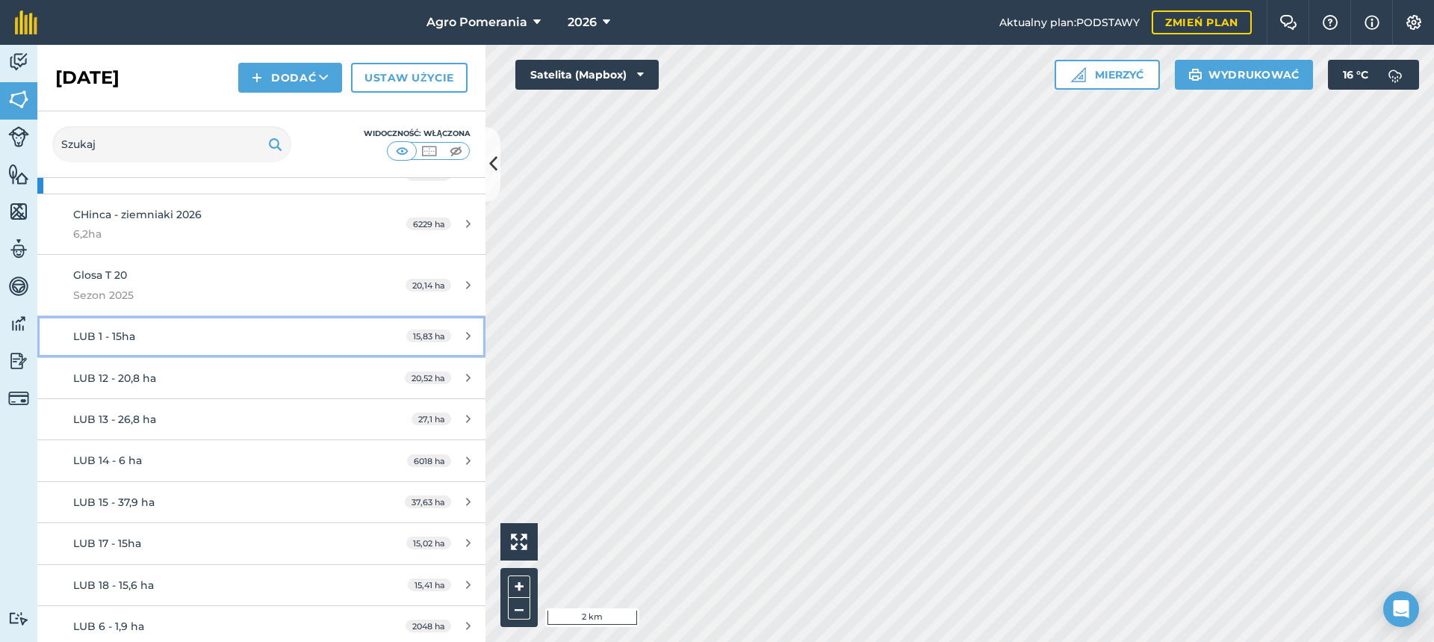
click at [298, 329] on div "LUB 1 - 15ha" at bounding box center [213, 336] width 281 height 16
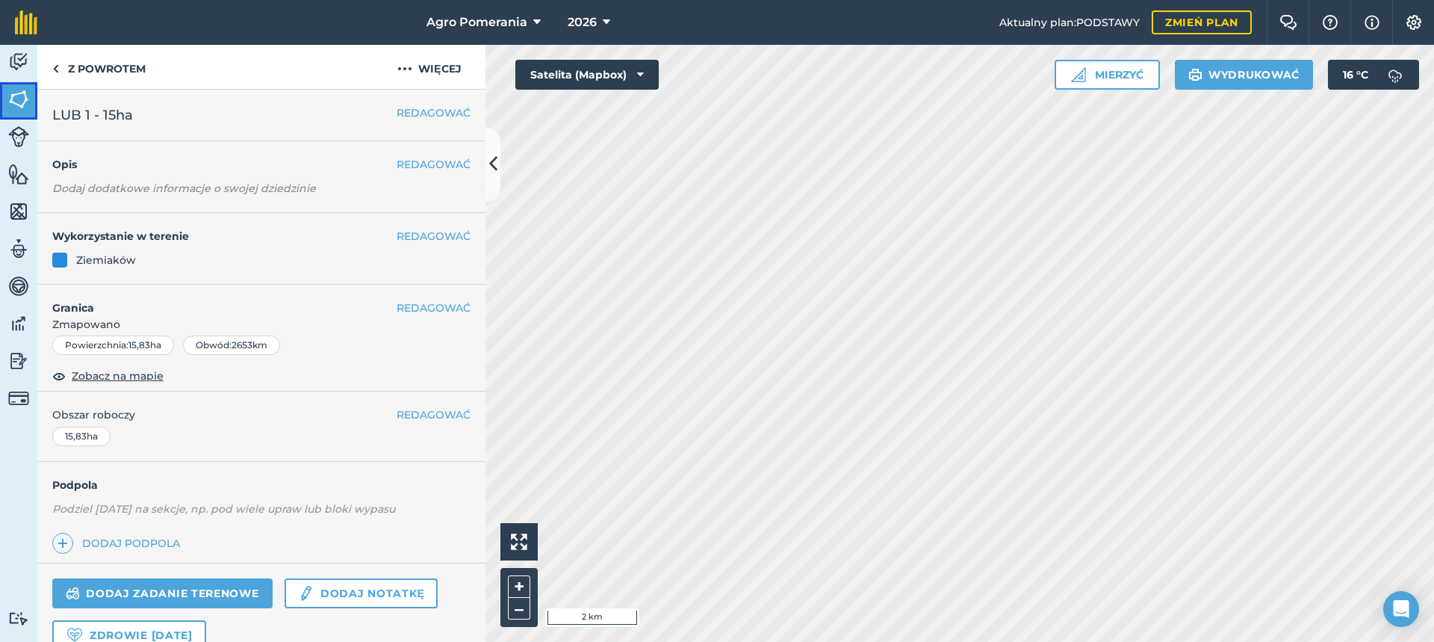
click at [21, 100] on img at bounding box center [18, 99] width 21 height 22
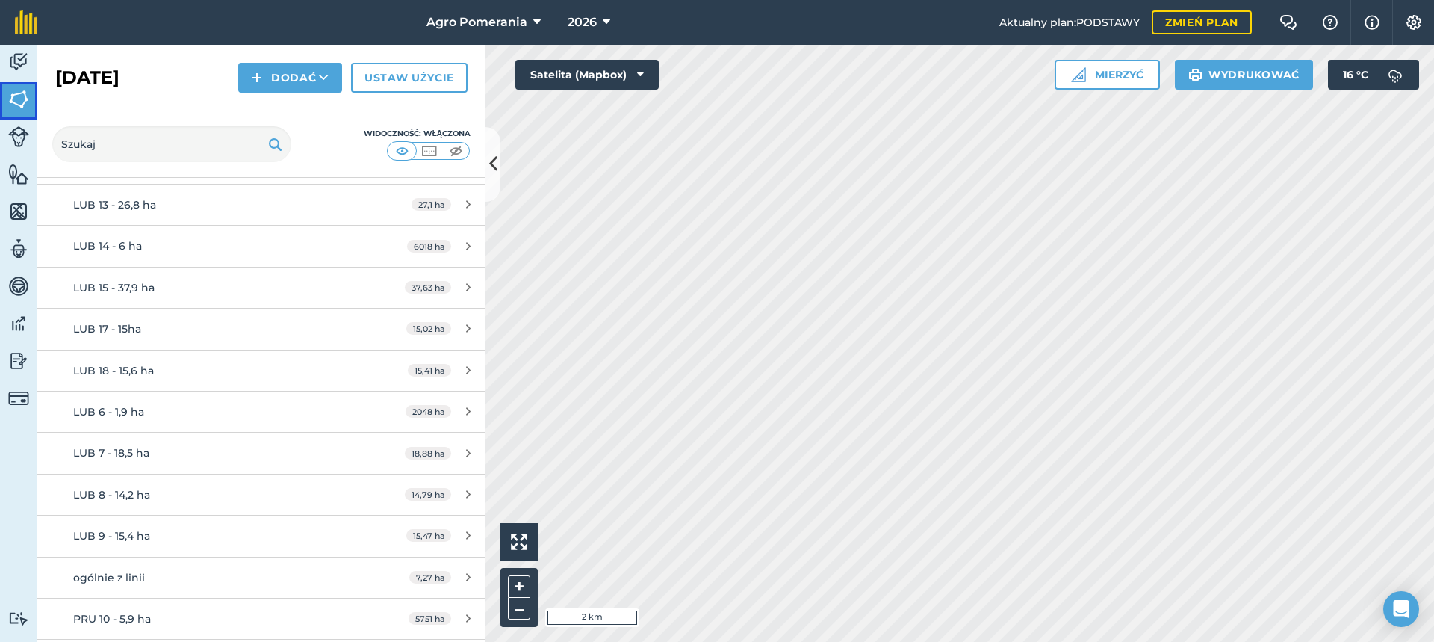
scroll to position [1643, 0]
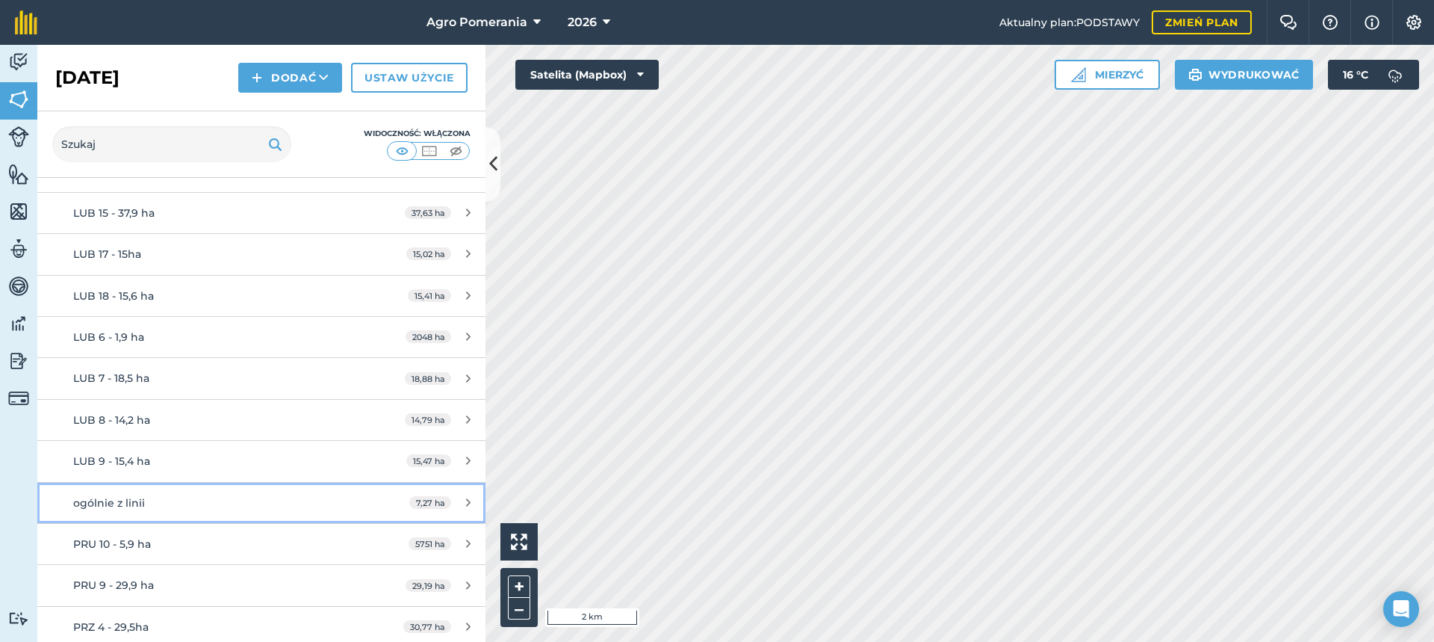
click at [466, 502] on icon at bounding box center [468, 502] width 4 height 11
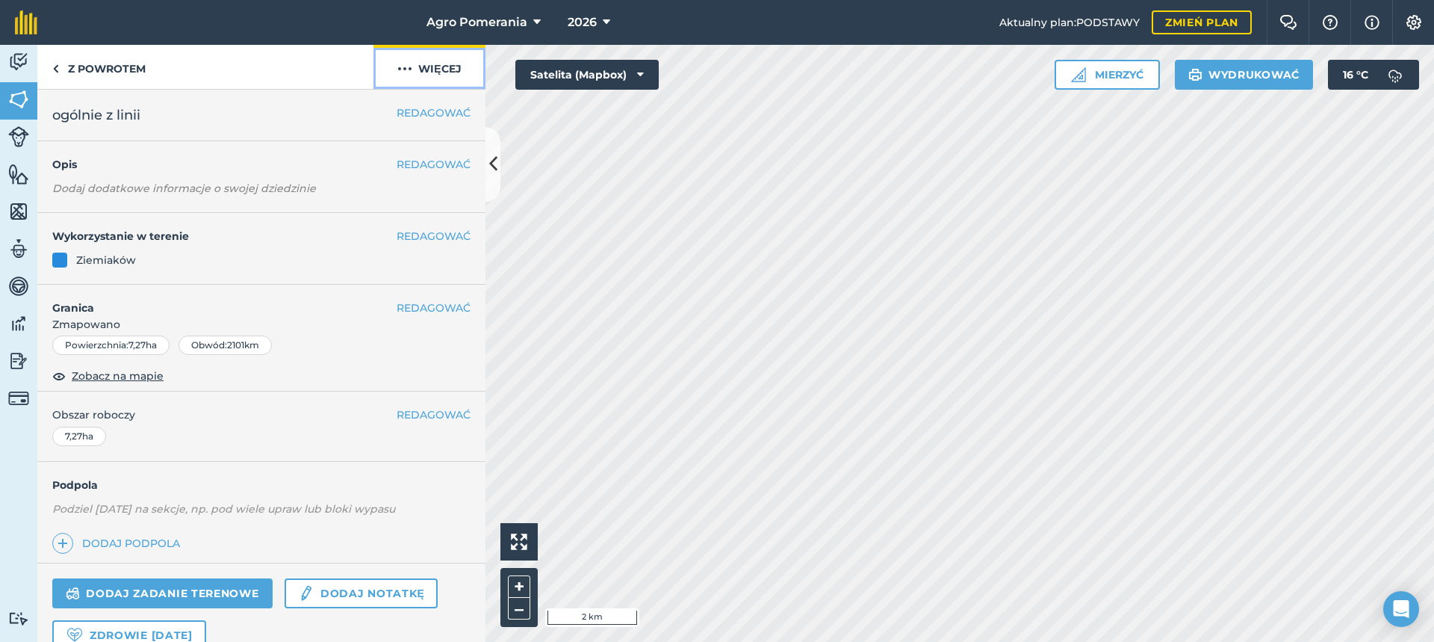
click at [404, 65] on img at bounding box center [404, 69] width 15 height 18
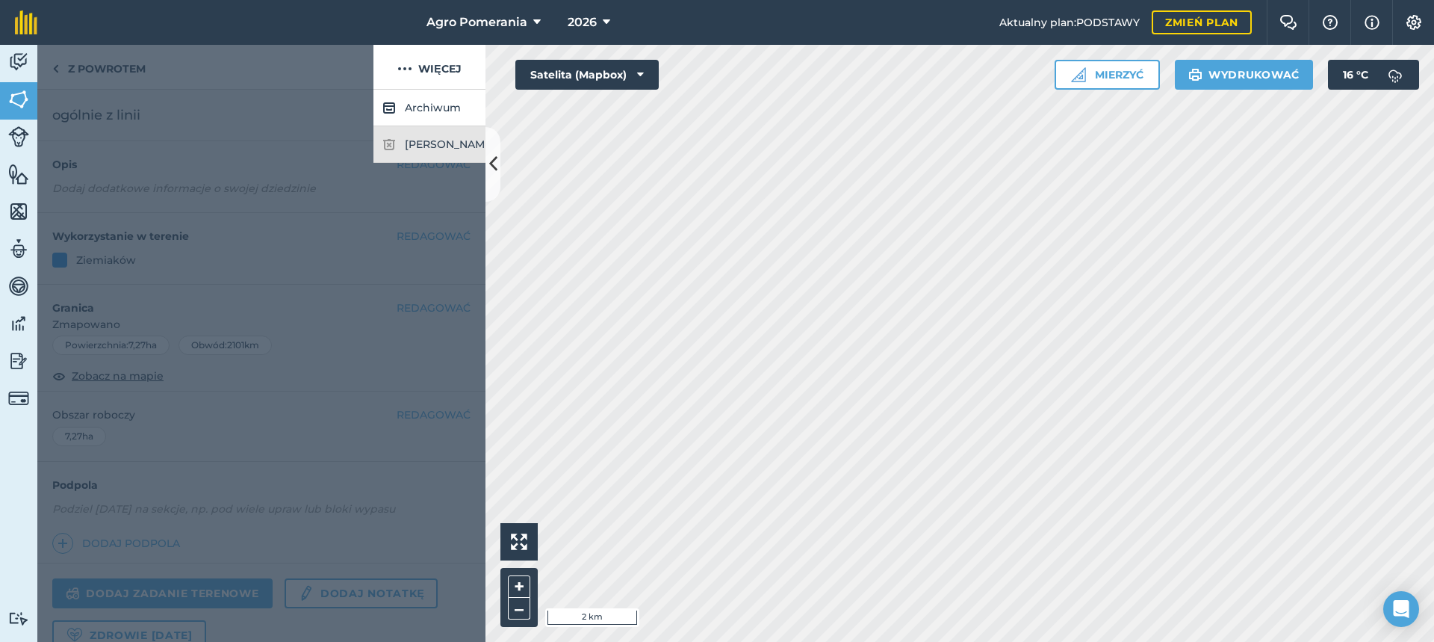
click at [390, 148] on img at bounding box center [388, 144] width 13 height 18
click at [393, 148] on img at bounding box center [388, 144] width 13 height 18
click at [364, 206] on div at bounding box center [261, 366] width 448 height 552
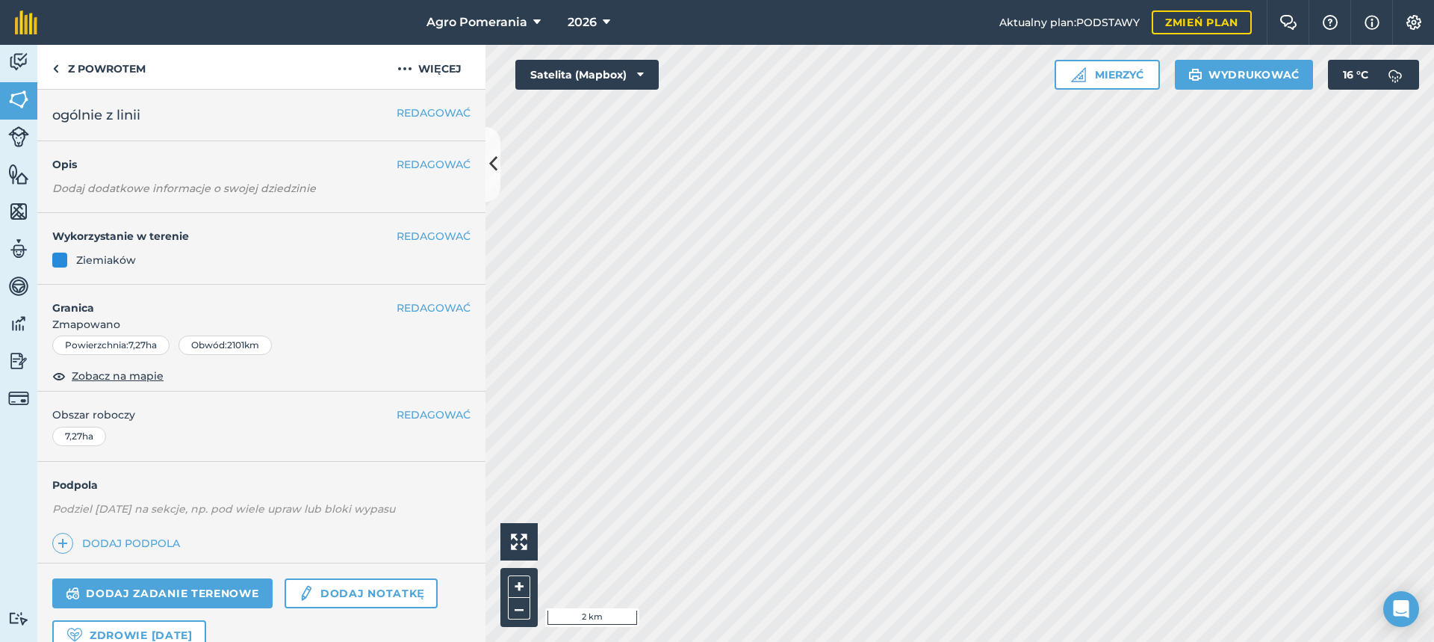
click at [114, 416] on font "Obszar roboczy" at bounding box center [93, 414] width 83 height 13
click at [88, 438] on font "ha" at bounding box center [87, 435] width 11 height 11
click at [91, 374] on font "Zobacz na mapie" at bounding box center [118, 375] width 92 height 13
click at [426, 415] on font "REDAGOWAĆ" at bounding box center [434, 414] width 74 height 13
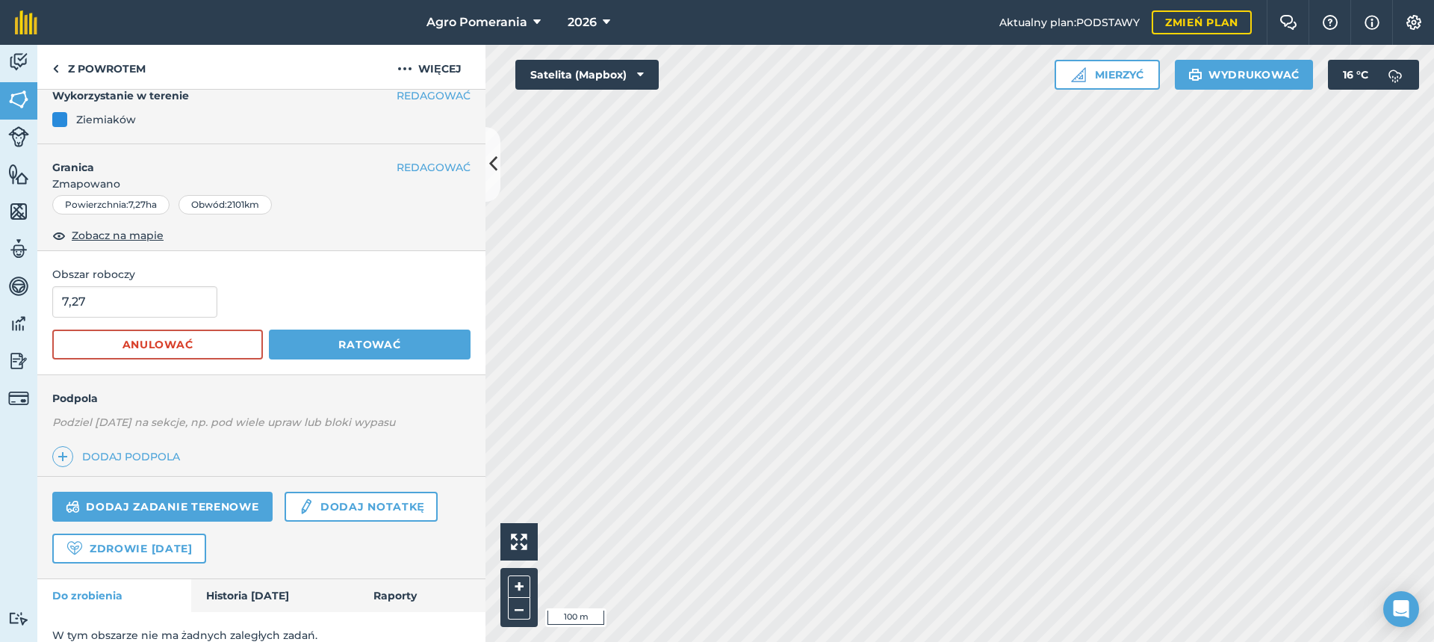
scroll to position [157, 0]
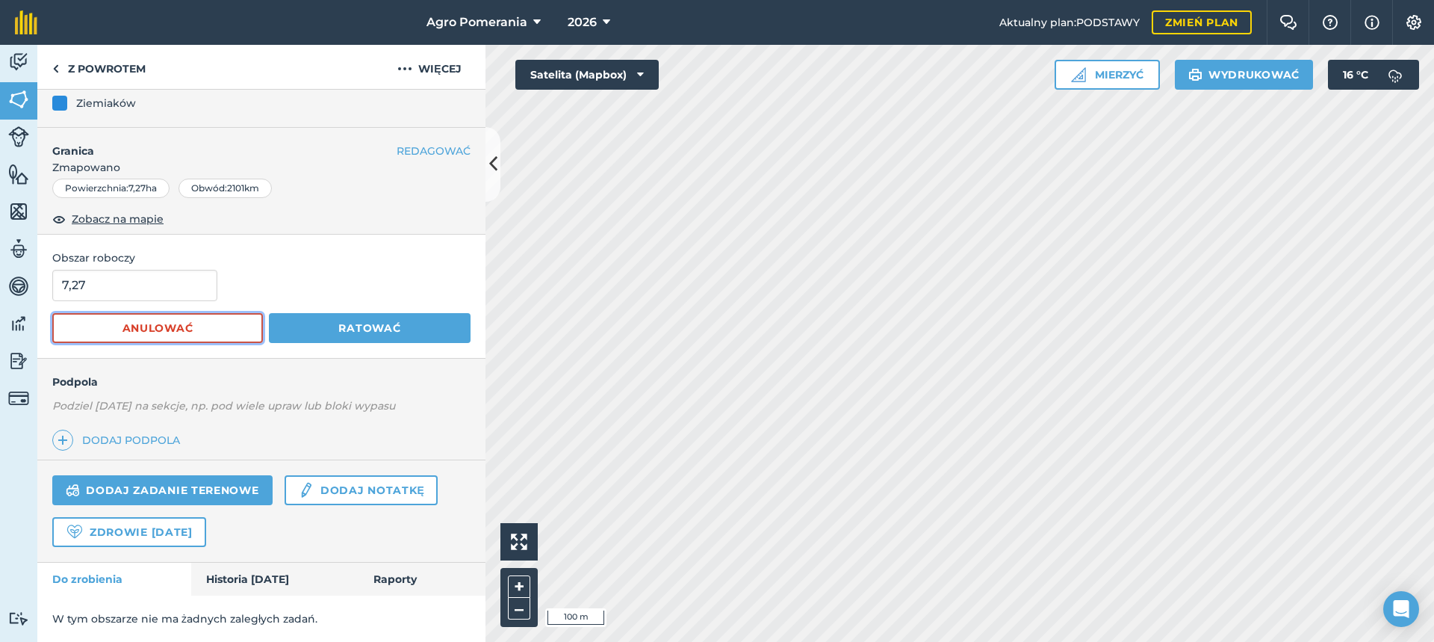
click at [152, 326] on font "Anulować" at bounding box center [157, 327] width 71 height 13
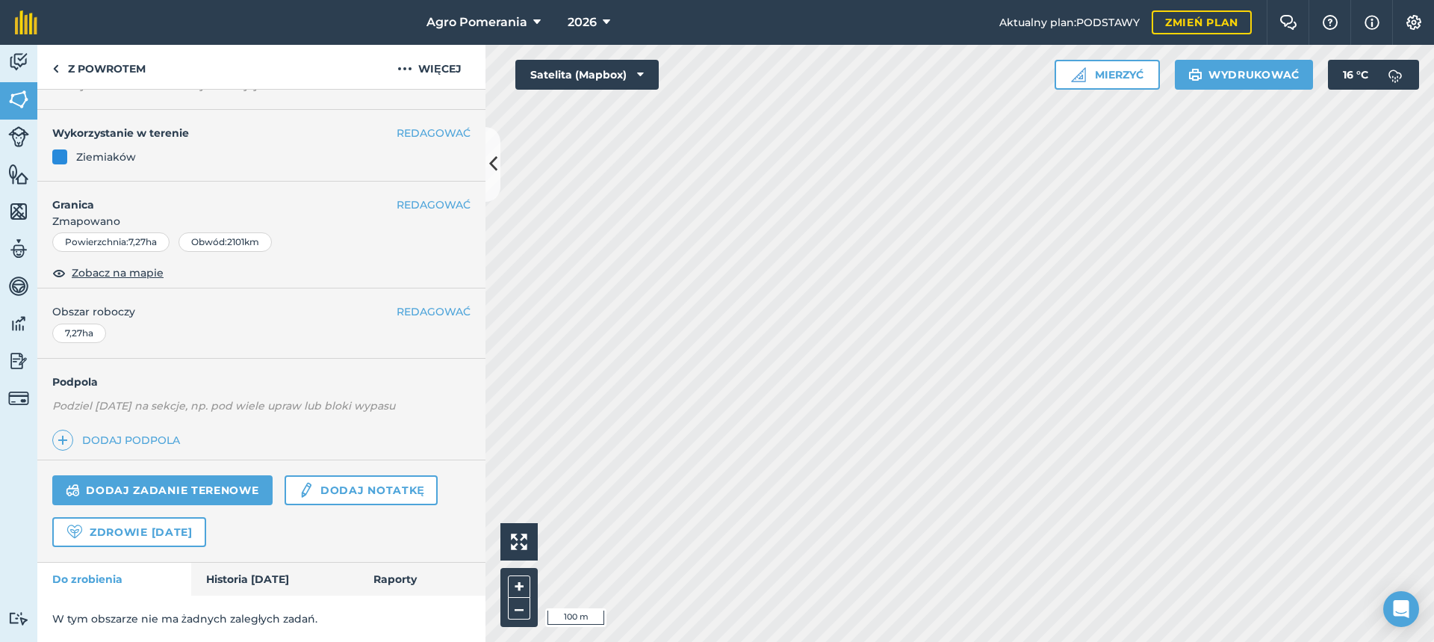
click at [131, 336] on div "REDAGOWAĆ Obszar roboczy 7,27 ha" at bounding box center [261, 322] width 448 height 69
click at [406, 67] on img at bounding box center [404, 69] width 15 height 18
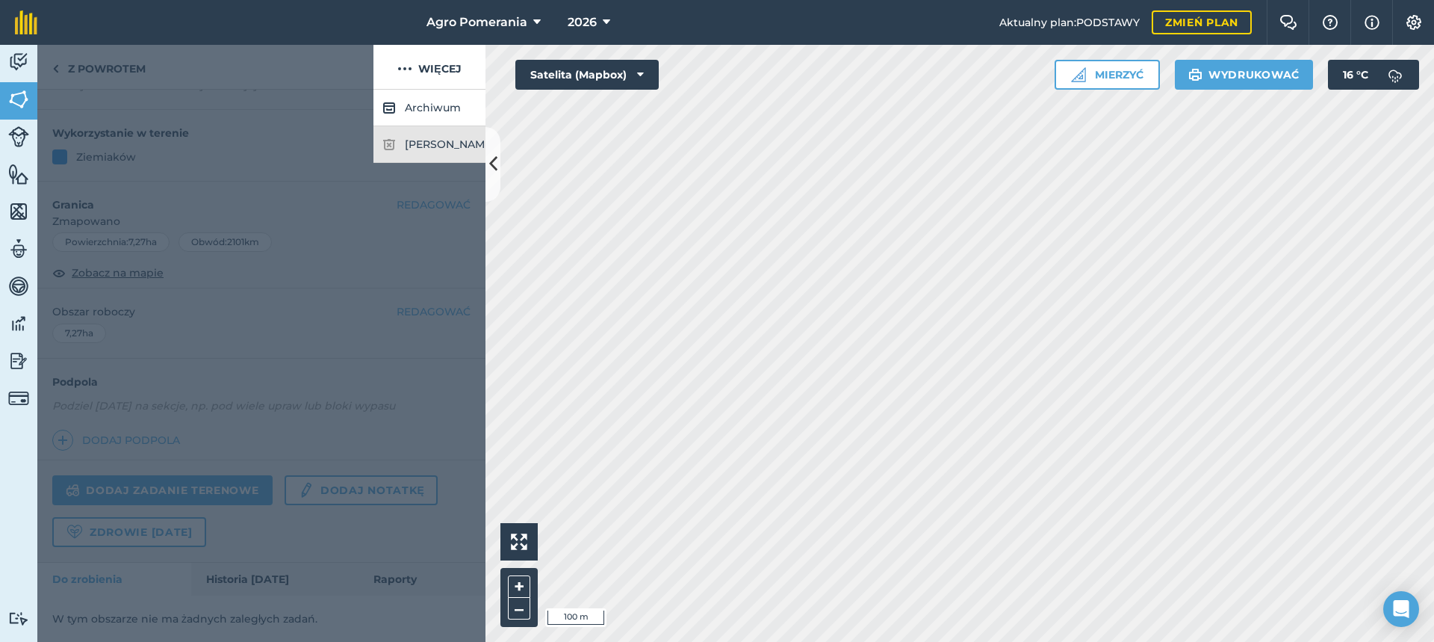
click at [396, 152] on div "[PERSON_NAME]" at bounding box center [429, 144] width 112 height 37
click at [387, 105] on img at bounding box center [388, 108] width 13 height 18
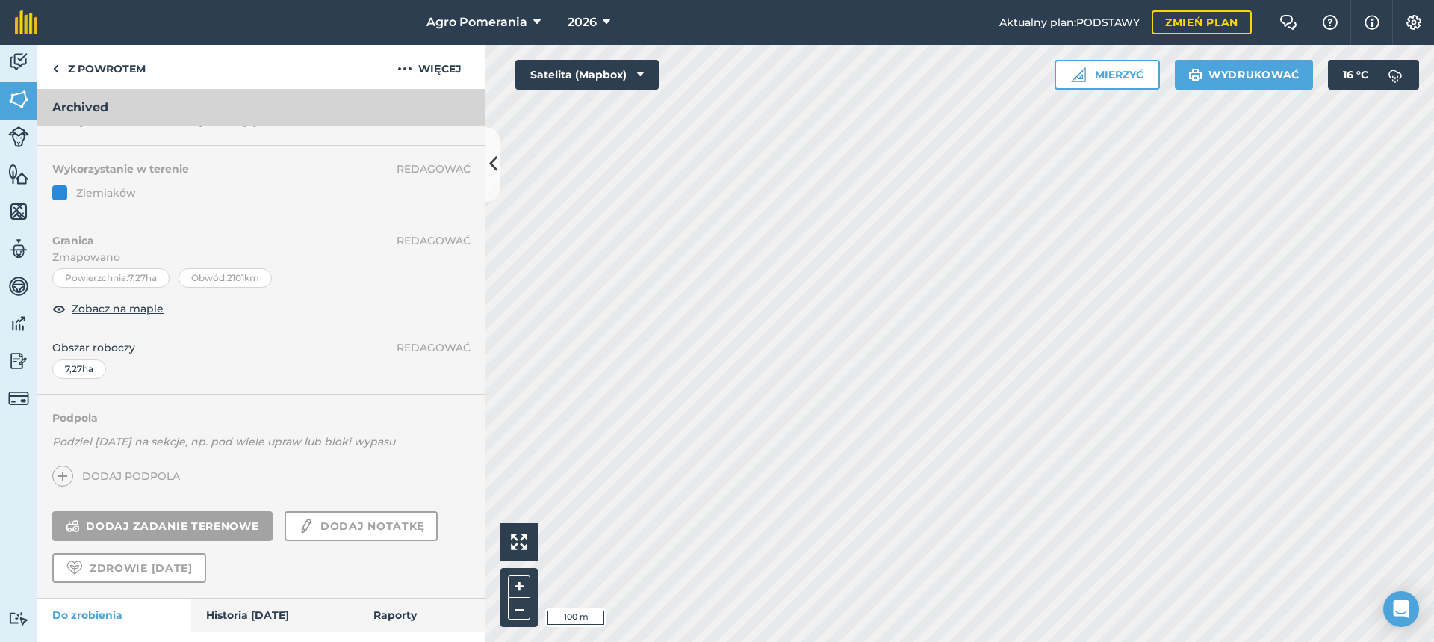
scroll to position [139, 0]
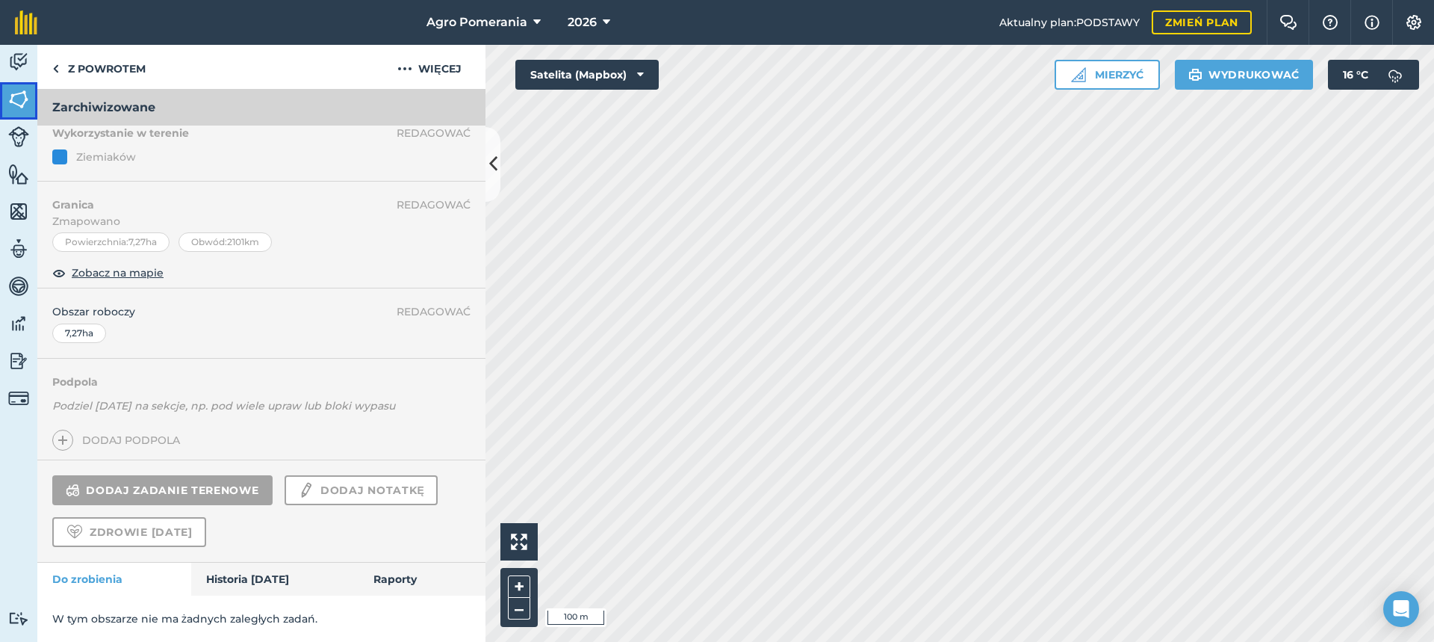
click at [24, 112] on link "[DATE]" at bounding box center [18, 100] width 37 height 37
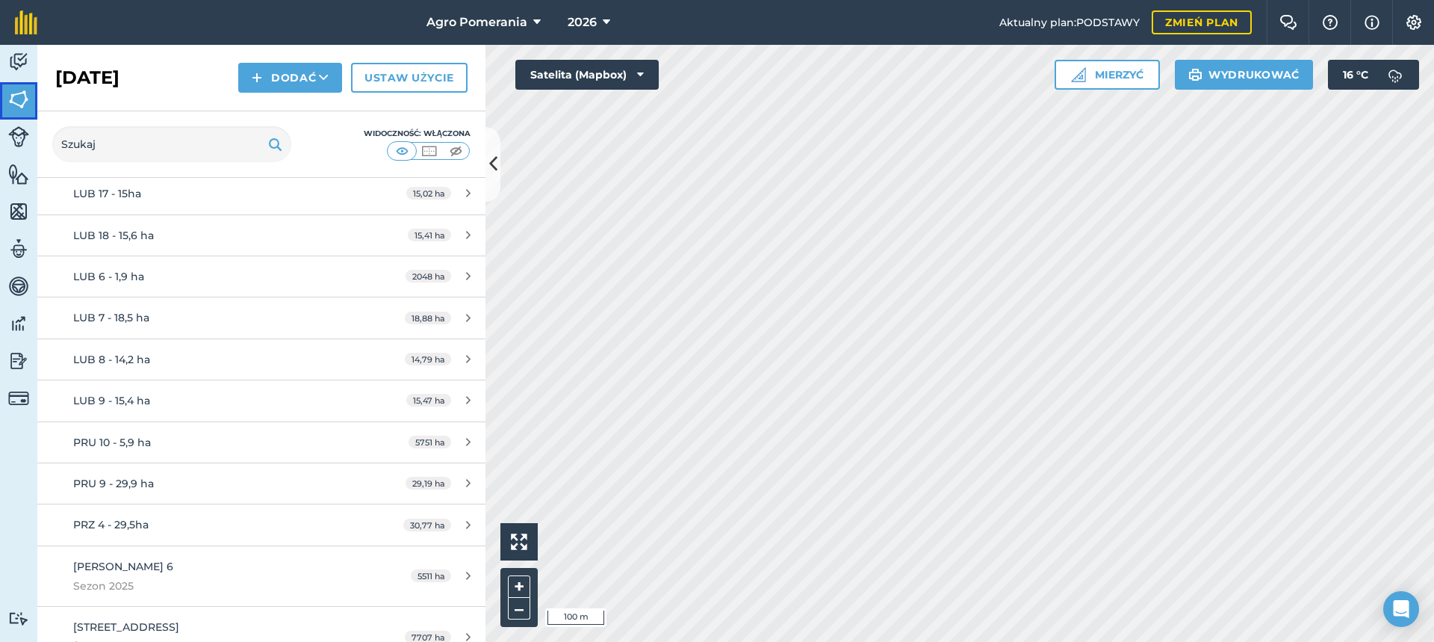
scroll to position [1729, 0]
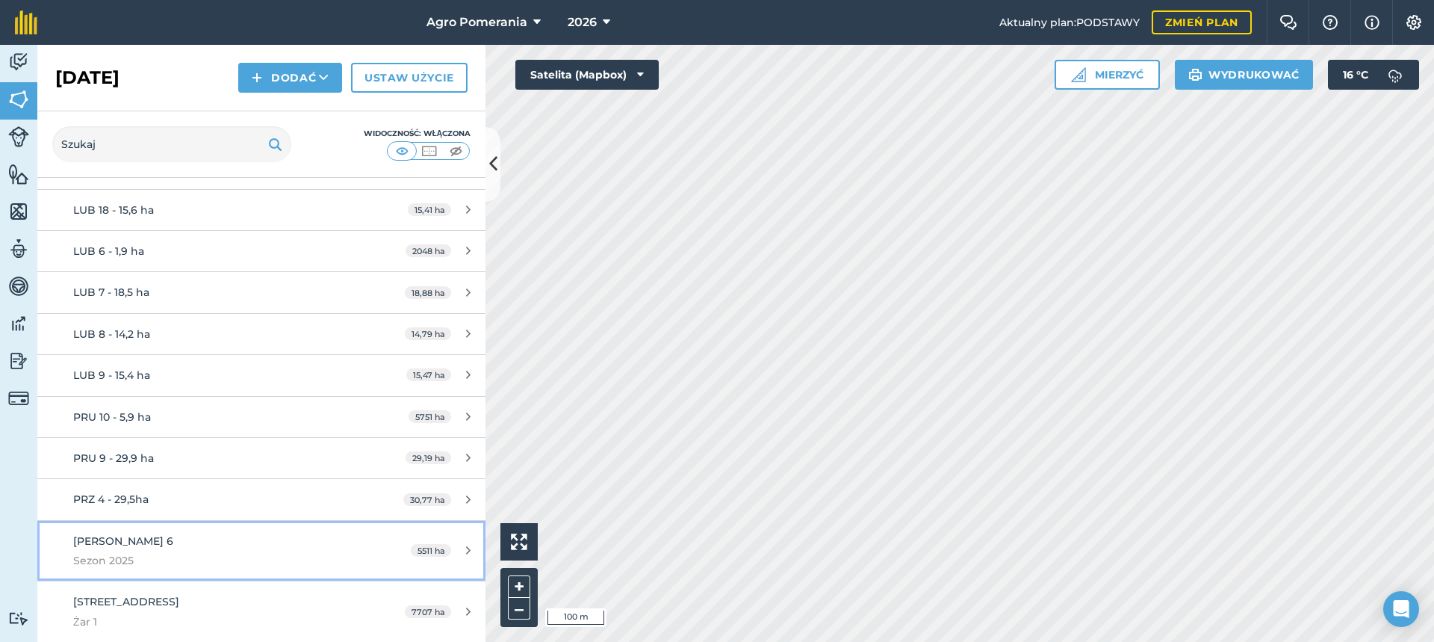
click at [466, 547] on icon at bounding box center [468, 549] width 4 height 11
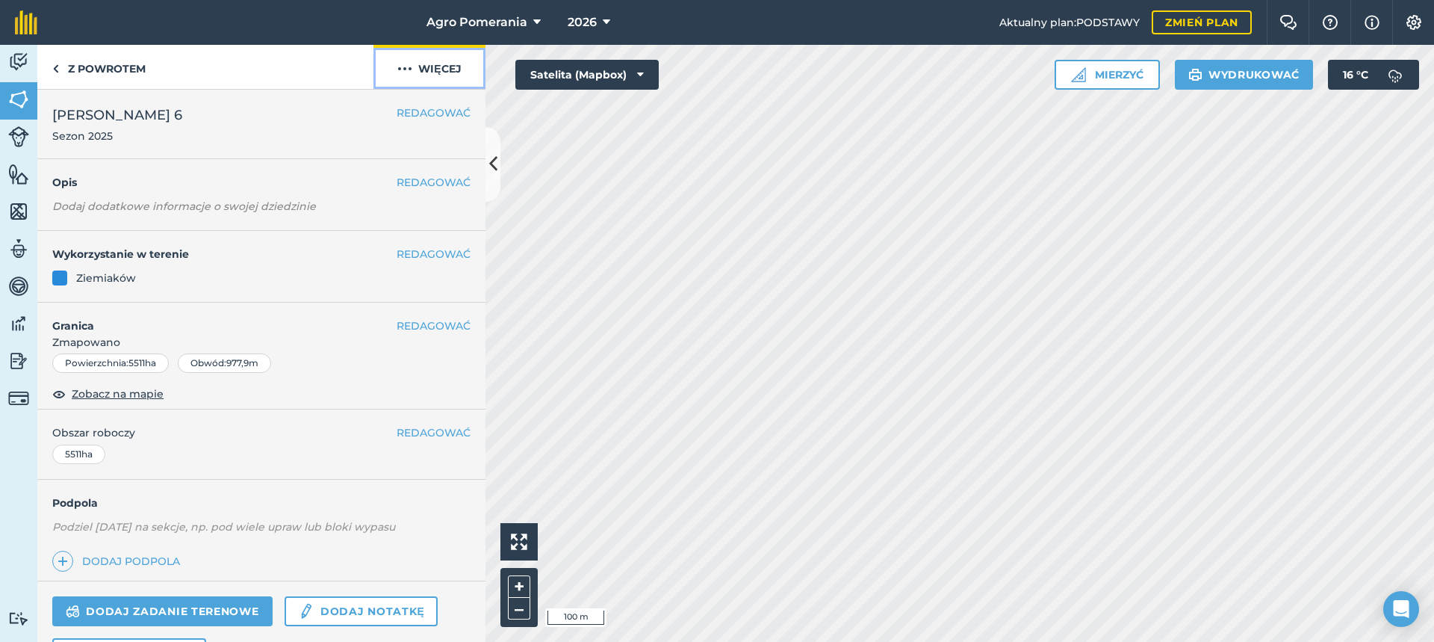
click at [403, 68] on img at bounding box center [404, 69] width 15 height 18
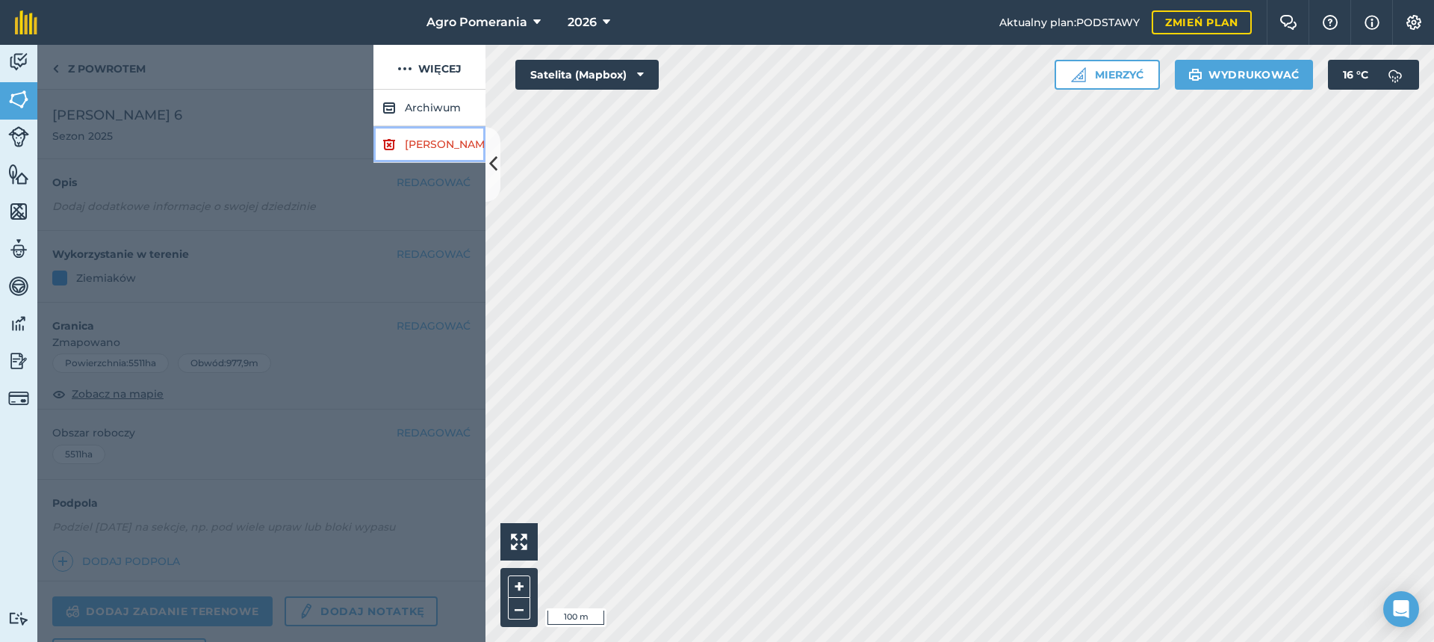
click at [408, 148] on font "[PERSON_NAME]" at bounding box center [450, 143] width 90 height 13
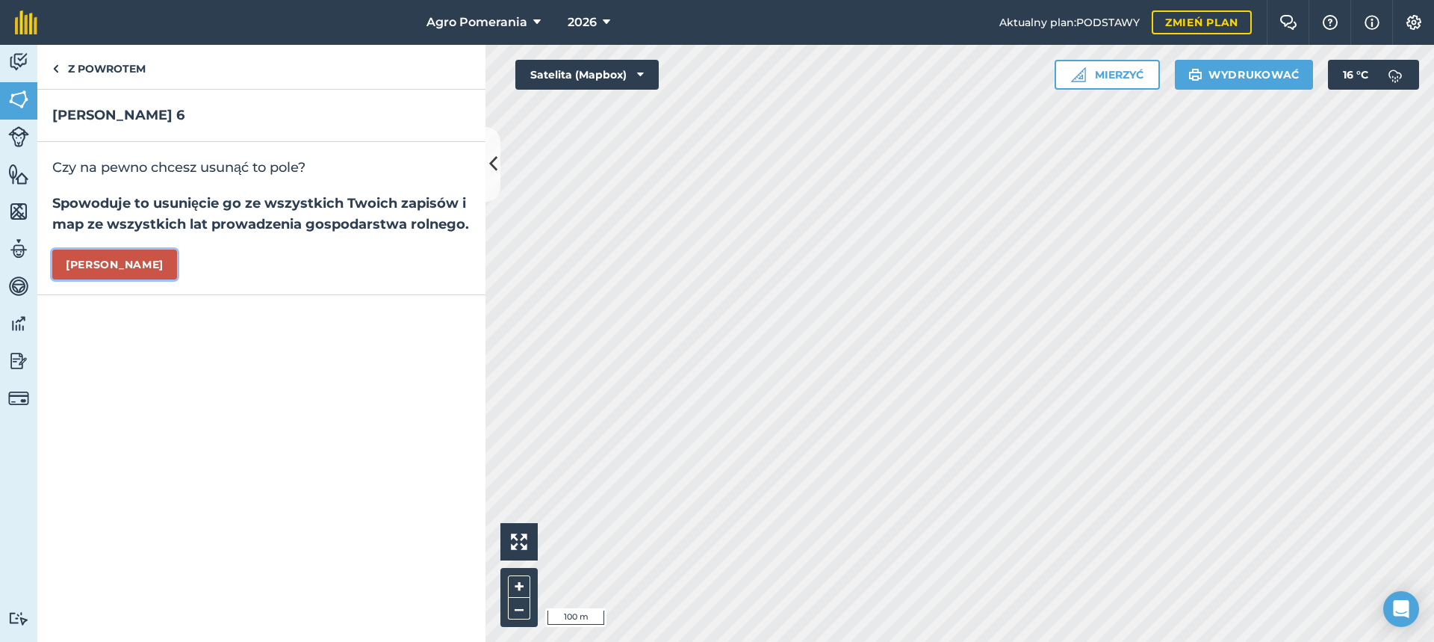
click at [120, 259] on button "[PERSON_NAME]" at bounding box center [114, 264] width 125 height 30
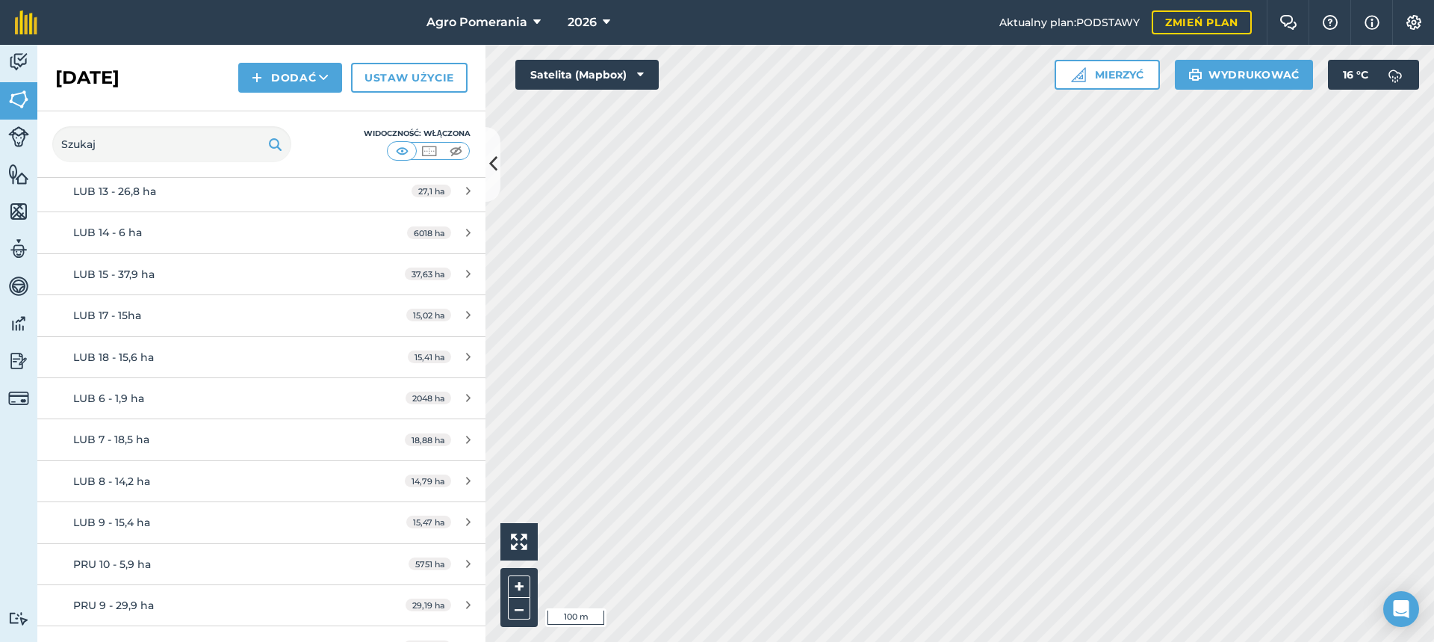
scroll to position [1668, 0]
click at [466, 562] on icon at bounding box center [468, 560] width 4 height 11
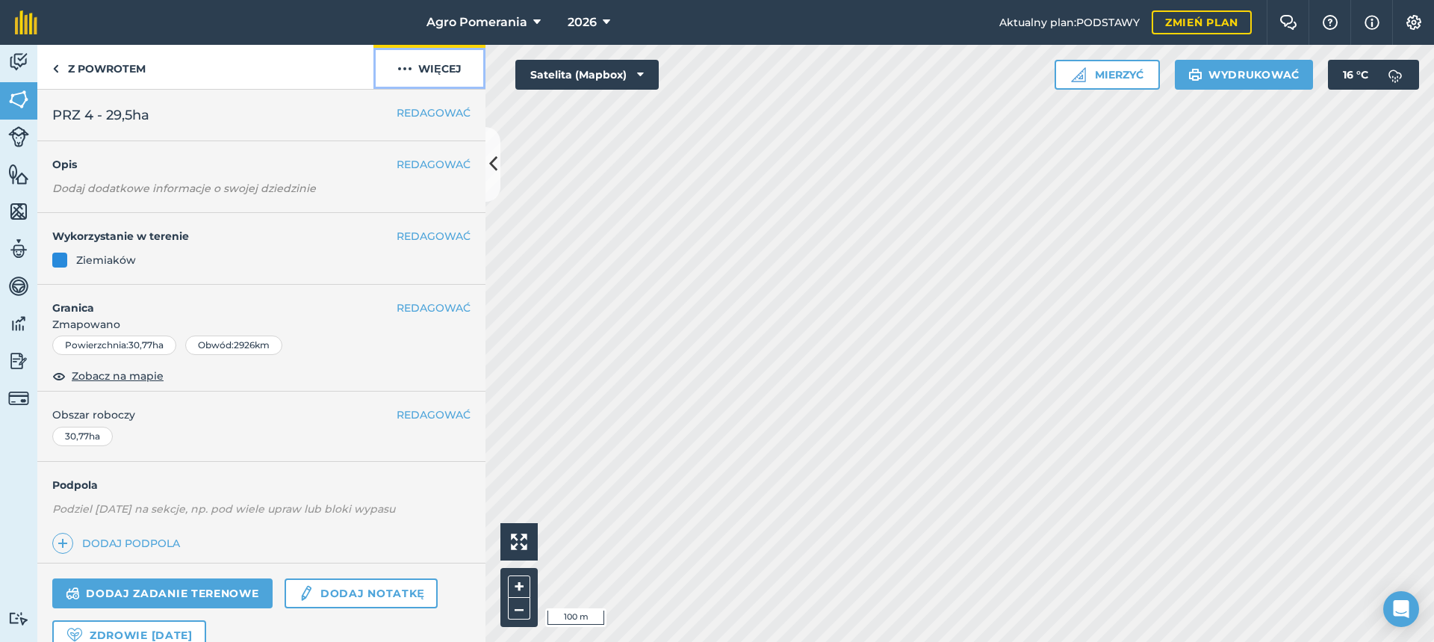
click at [404, 67] on img at bounding box center [404, 69] width 15 height 18
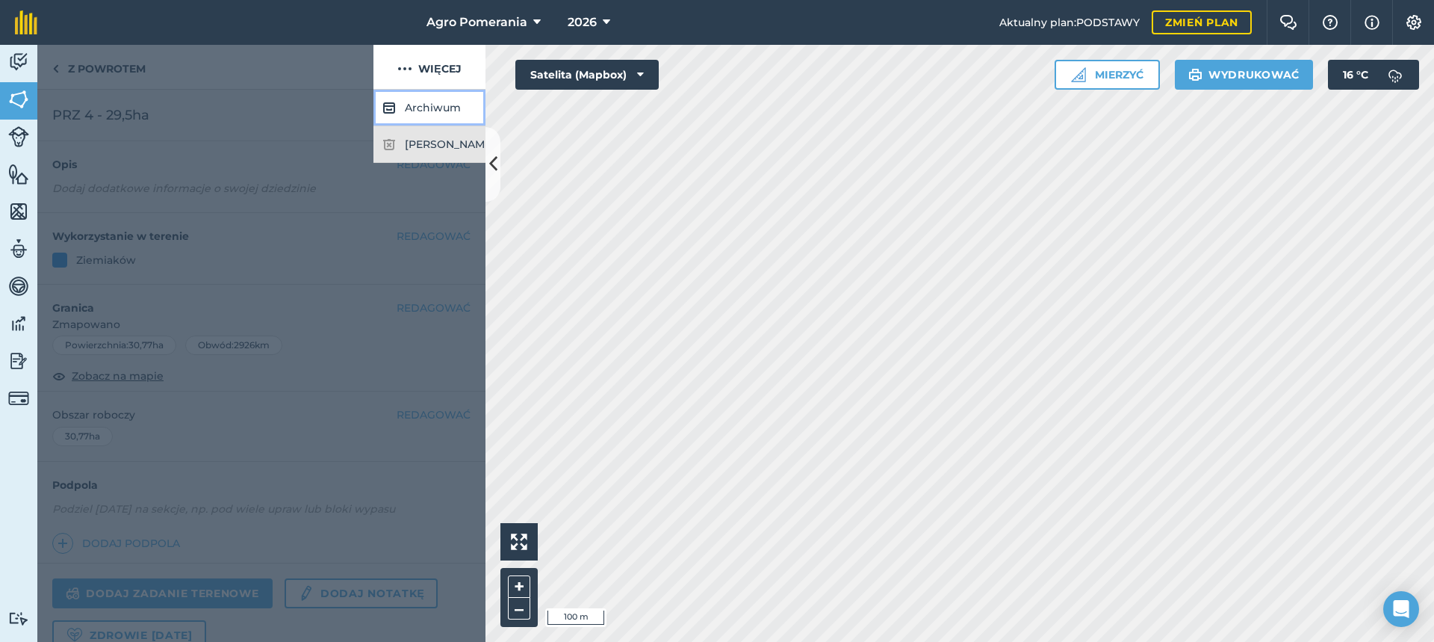
click at [403, 110] on button "Archiwum" at bounding box center [429, 108] width 112 height 37
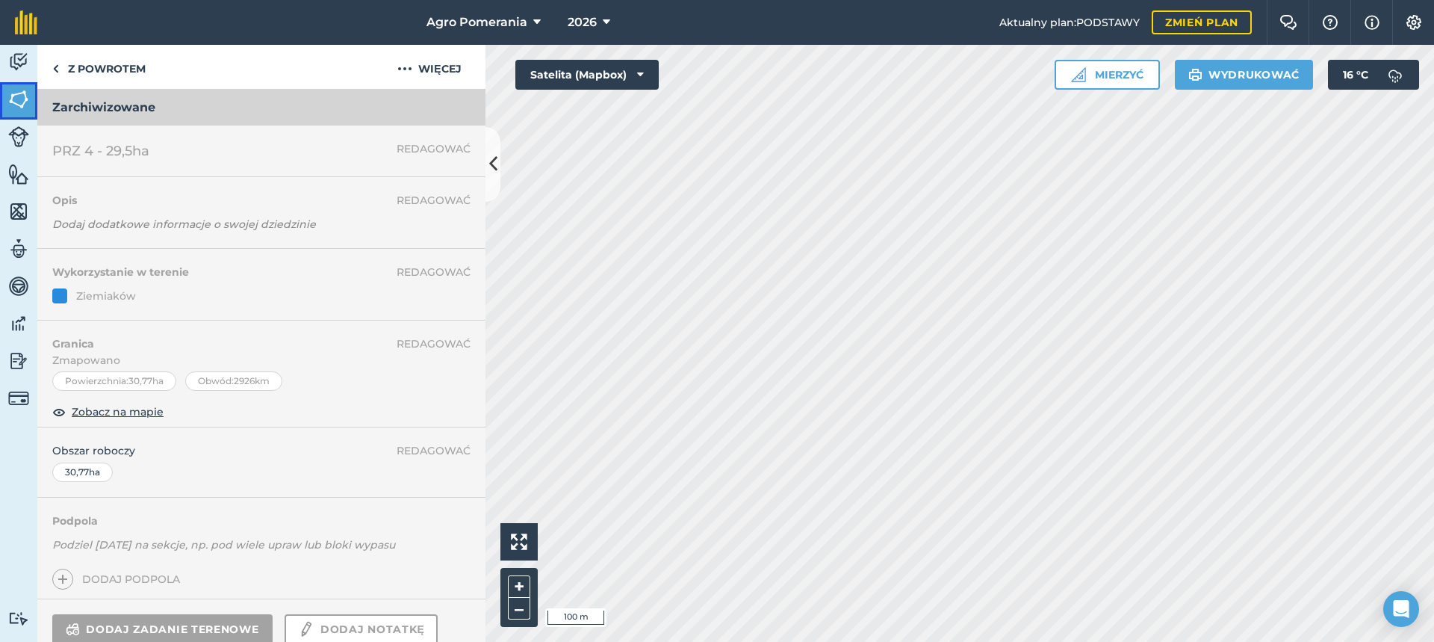
click at [16, 108] on img at bounding box center [18, 99] width 21 height 22
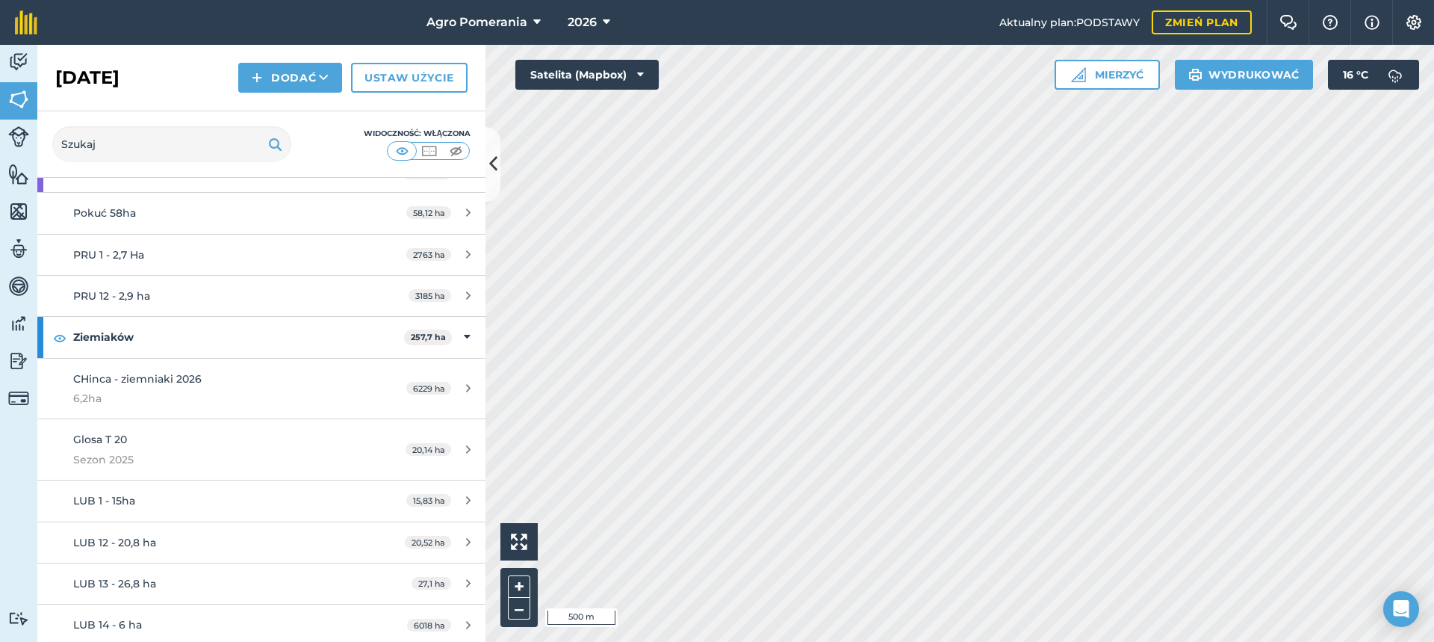
scroll to position [1179, 0]
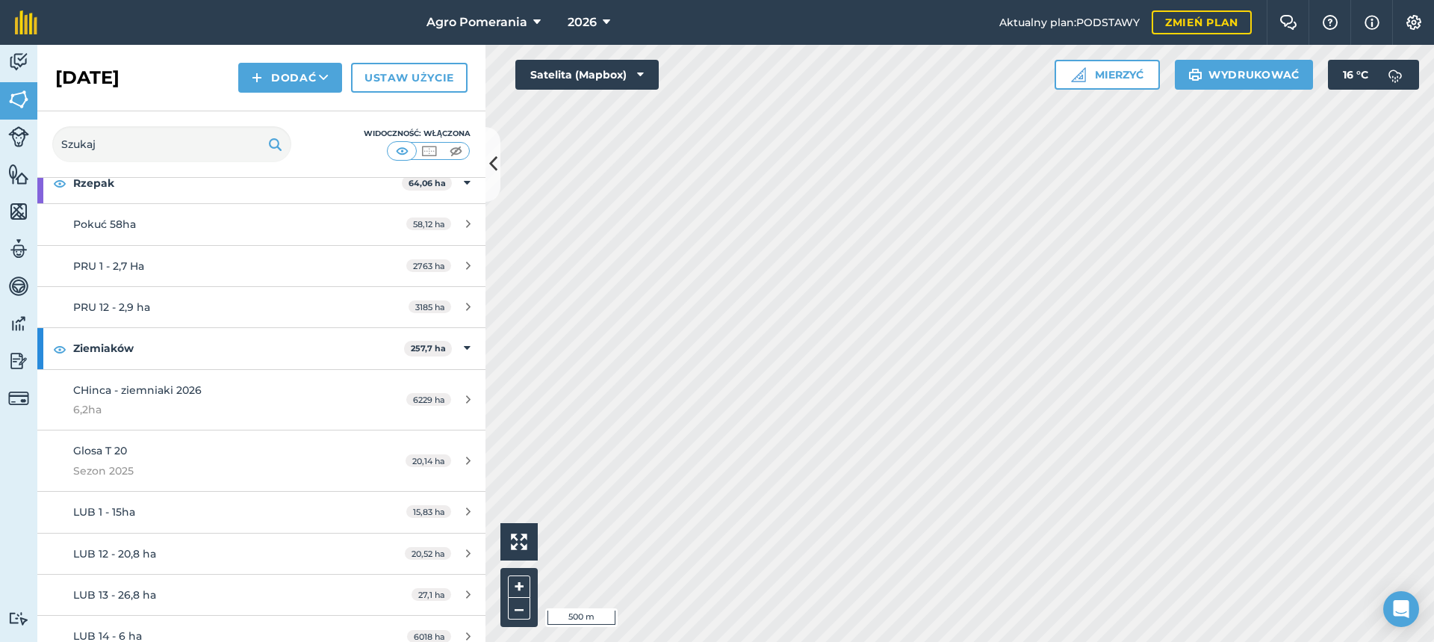
click at [423, 356] on div "Działalność [DATE] Żywy inwentarz Cechy Mapy Zespół Pojazdy Dane Raportowanie R…" at bounding box center [717, 343] width 1434 height 597
click at [461, 372] on div "Działalność [DATE] Żywy inwentarz Cechy Mapy Zespół Pojazdy Dane Raportowanie R…" at bounding box center [717, 343] width 1434 height 597
click at [1108, 72] on font "Mierzyć" at bounding box center [1119, 74] width 49 height 13
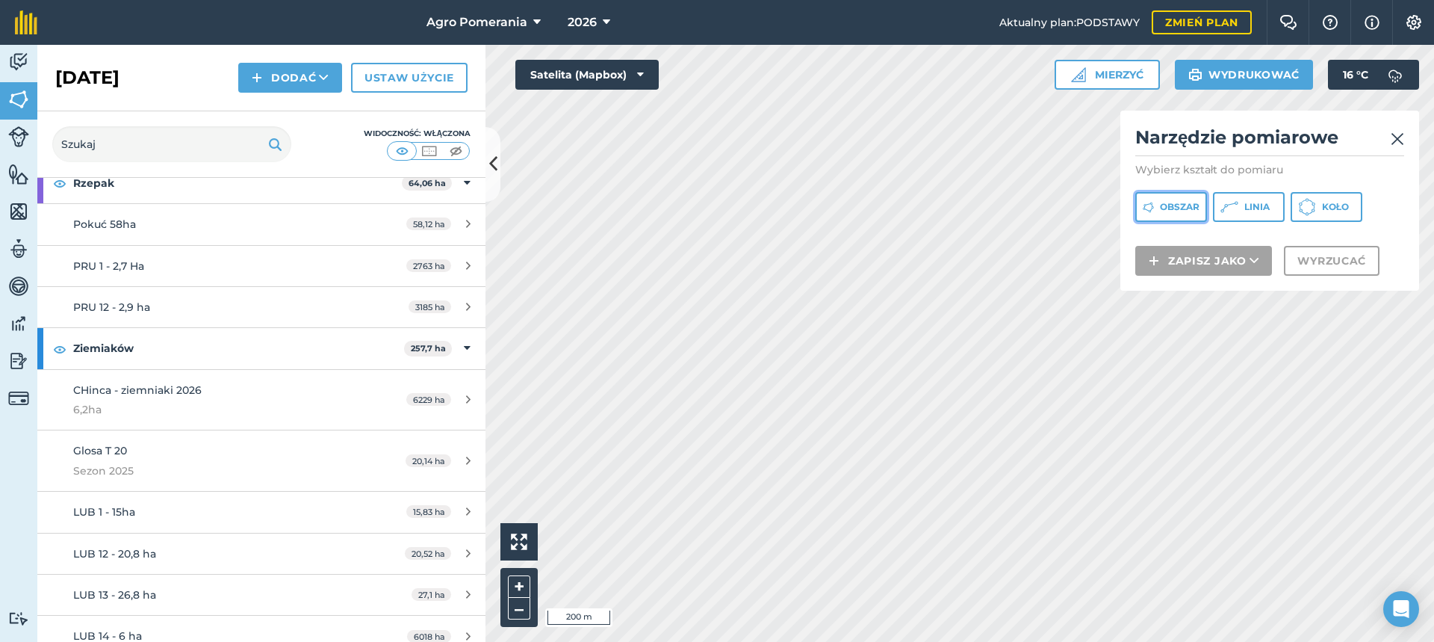
click at [1173, 213] on button "Obszar" at bounding box center [1171, 207] width 72 height 30
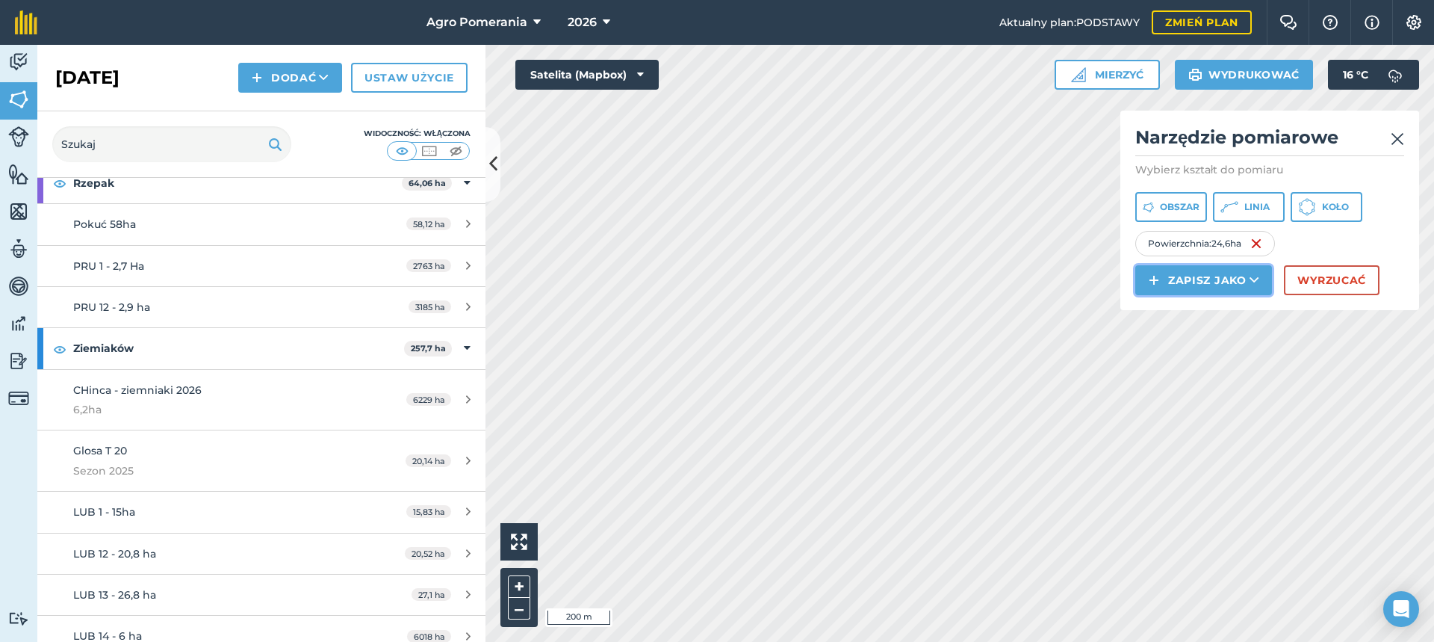
click at [1238, 276] on font "Zapisz jako" at bounding box center [1207, 279] width 78 height 13
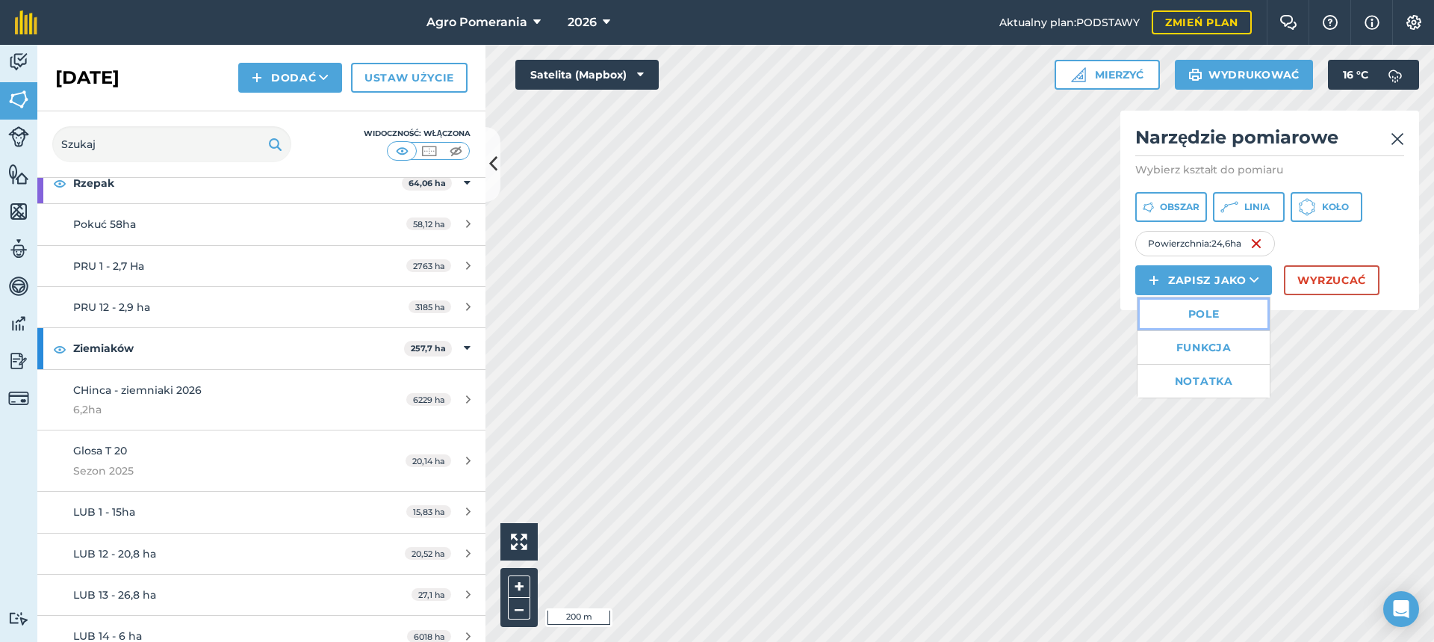
click at [1225, 309] on link "Pole" at bounding box center [1203, 313] width 132 height 33
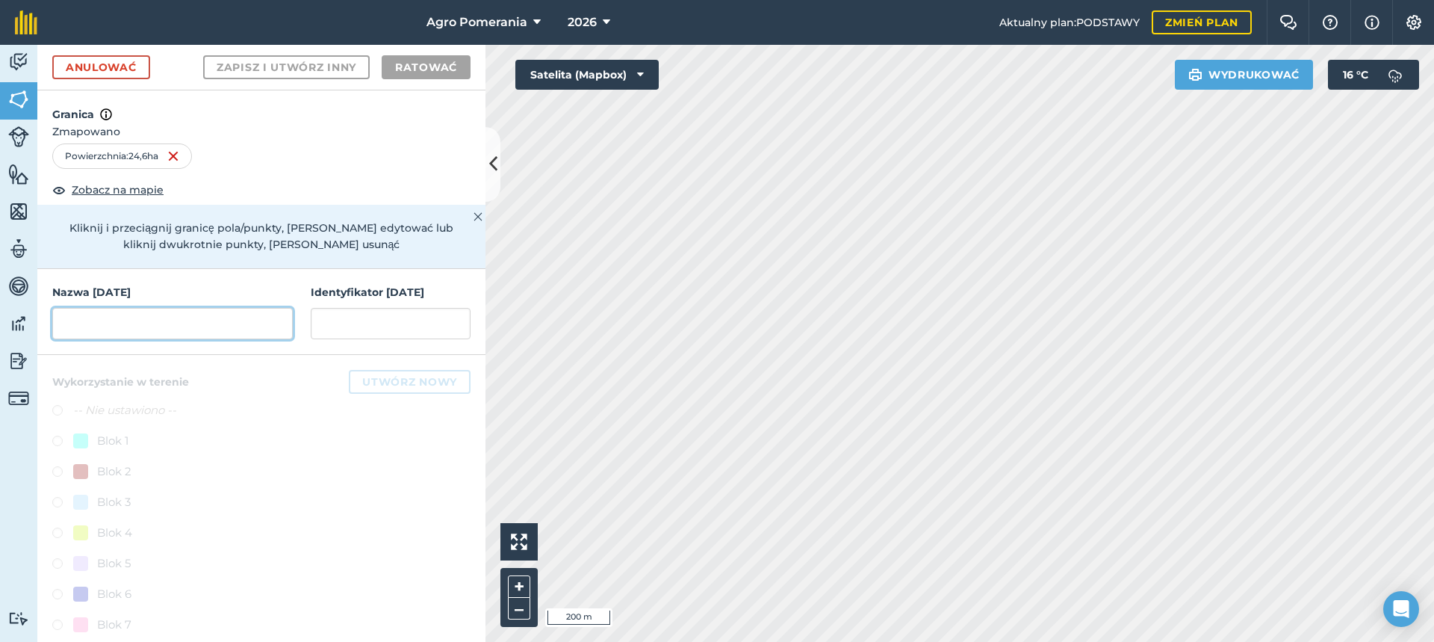
click at [135, 324] on input "text" at bounding box center [172, 323] width 240 height 31
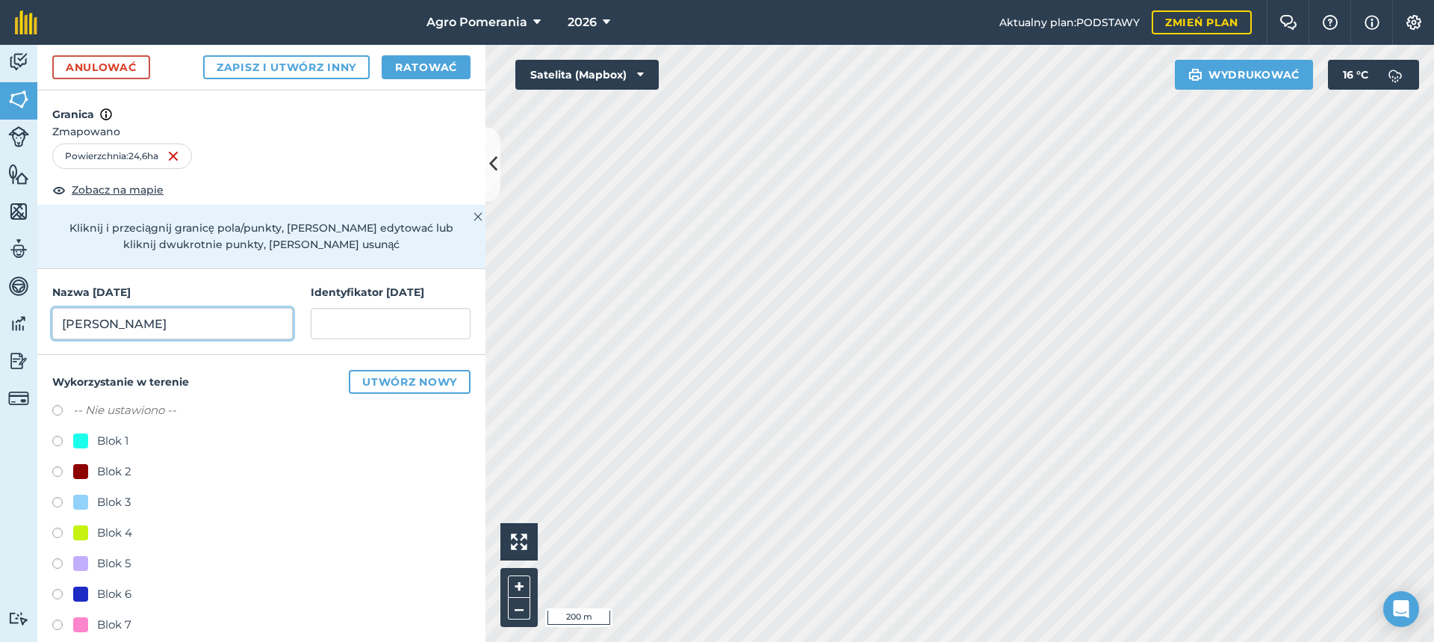
type input "[PERSON_NAME]"
click at [350, 320] on input "text" at bounding box center [391, 323] width 160 height 31
click at [161, 324] on input "[PERSON_NAME]" at bounding box center [172, 323] width 240 height 31
click at [337, 316] on input "text" at bounding box center [391, 323] width 160 height 31
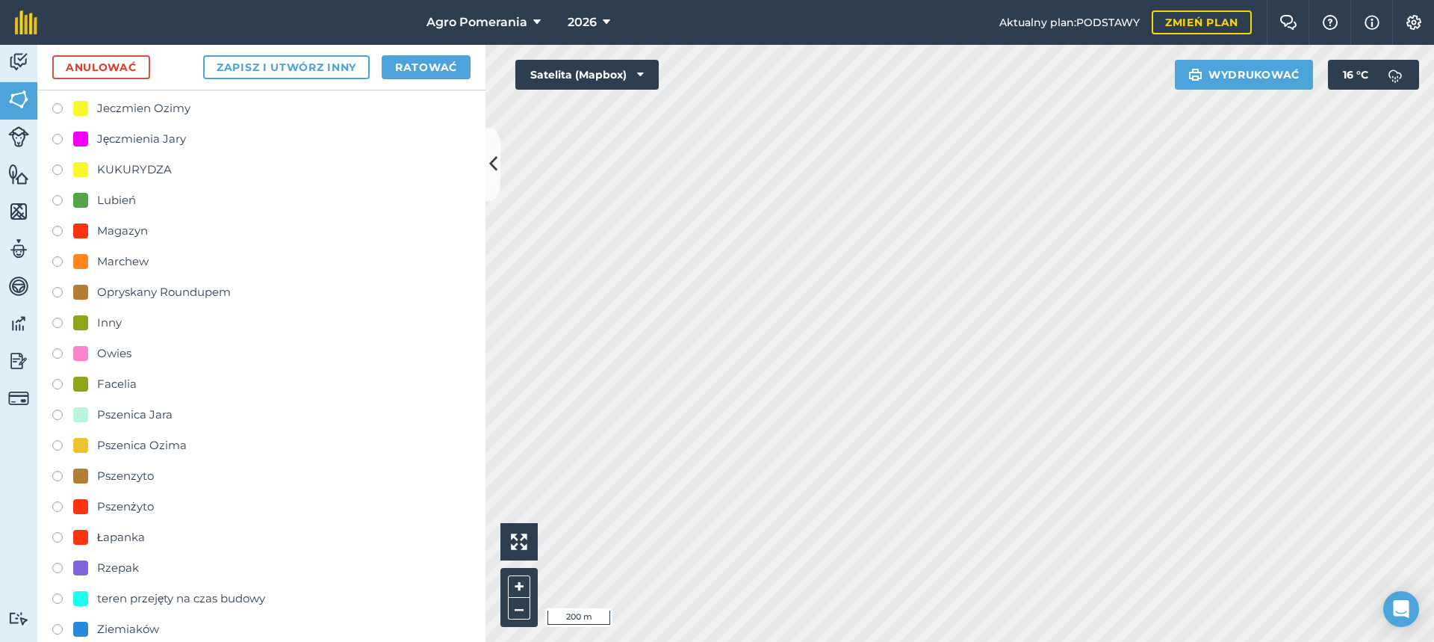
scroll to position [786, 0]
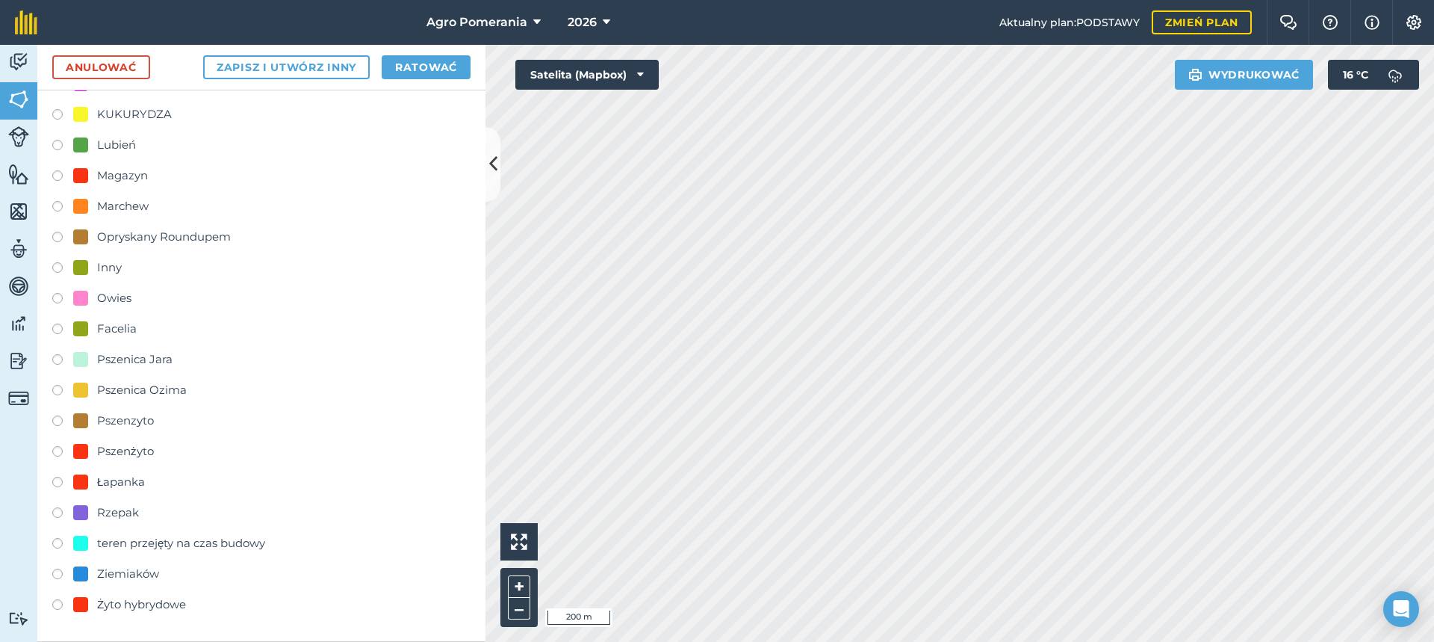
type input "24,6HA"
click at [63, 574] on label at bounding box center [62, 575] width 21 height 15
radio input "true"
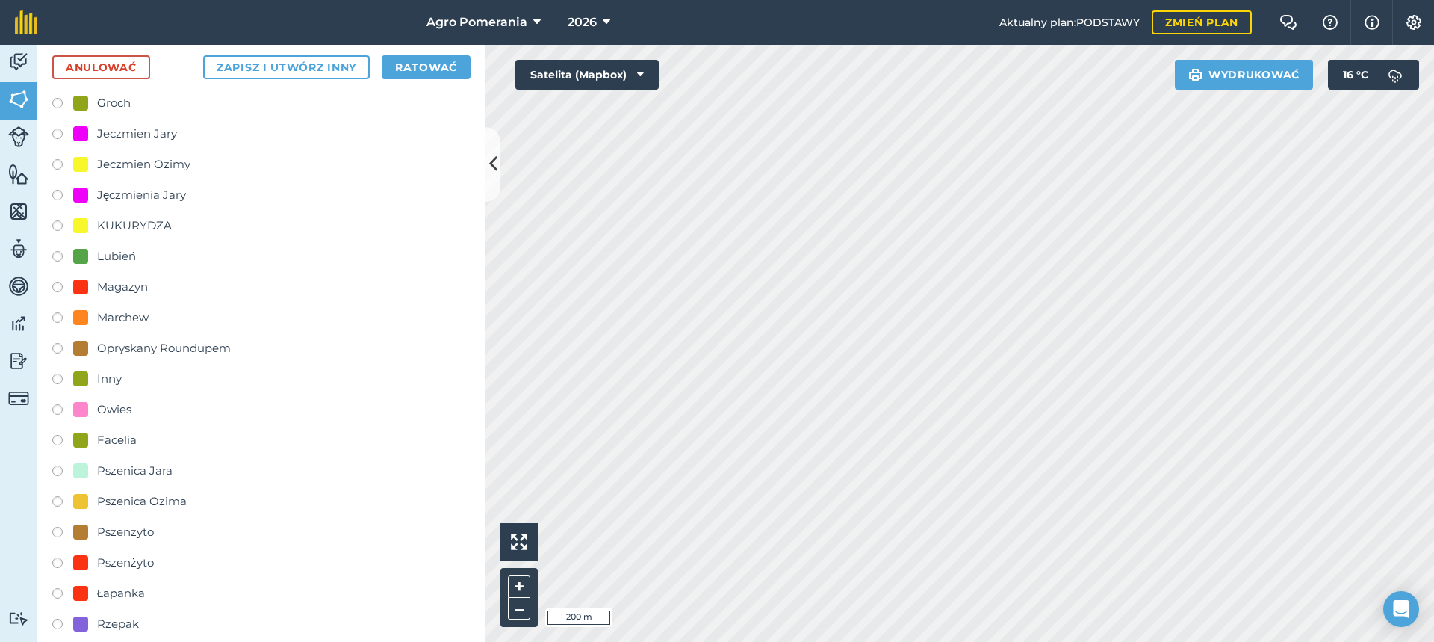
scroll to position [412, 0]
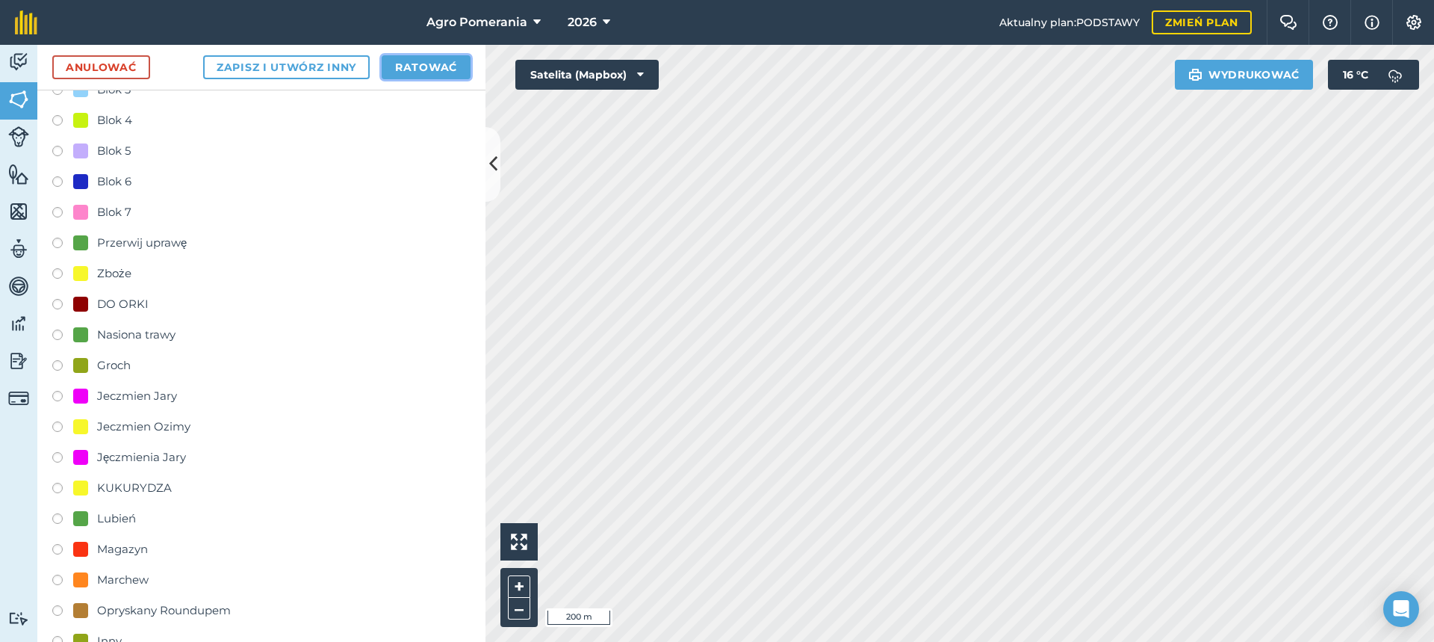
click at [401, 66] on font "Ratować" at bounding box center [426, 66] width 62 height 13
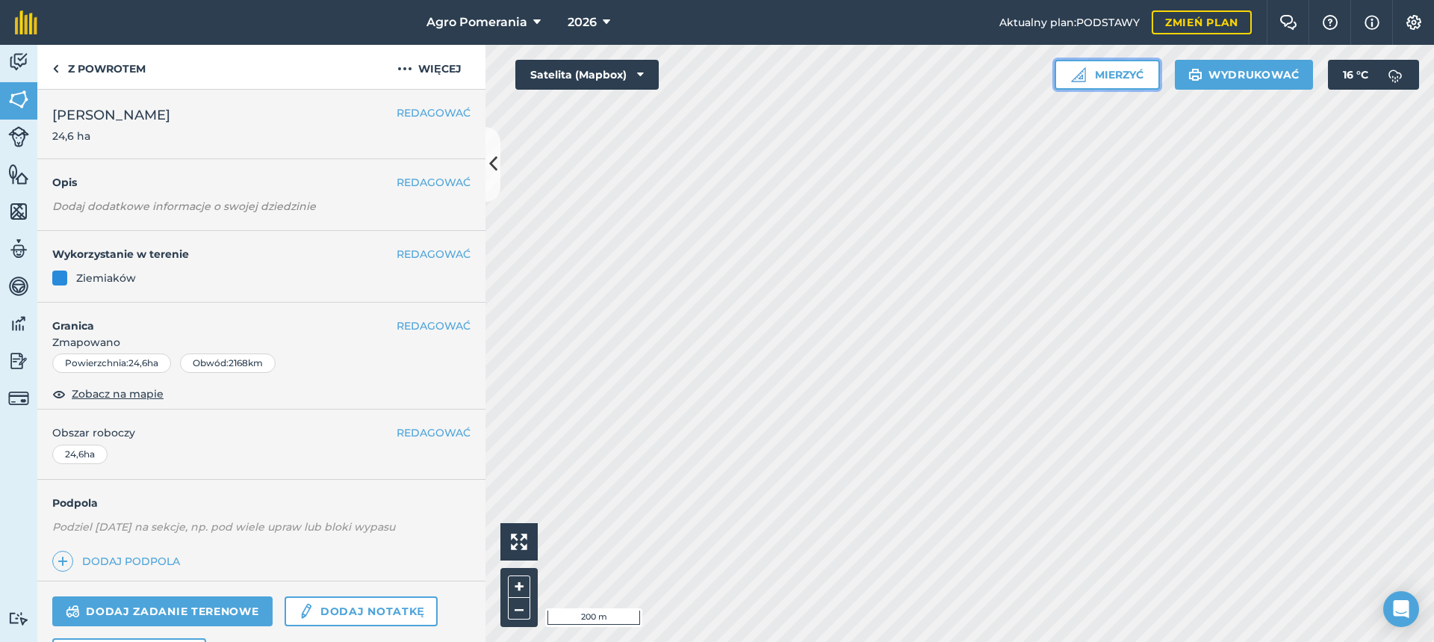
click at [1125, 72] on font "Mierzyć" at bounding box center [1119, 74] width 49 height 13
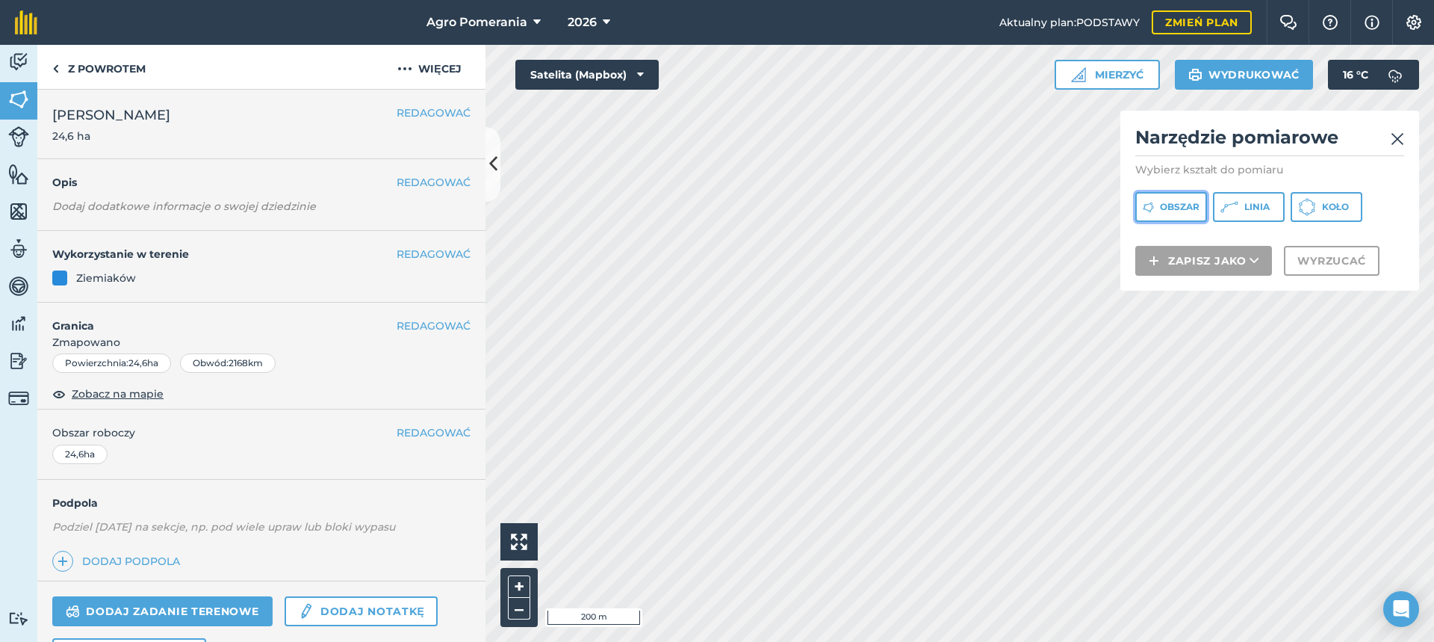
click at [1172, 204] on font "Obszar" at bounding box center [1180, 206] width 40 height 11
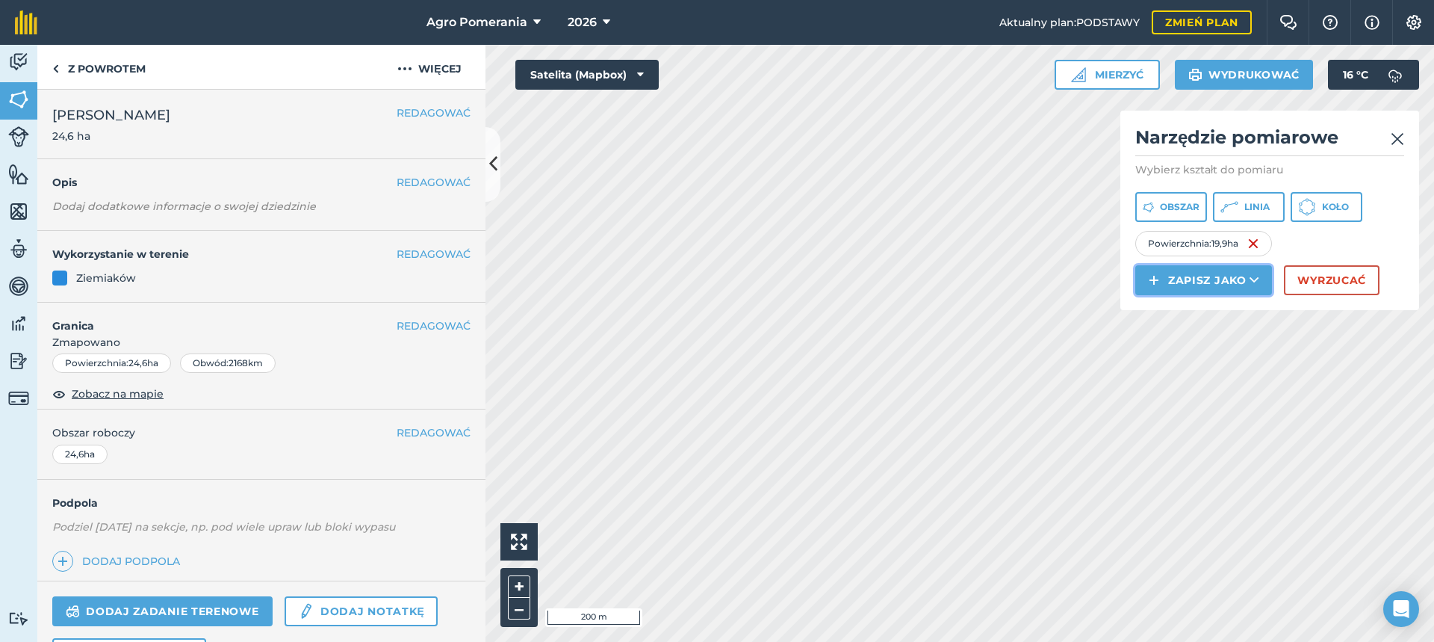
click at [1212, 279] on font "Zapisz jako" at bounding box center [1207, 279] width 78 height 13
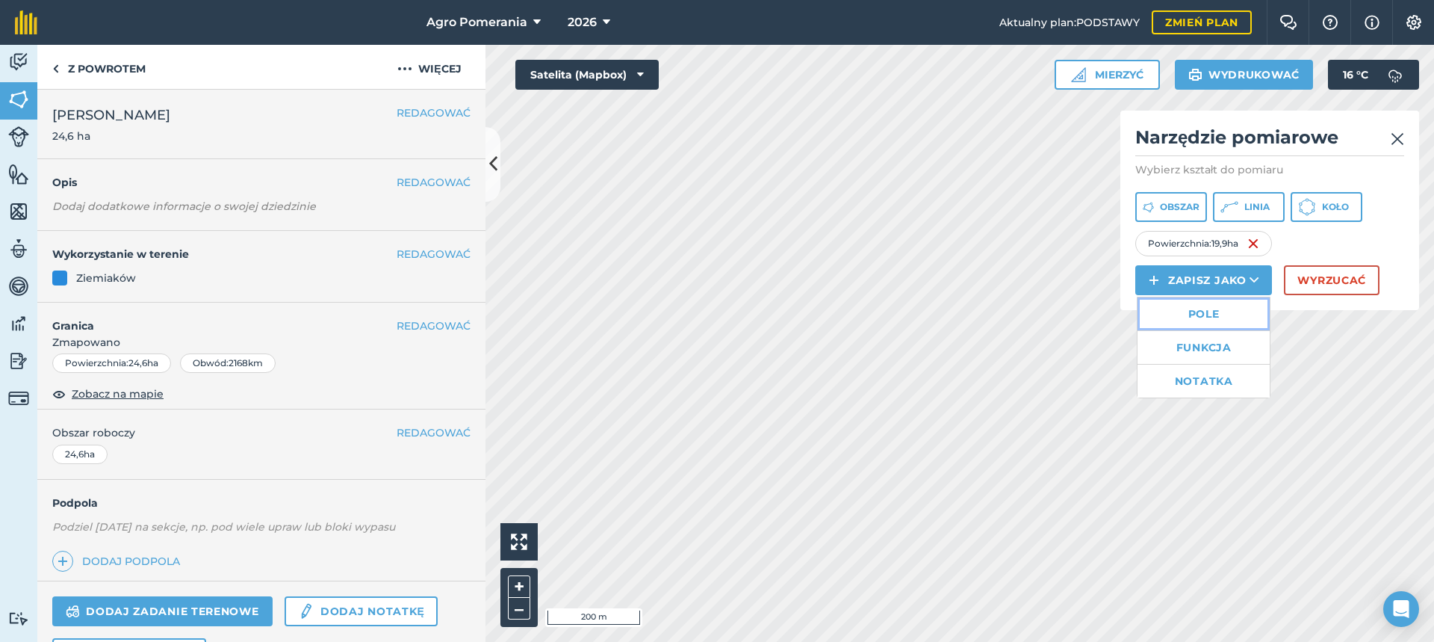
click at [1211, 309] on font "Pole" at bounding box center [1203, 313] width 31 height 13
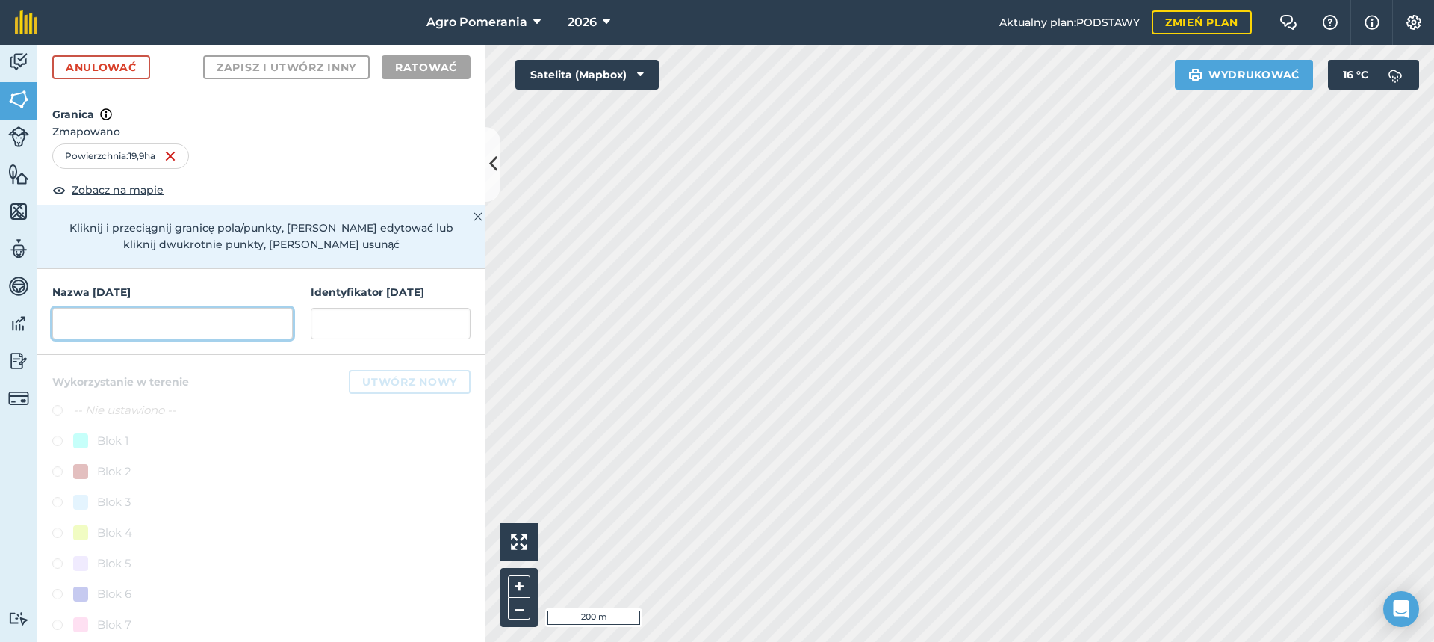
click at [139, 320] on input "text" at bounding box center [172, 323] width 240 height 31
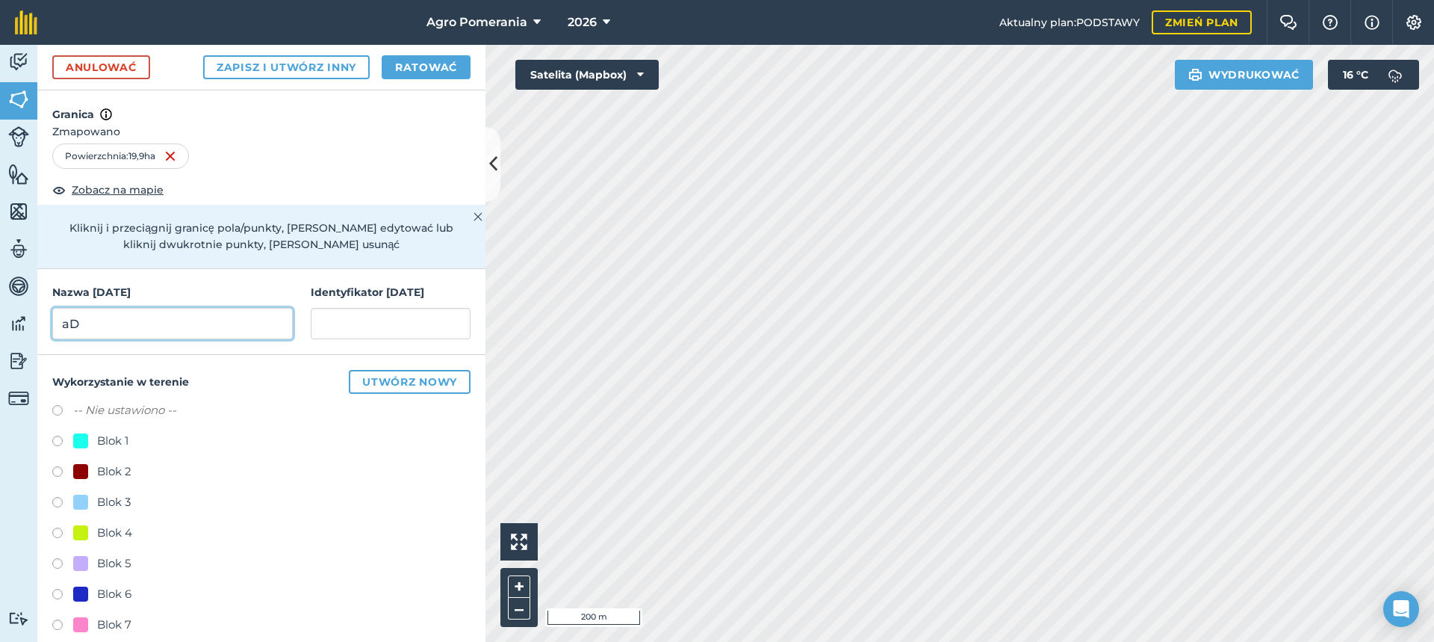
type input "a"
type input "[PERSON_NAME]"
click at [344, 323] on input "text" at bounding box center [391, 323] width 160 height 31
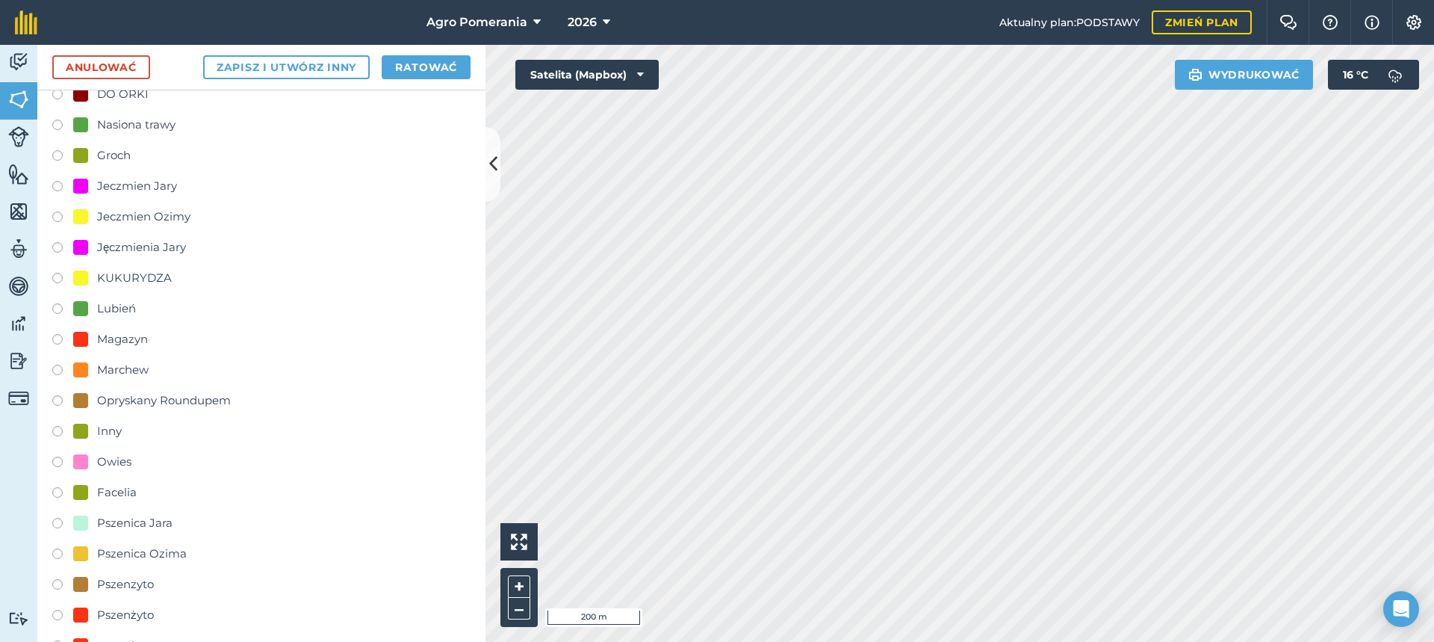
scroll to position [786, 0]
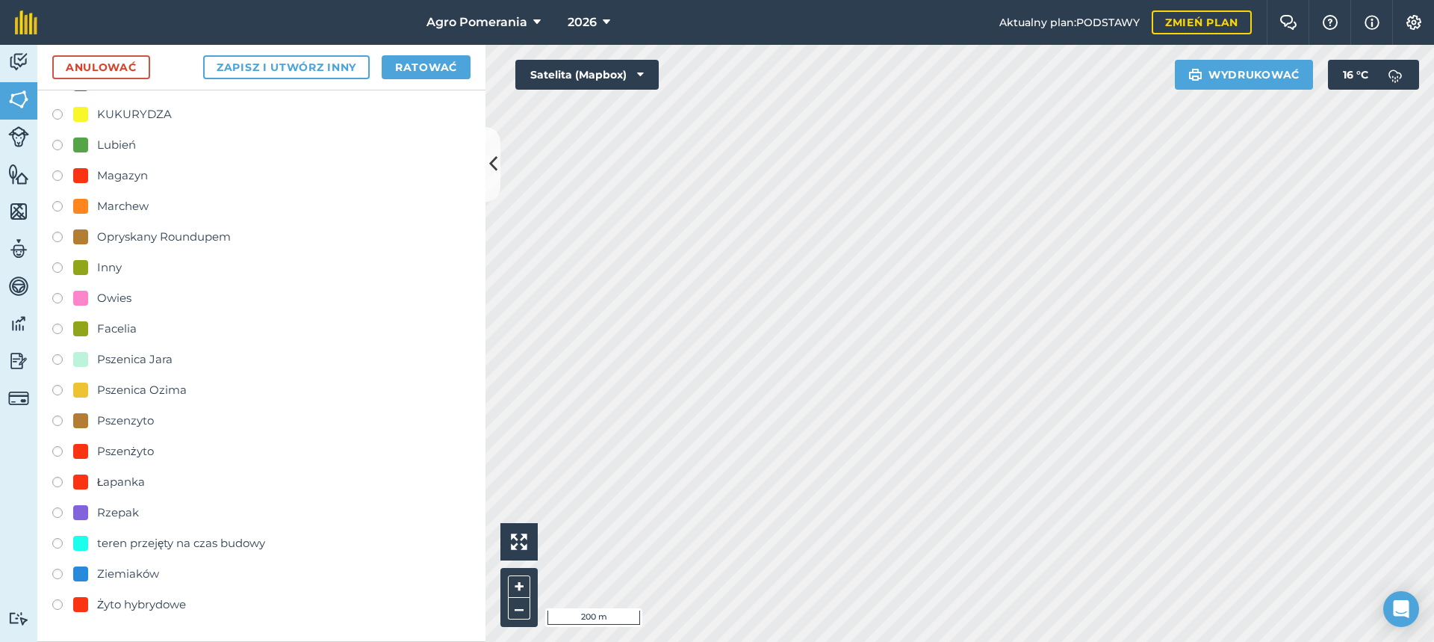
type input "19,9HA"
click at [81, 571] on div at bounding box center [80, 573] width 15 height 15
radio input "true"
click at [416, 66] on font "Ratować" at bounding box center [426, 66] width 62 height 13
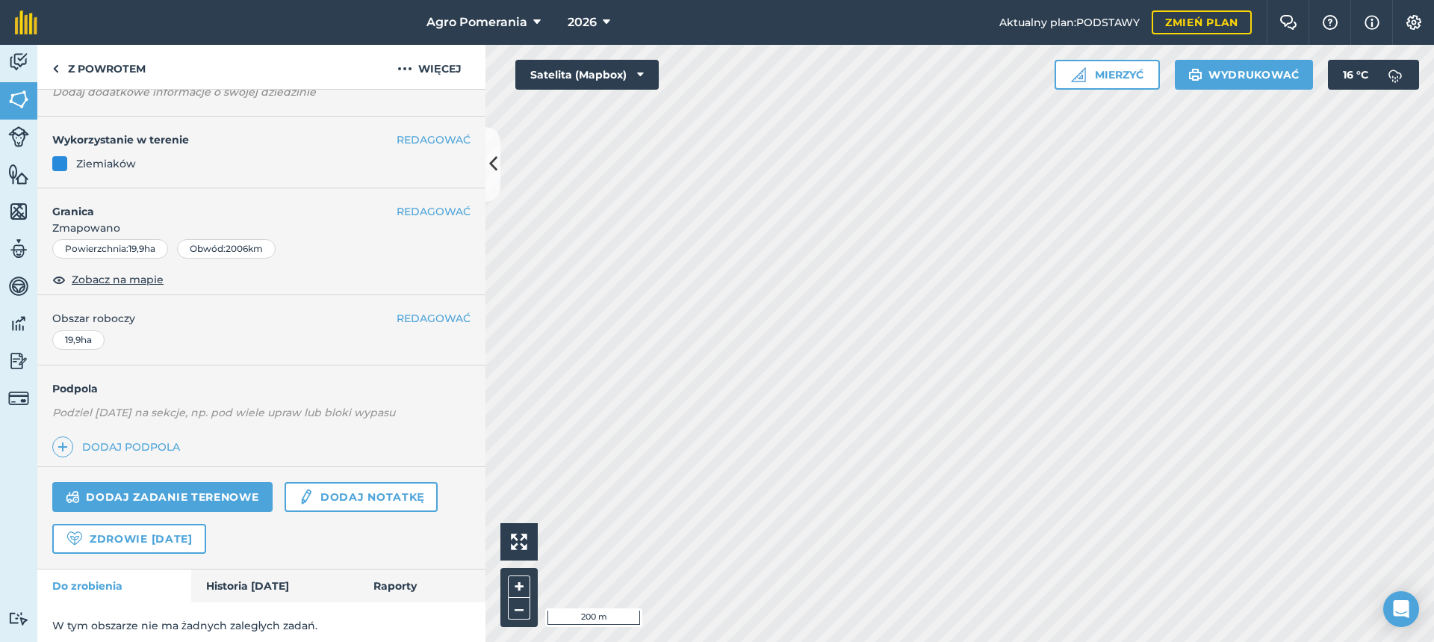
scroll to position [121, 0]
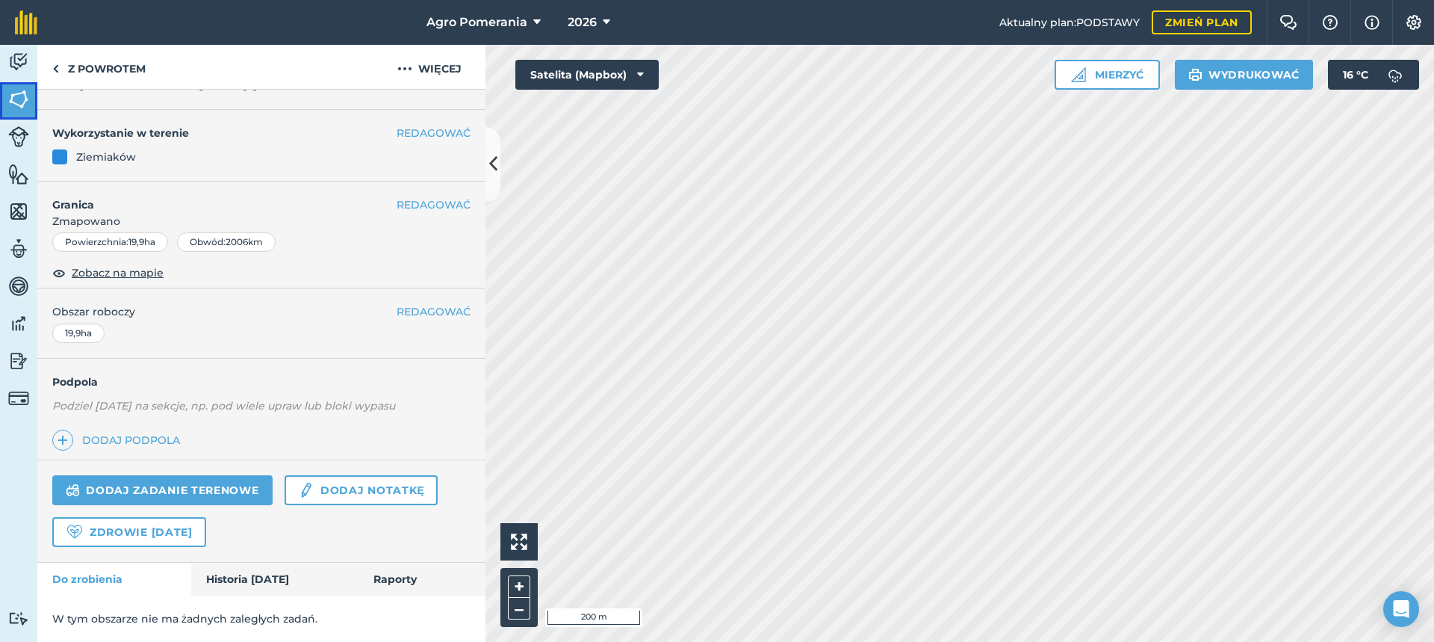
click at [26, 97] on img at bounding box center [18, 99] width 21 height 22
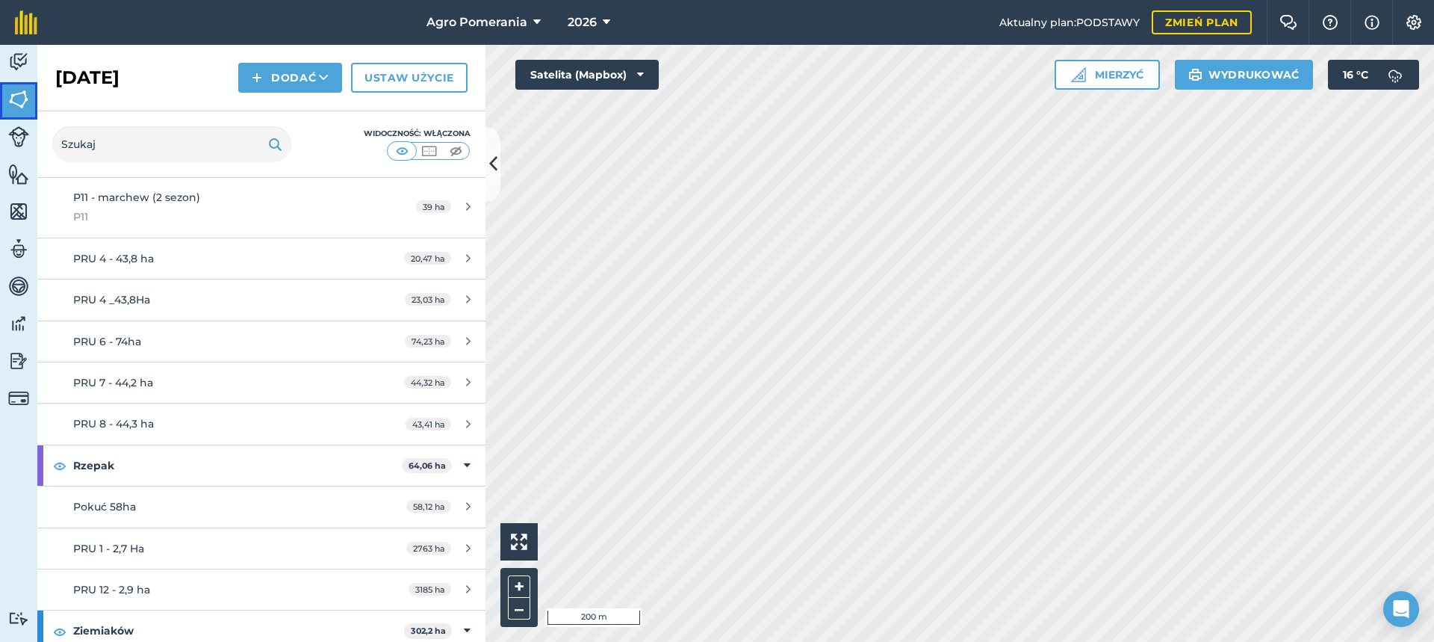
scroll to position [971, 0]
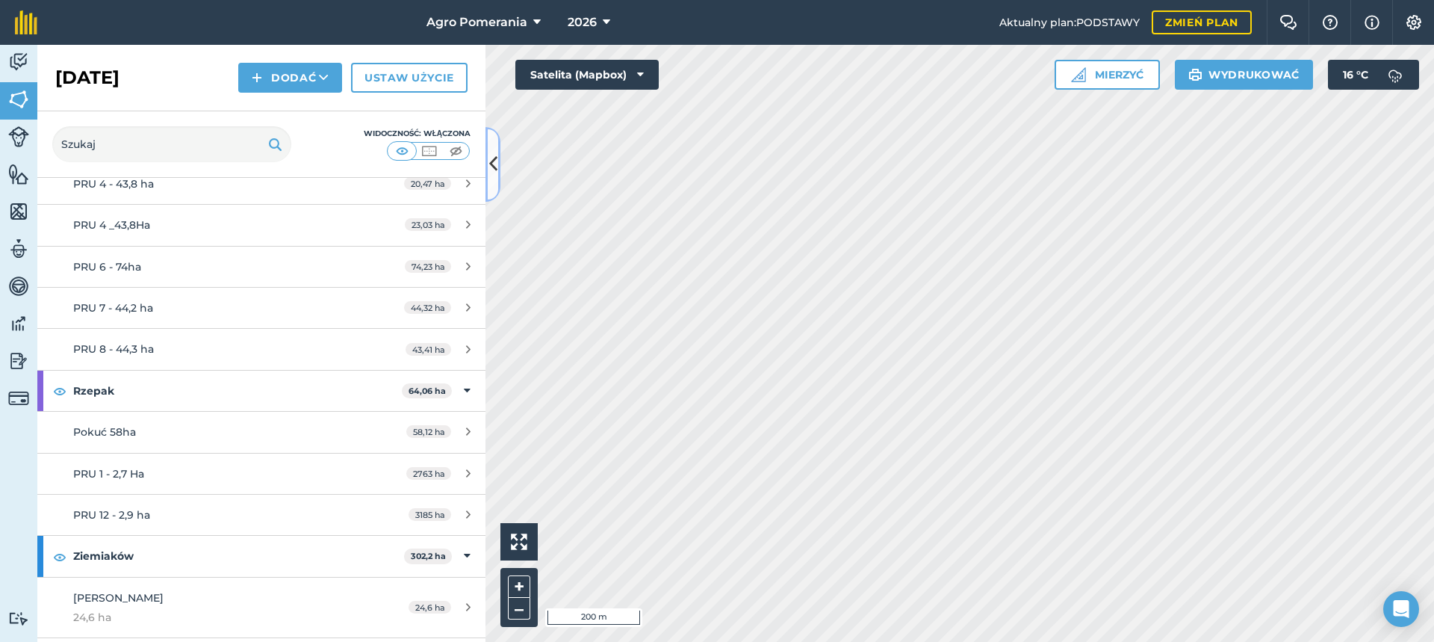
click at [489, 179] on button at bounding box center [492, 164] width 15 height 75
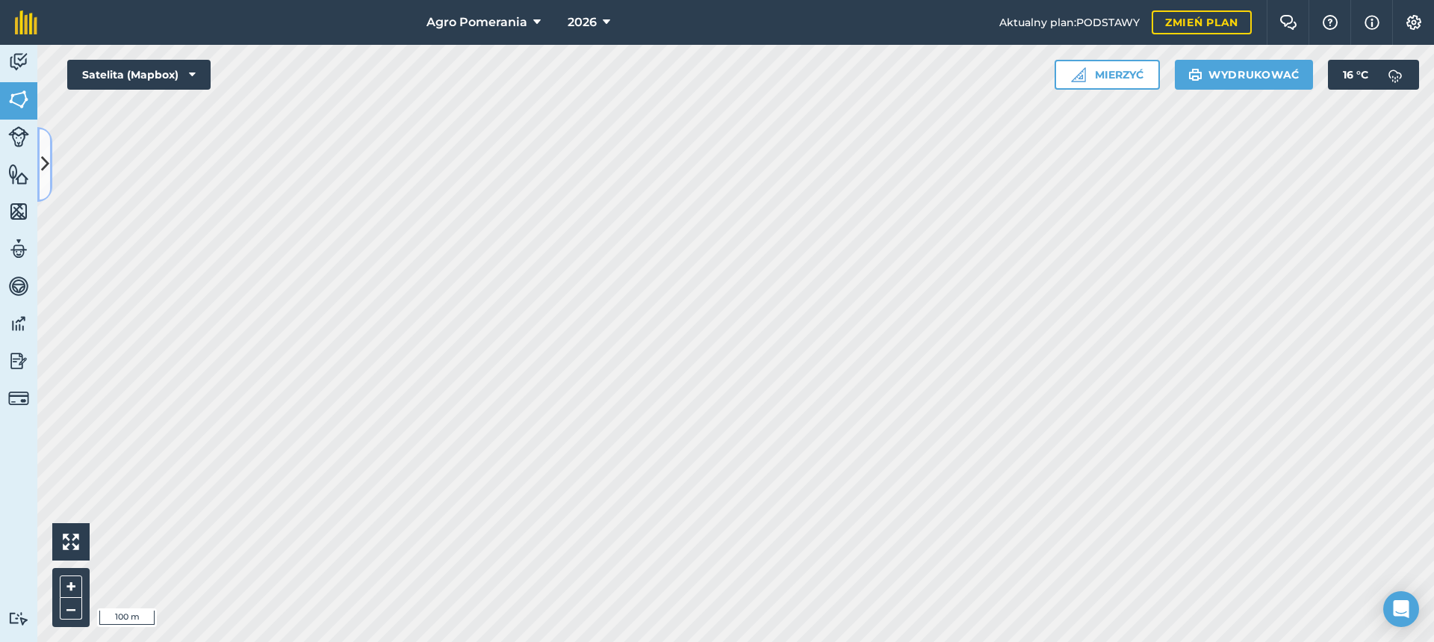
click at [45, 172] on icon at bounding box center [45, 164] width 8 height 26
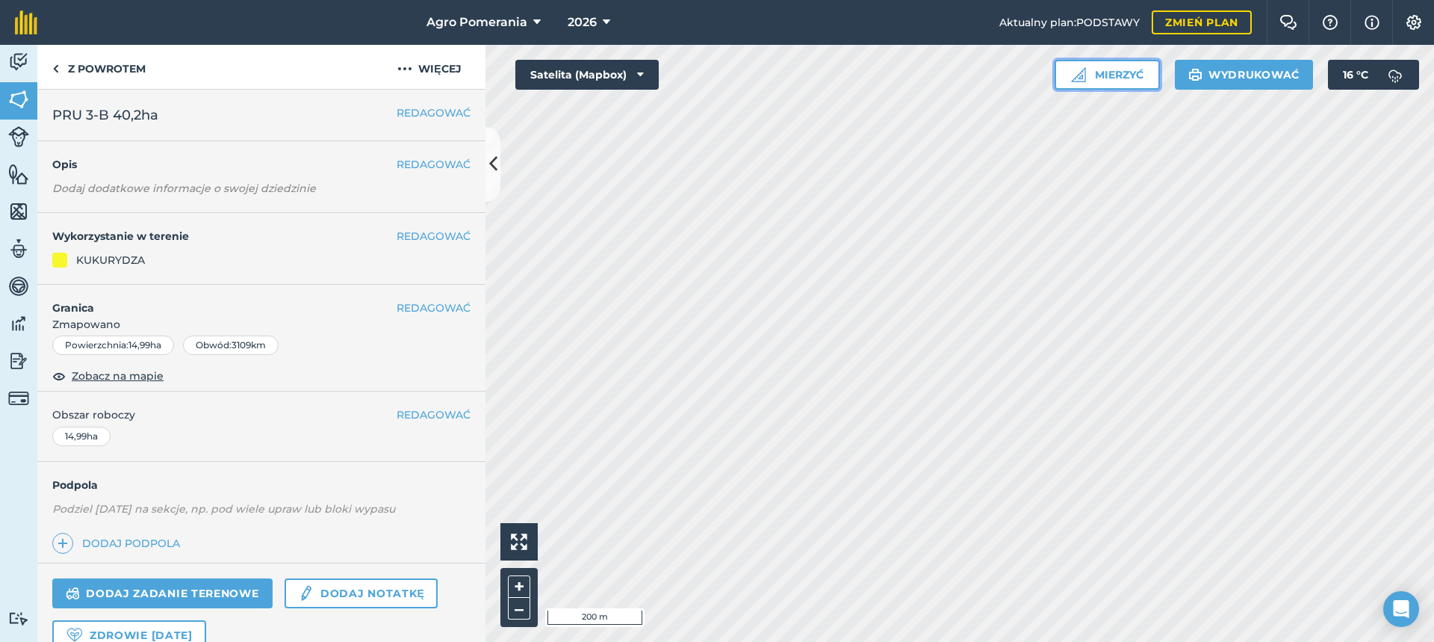
click at [1095, 77] on font "Mierzyć" at bounding box center [1119, 74] width 49 height 13
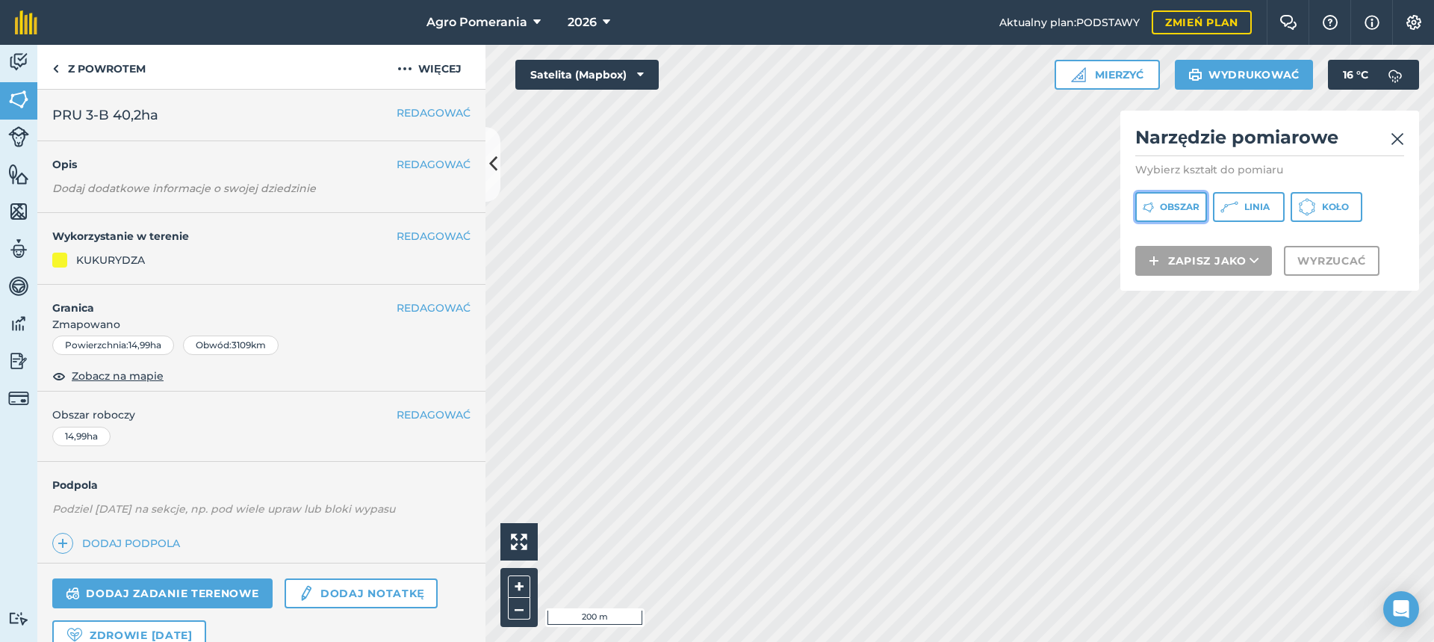
click at [1154, 202] on button "Obszar" at bounding box center [1171, 207] width 72 height 30
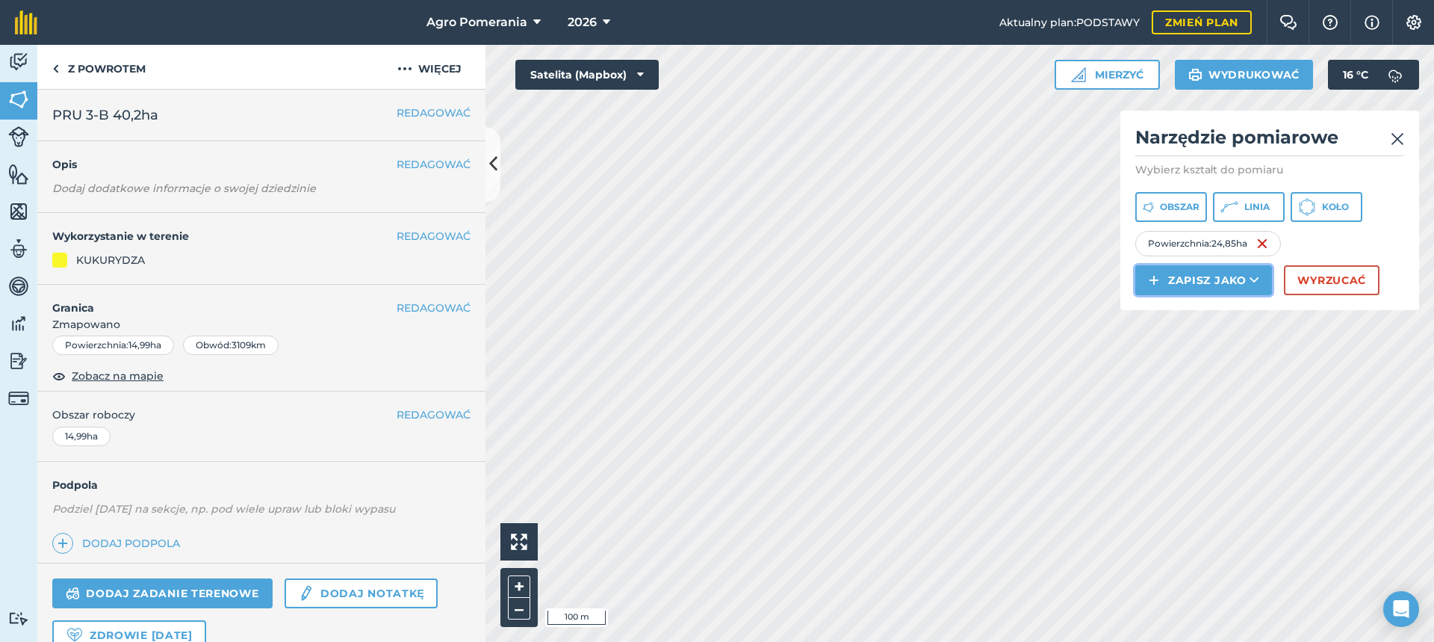
click at [1217, 276] on font "Zapisz jako" at bounding box center [1207, 279] width 78 height 13
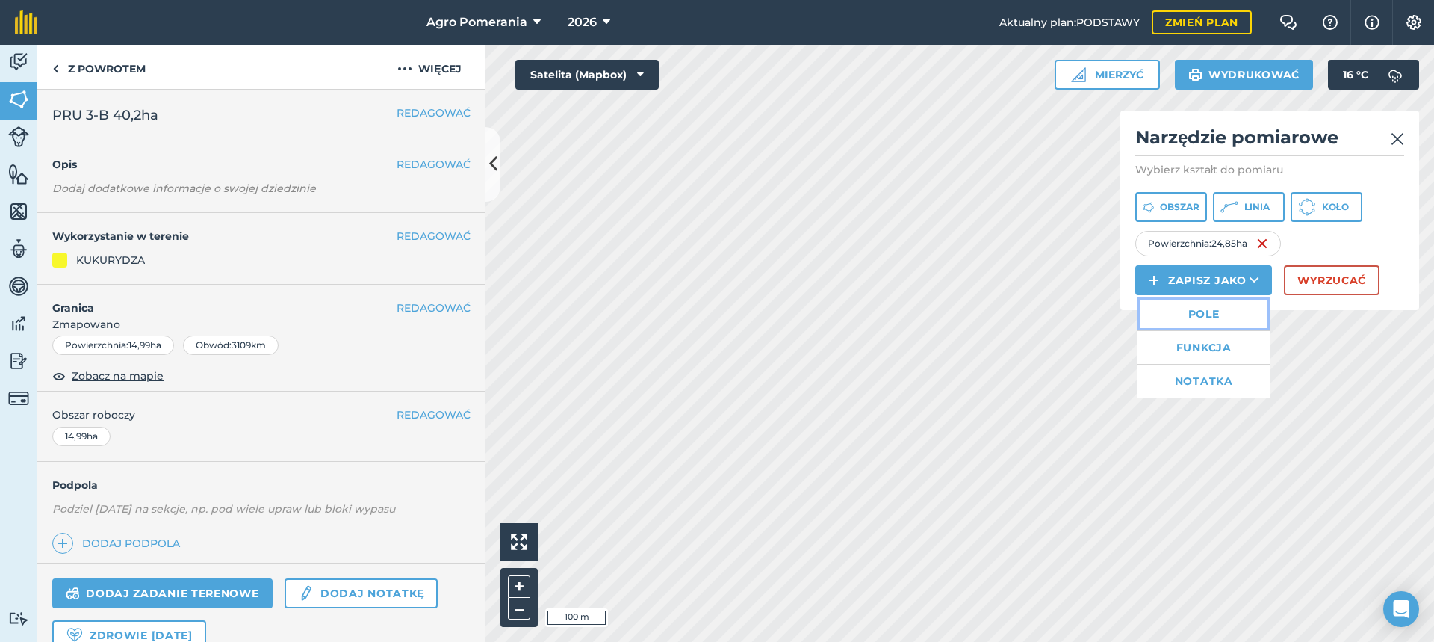
click at [1202, 312] on font "Pole" at bounding box center [1203, 313] width 31 height 13
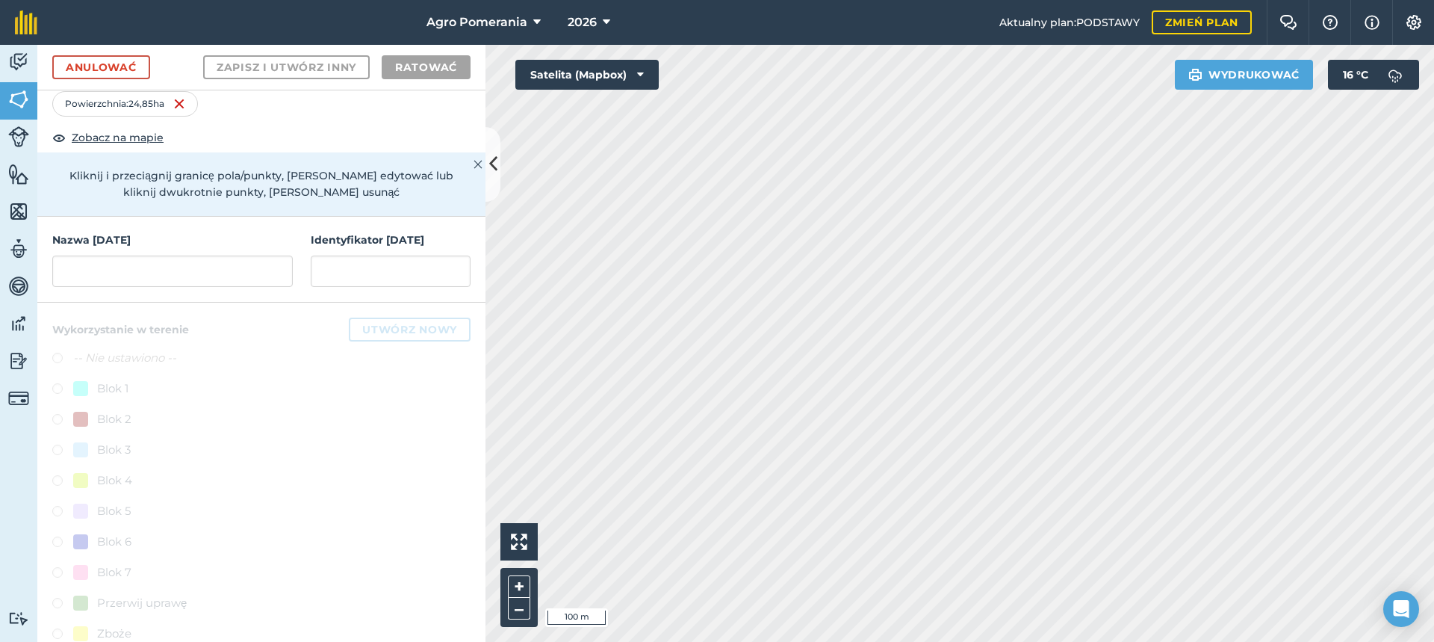
scroll to position [75, 0]
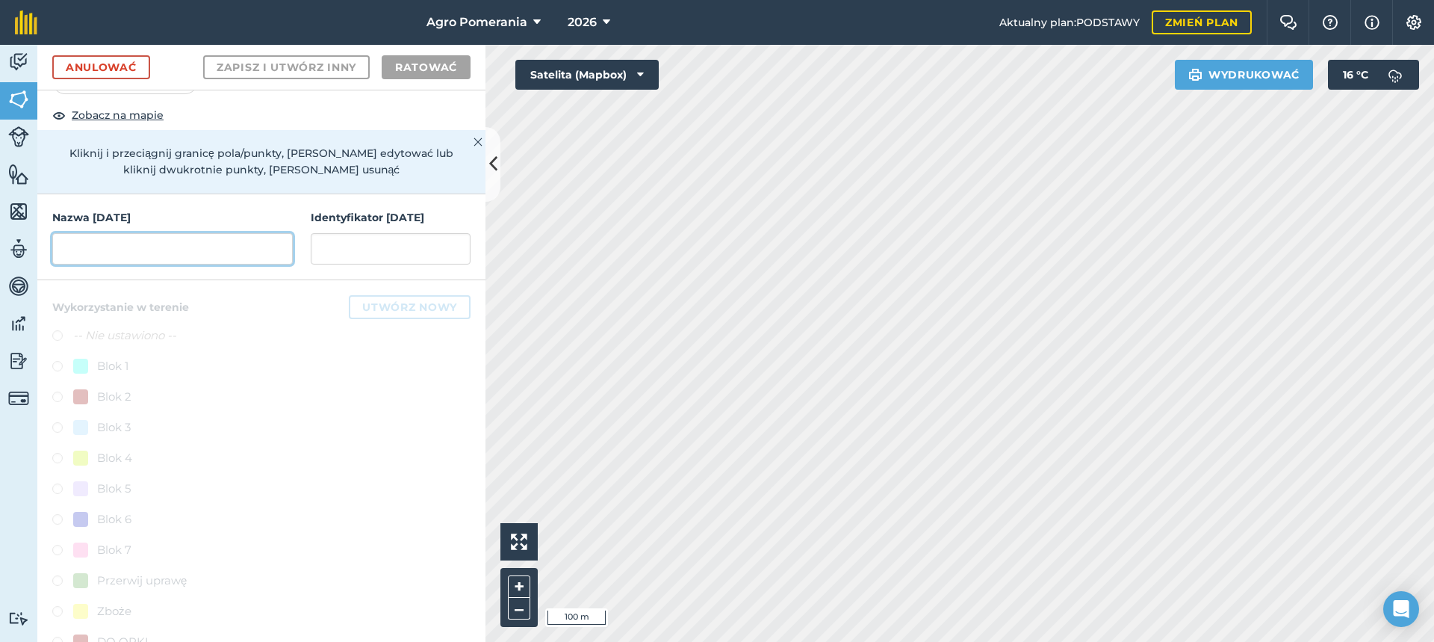
click at [134, 255] on input "text" at bounding box center [172, 248] width 240 height 31
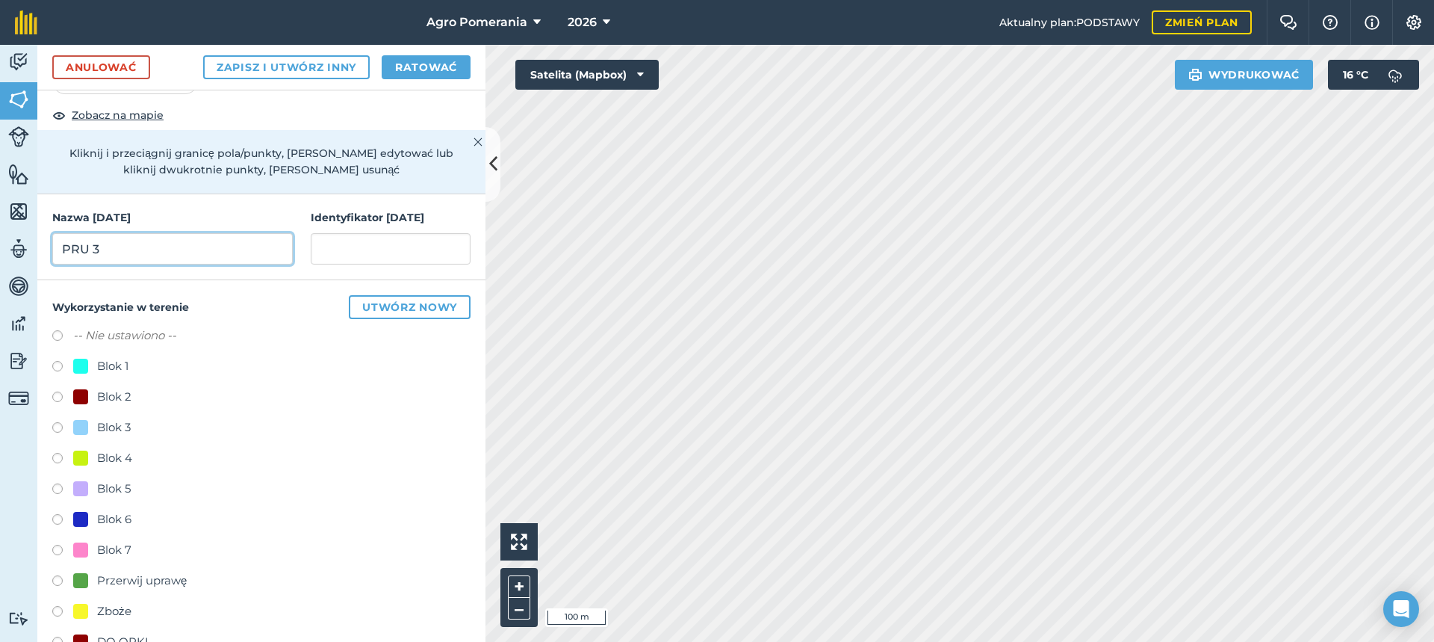
type input "PRU 3"
click at [391, 243] on input "text" at bounding box center [391, 248] width 160 height 31
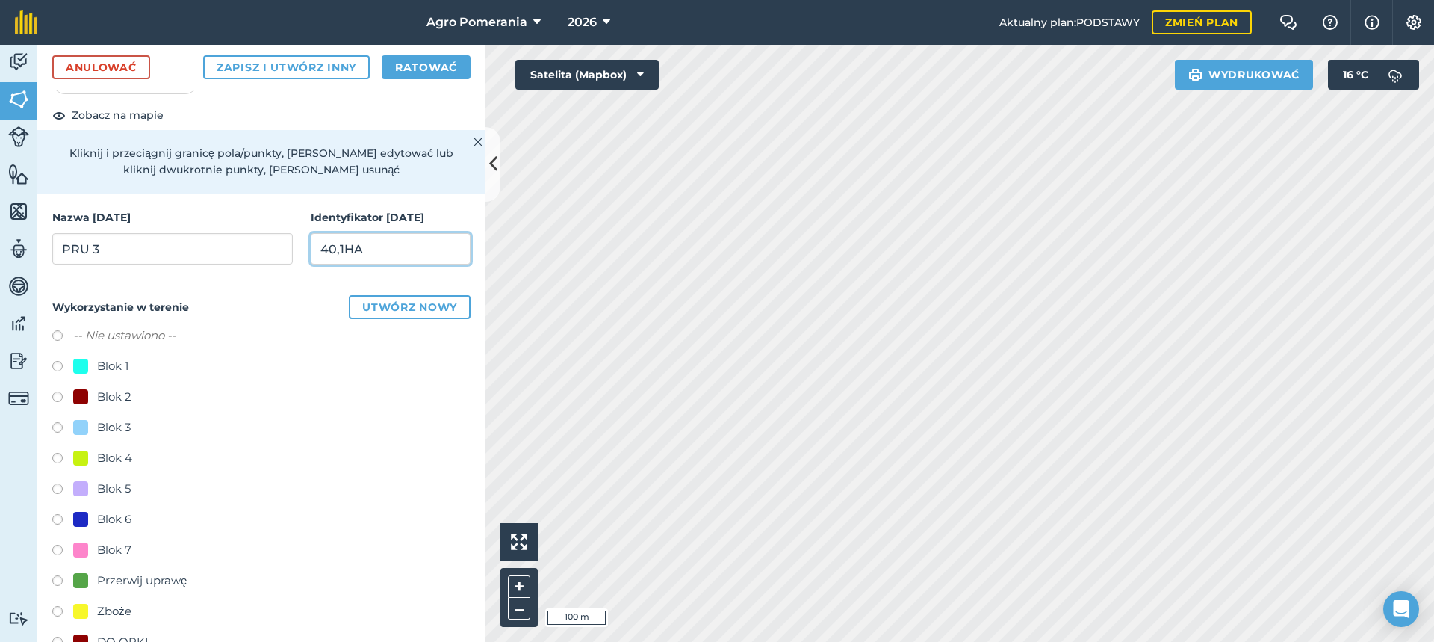
type input "40,1HA"
click at [415, 70] on font "Ratować" at bounding box center [426, 66] width 62 height 13
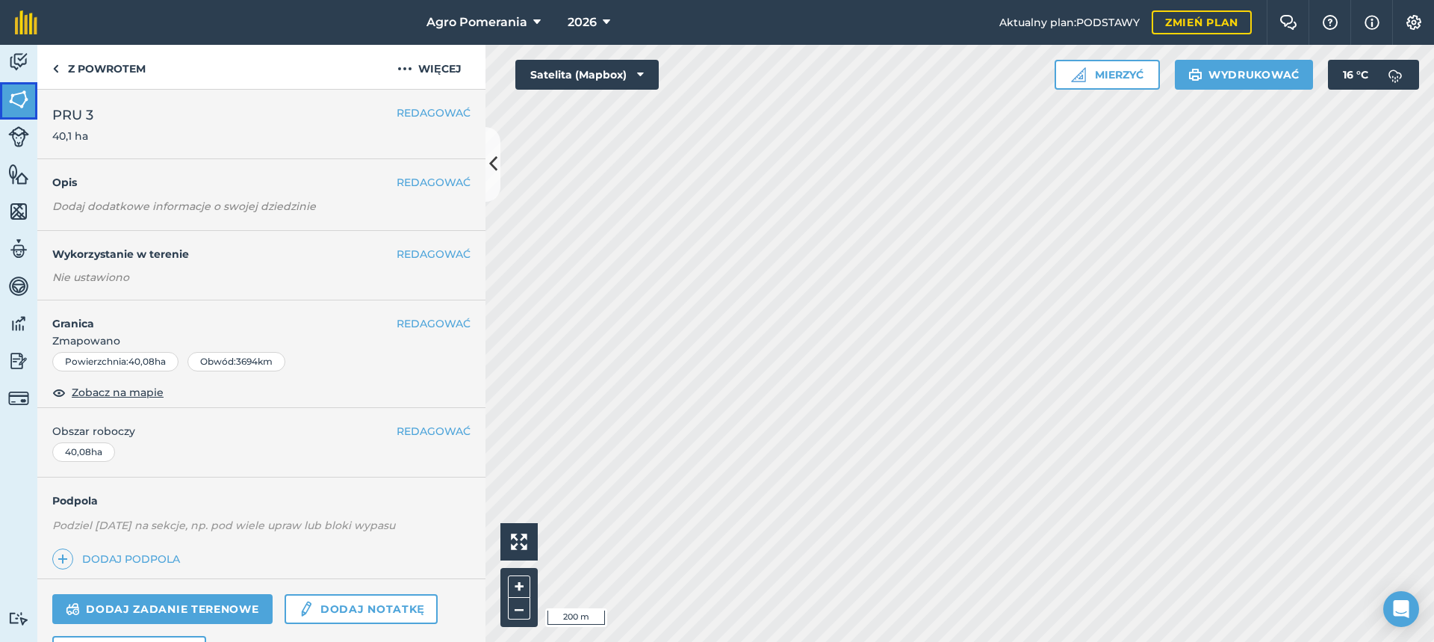
click at [25, 99] on img at bounding box center [18, 99] width 21 height 22
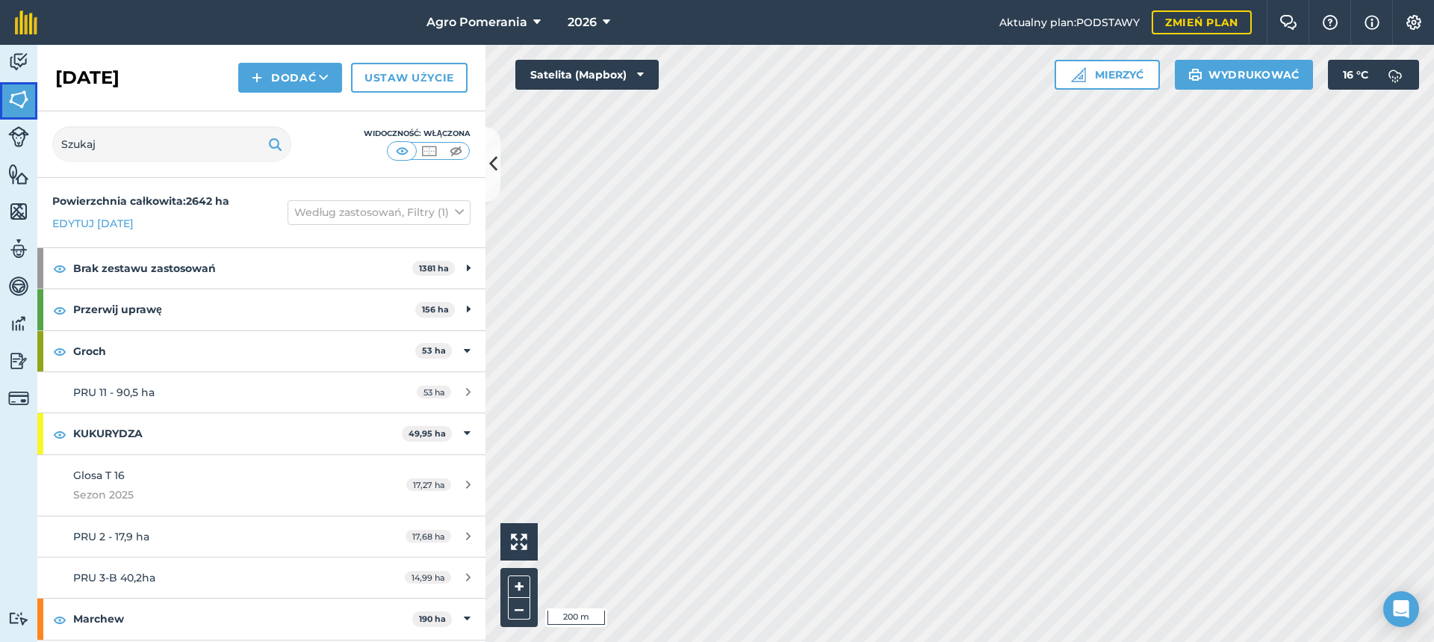
click at [26, 94] on img at bounding box center [18, 99] width 21 height 22
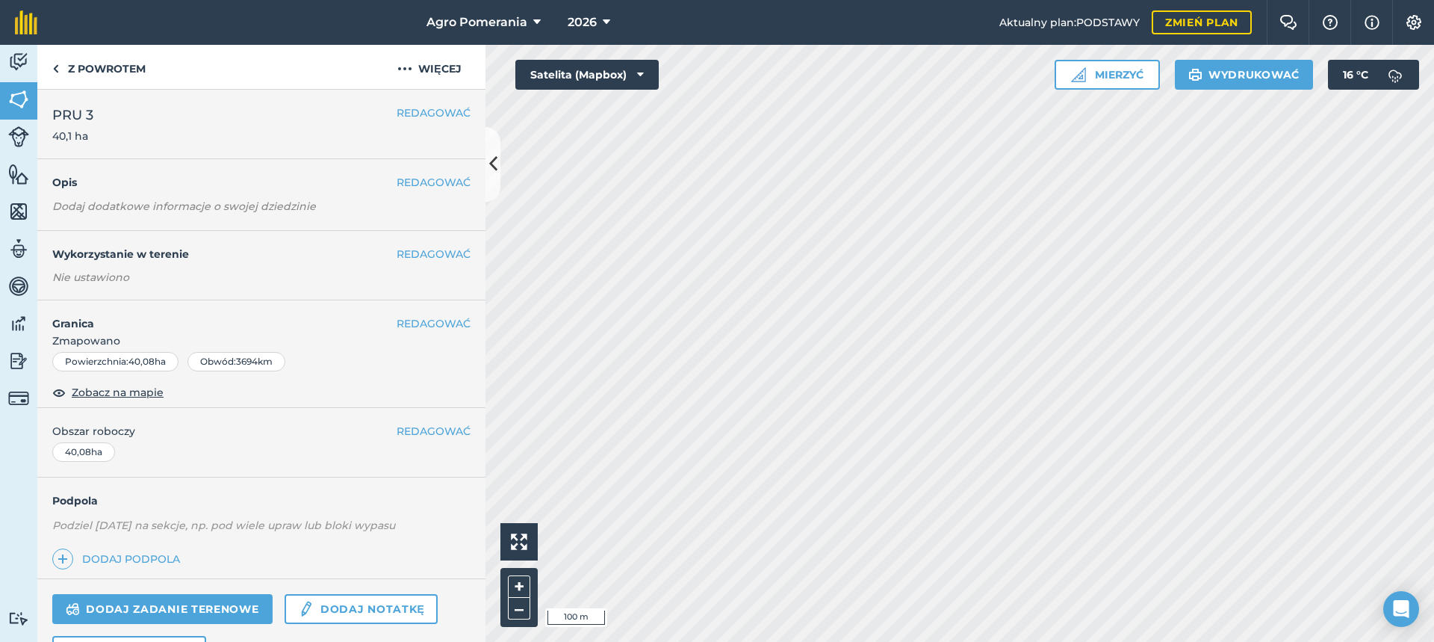
scroll to position [119, 0]
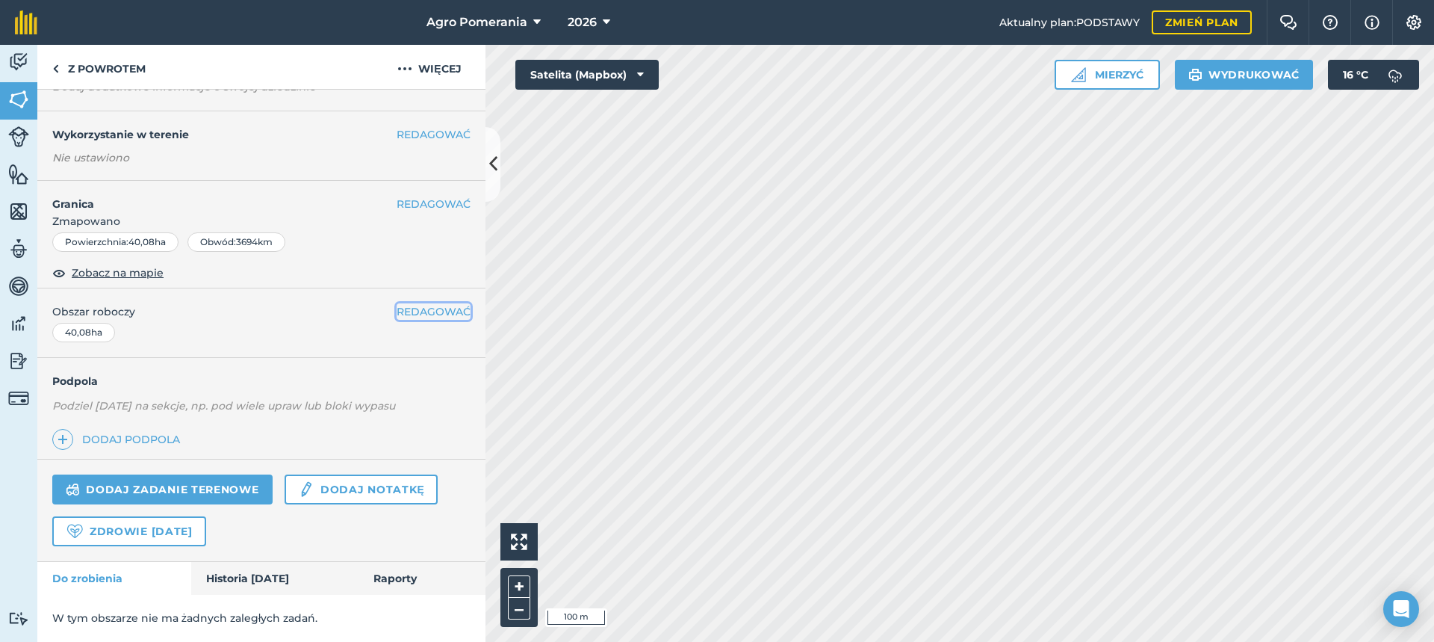
click at [426, 312] on font "REDAGOWAĆ" at bounding box center [434, 311] width 74 height 13
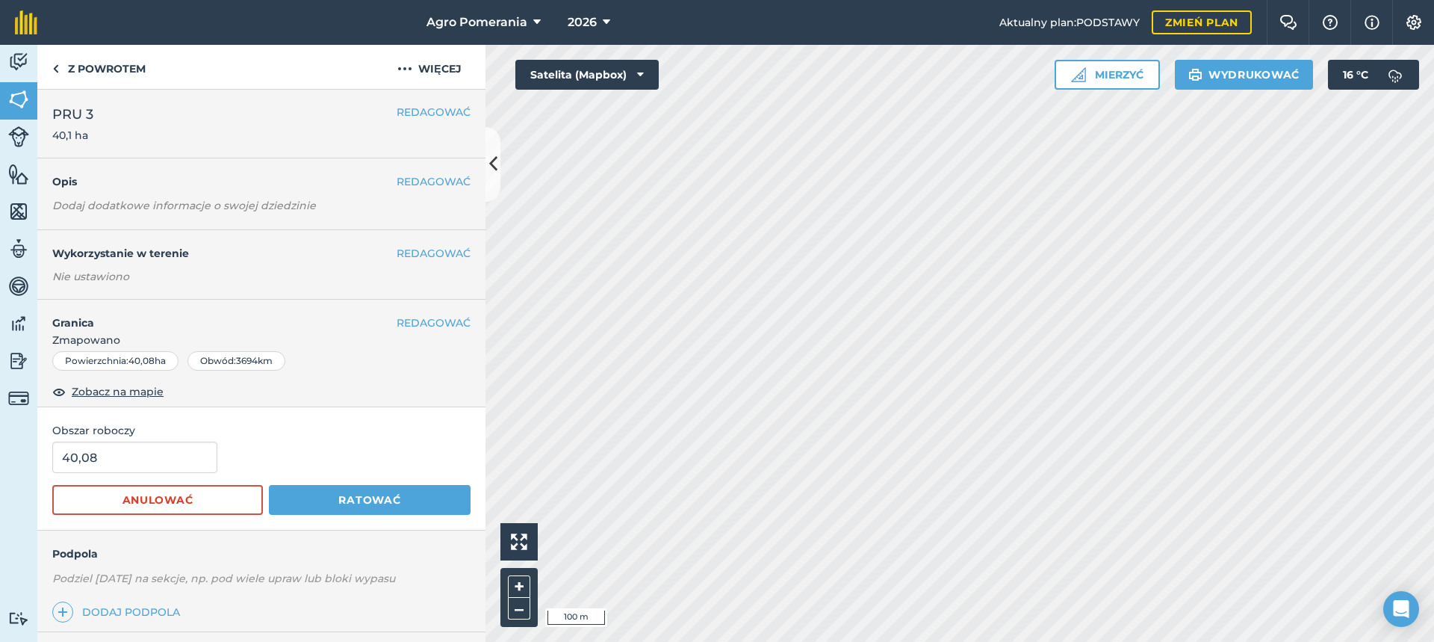
scroll to position [0, 0]
click at [450, 249] on font "REDAGOWAĆ" at bounding box center [434, 253] width 74 height 13
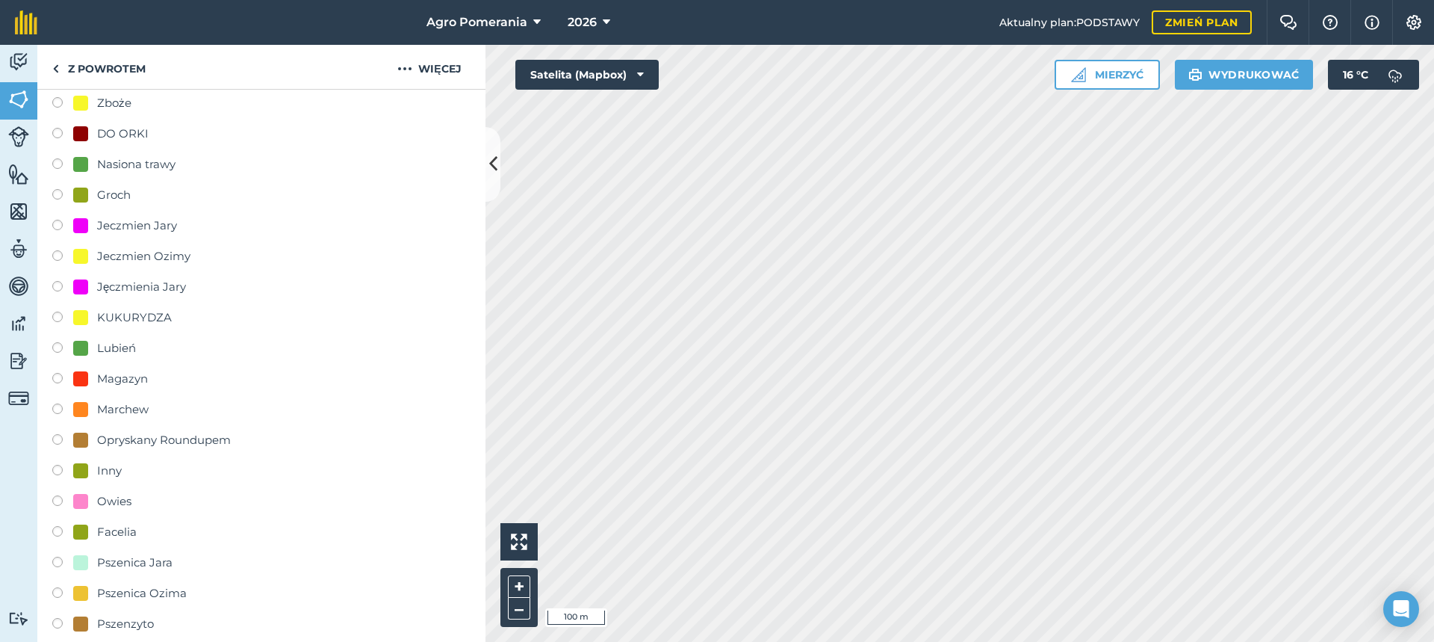
scroll to position [448, 0]
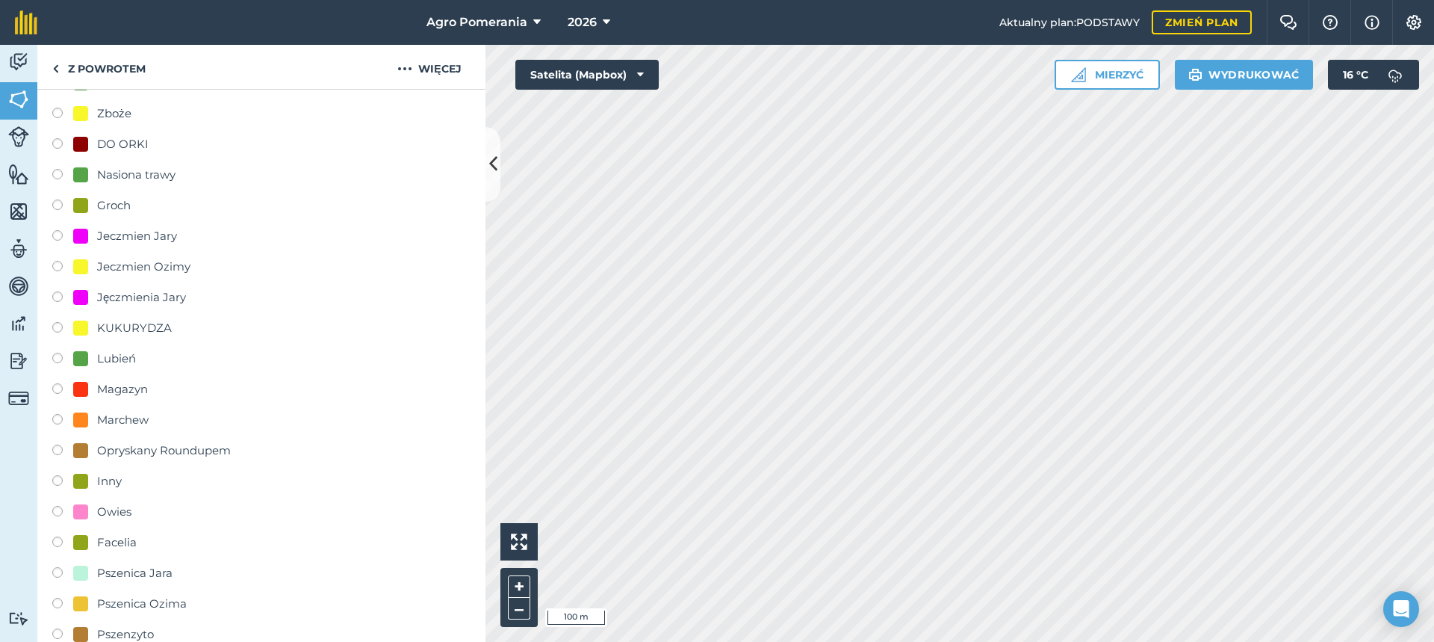
click at [161, 329] on font "KUKURYDZA" at bounding box center [134, 327] width 75 height 14
radio input "true"
radio input "false"
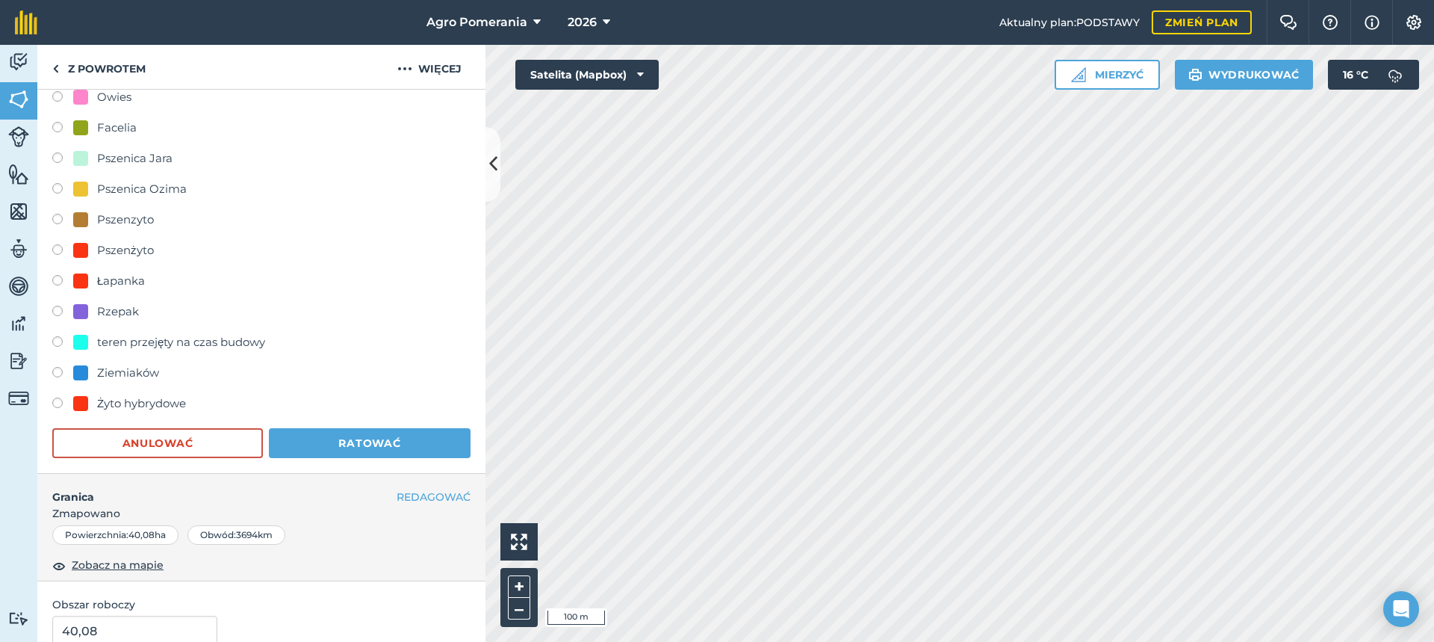
scroll to position [896, 0]
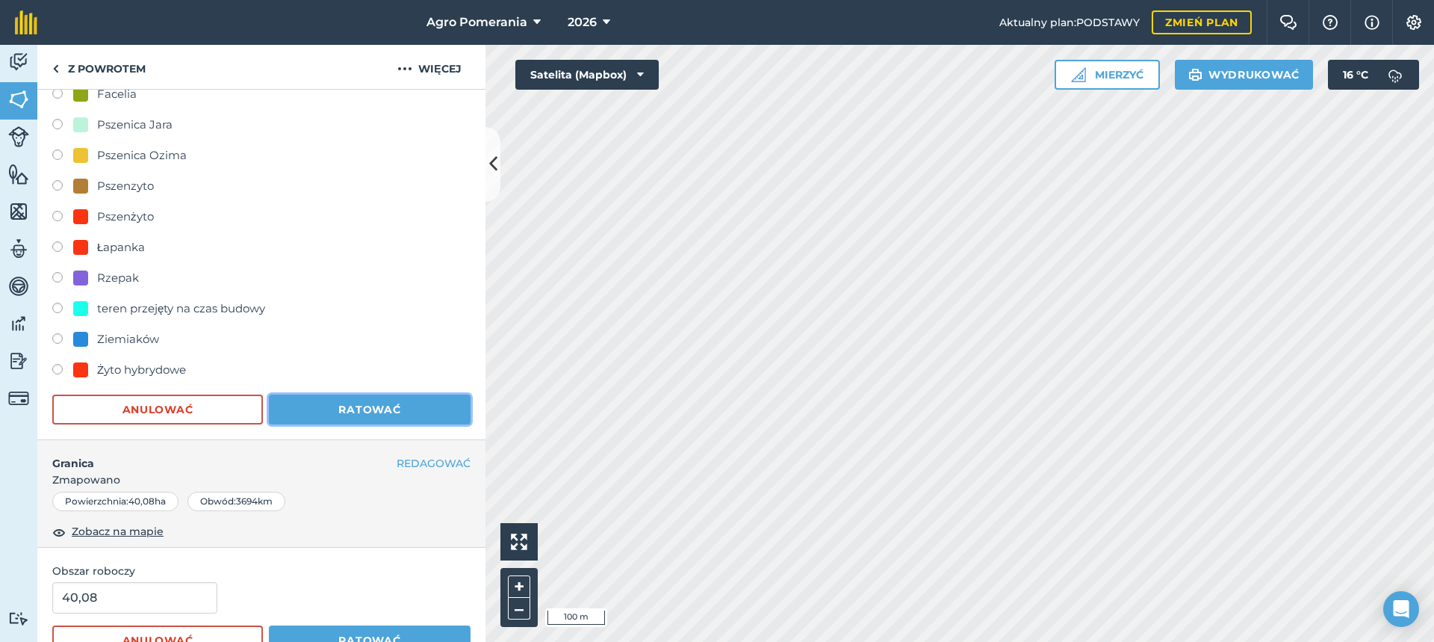
click at [380, 413] on font "Ratować" at bounding box center [369, 409] width 62 height 13
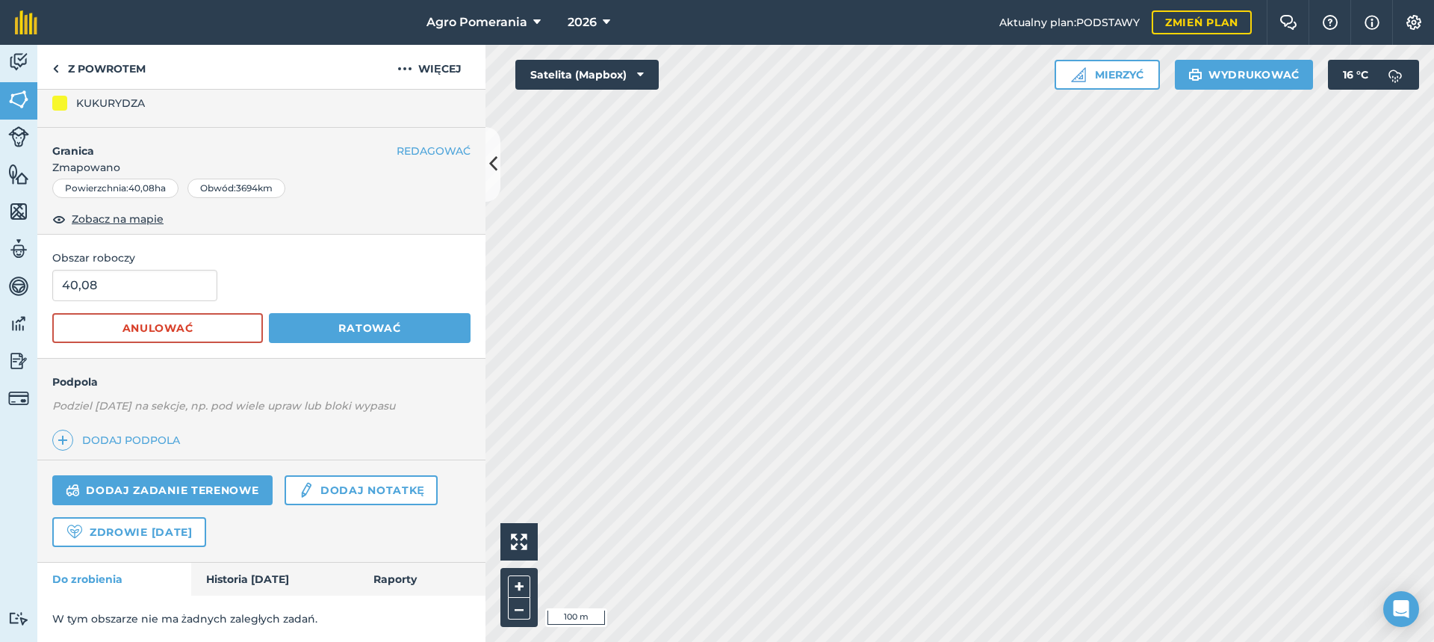
scroll to position [175, 0]
click at [353, 315] on button "Ratować" at bounding box center [370, 328] width 202 height 30
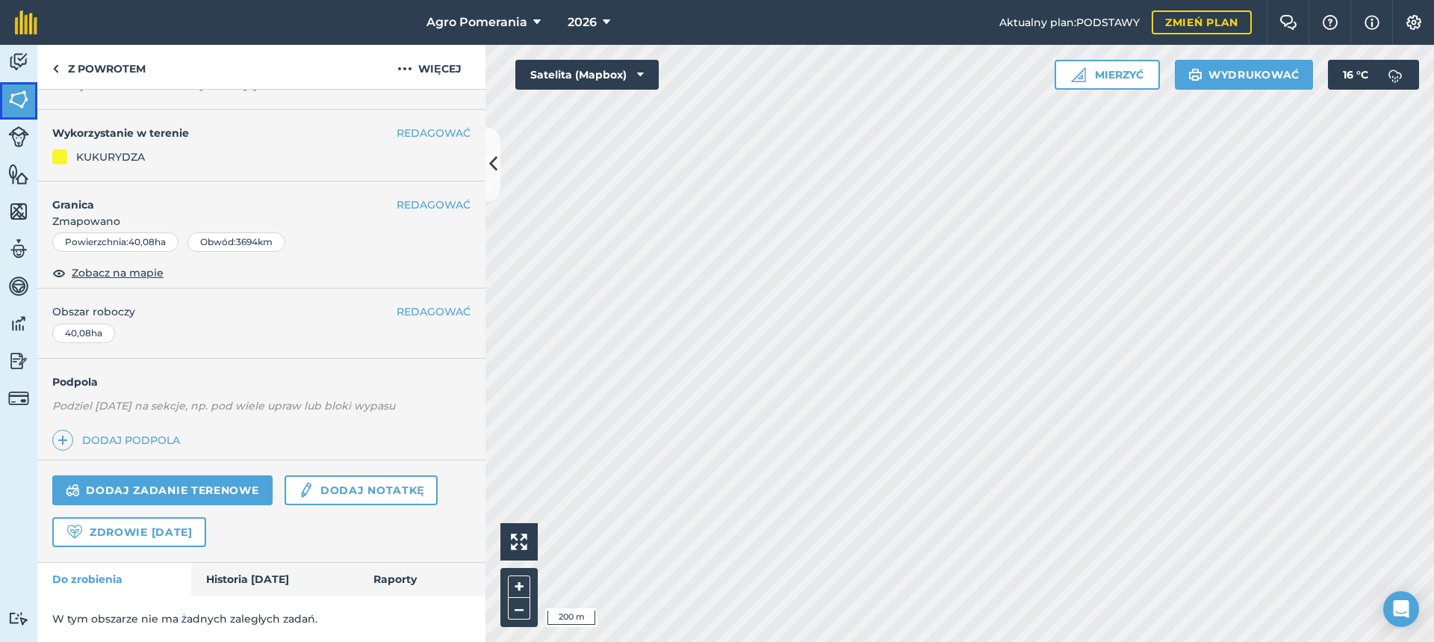
click at [19, 105] on img at bounding box center [18, 99] width 21 height 22
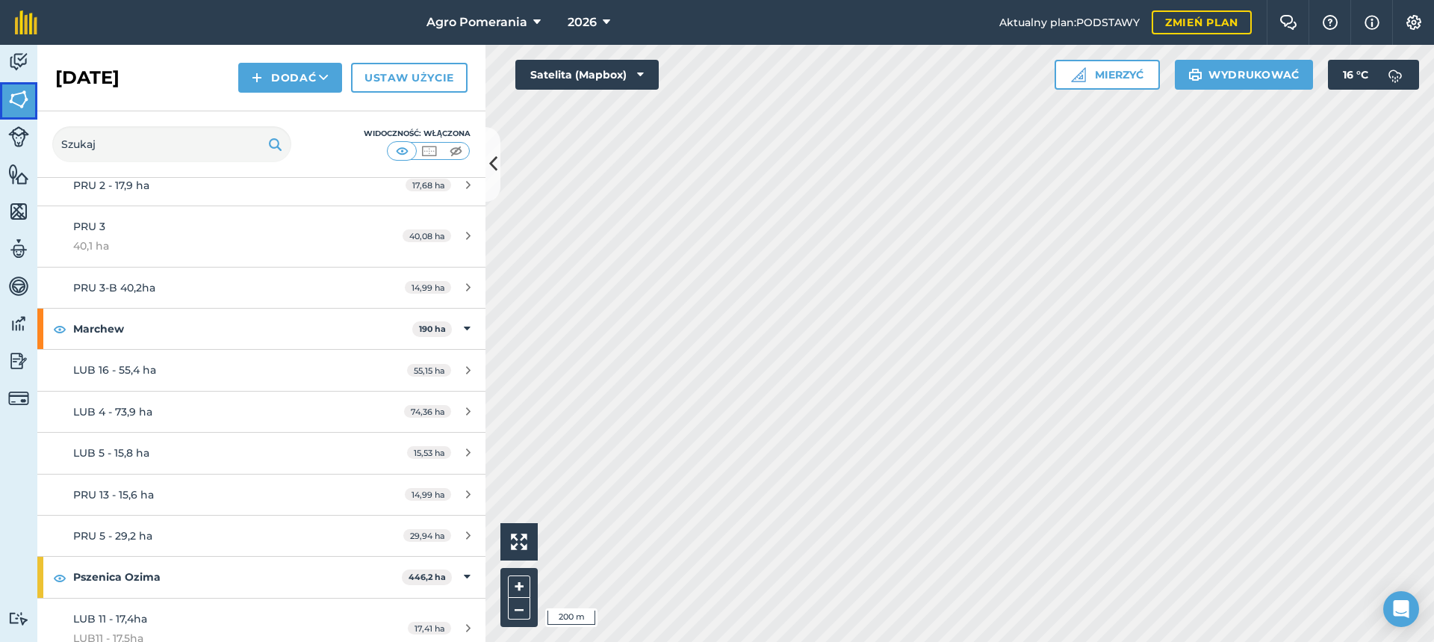
scroll to position [373, 0]
